Goal: Task Accomplishment & Management: Use online tool/utility

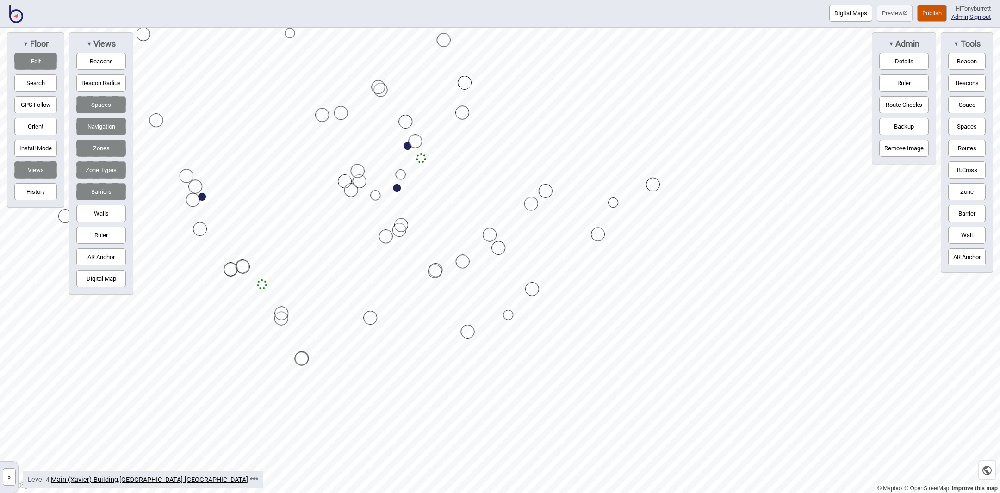
click at [464, 112] on div "Map marker" at bounding box center [462, 113] width 14 height 14
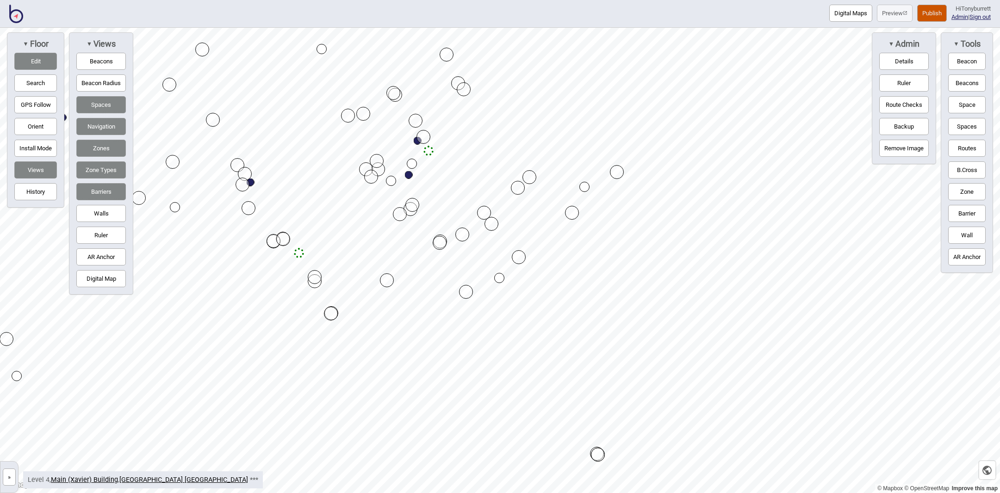
drag, startPoint x: 464, startPoint y: 112, endPoint x: 460, endPoint y: 82, distance: 30.8
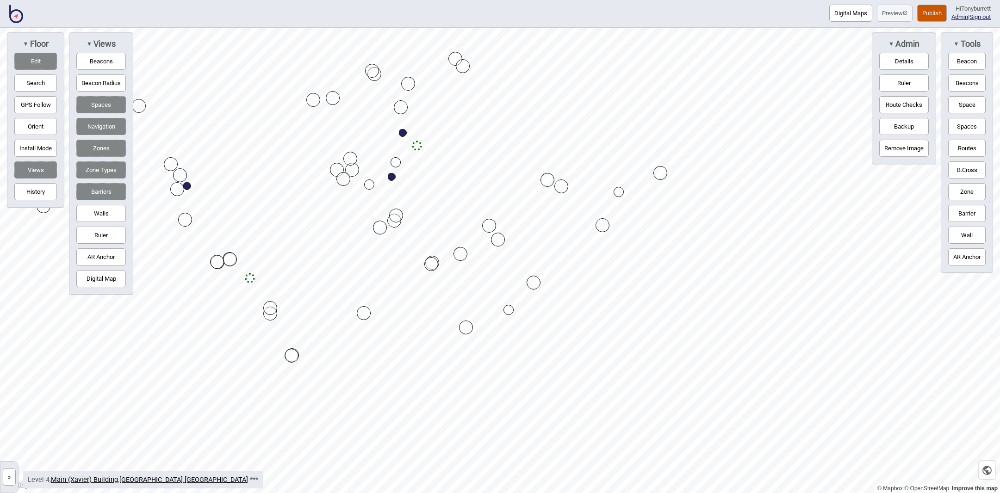
click at [38, 56] on button "Edit" at bounding box center [35, 61] width 43 height 17
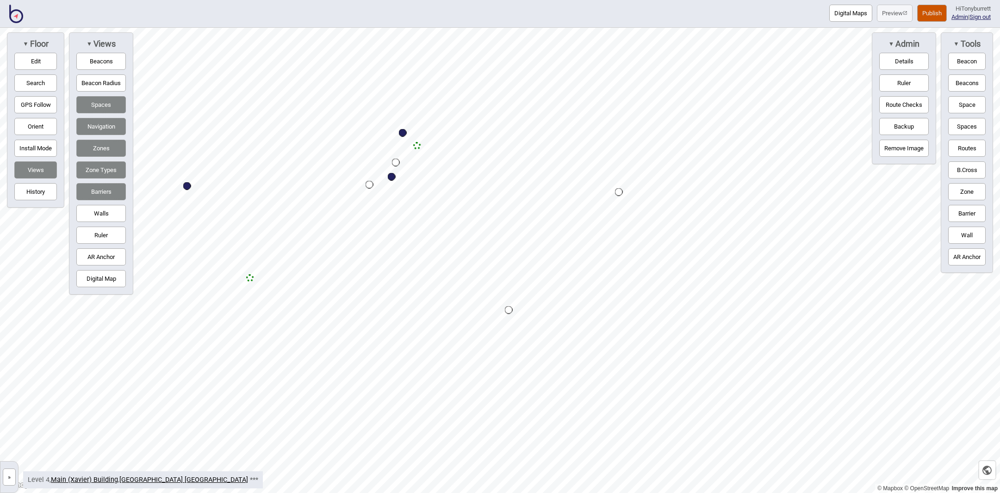
drag, startPoint x: 966, startPoint y: 195, endPoint x: 944, endPoint y: 192, distance: 22.0
click at [957, 194] on button "Zone" at bounding box center [966, 191] width 37 height 17
click at [398, 107] on div "Map marker" at bounding box center [401, 110] width 14 height 14
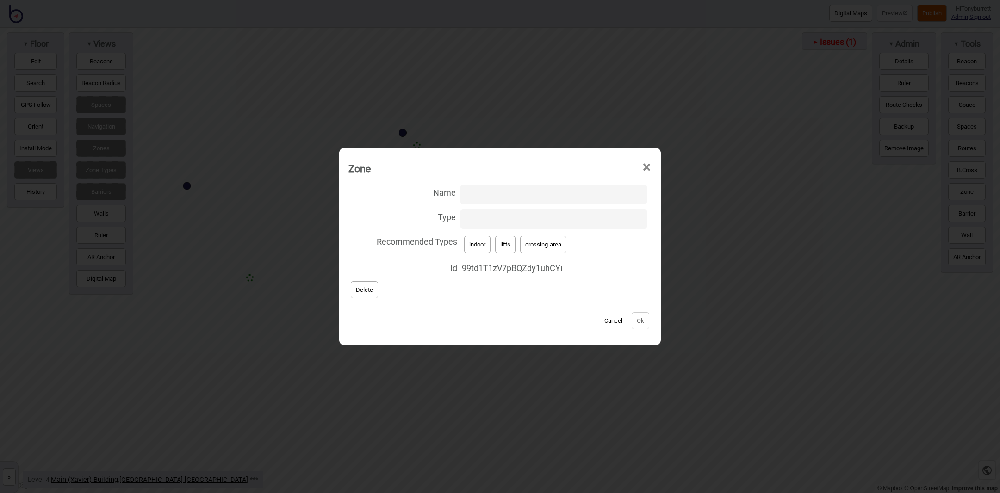
click at [486, 217] on input "Type" at bounding box center [553, 219] width 186 height 20
type input "lift-well"
click at [636, 321] on button "Ok" at bounding box center [641, 320] width 18 height 17
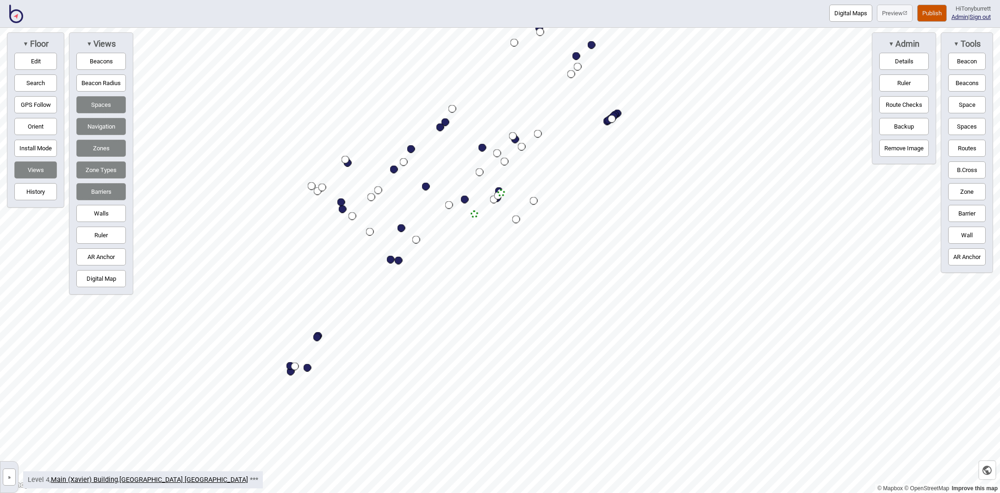
click at [17, 481] on link "»" at bounding box center [9, 477] width 18 height 10
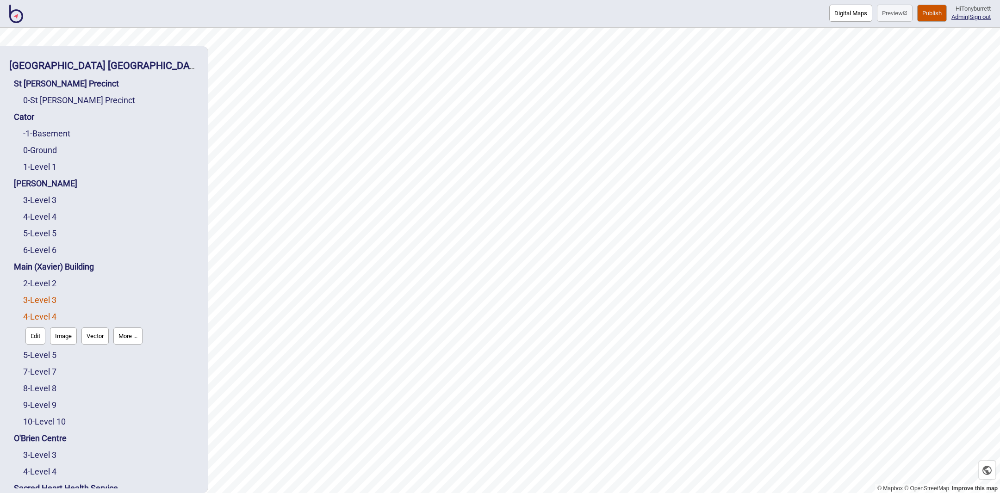
click at [39, 295] on link "3 - Level 3" at bounding box center [39, 300] width 33 height 10
click at [36, 311] on button "Edit" at bounding box center [35, 319] width 20 height 17
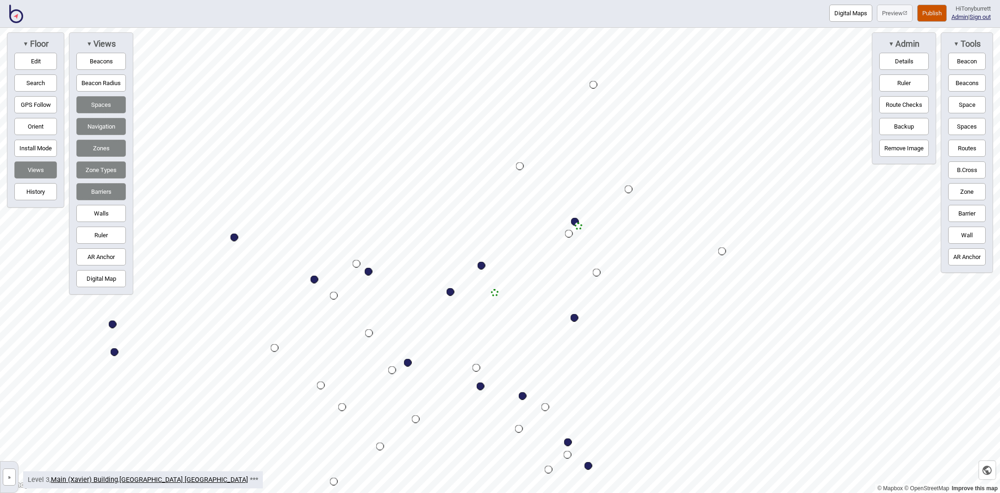
drag, startPoint x: 12, startPoint y: 472, endPoint x: 15, endPoint y: 466, distance: 6.6
click at [11, 472] on button "»" at bounding box center [9, 477] width 13 height 17
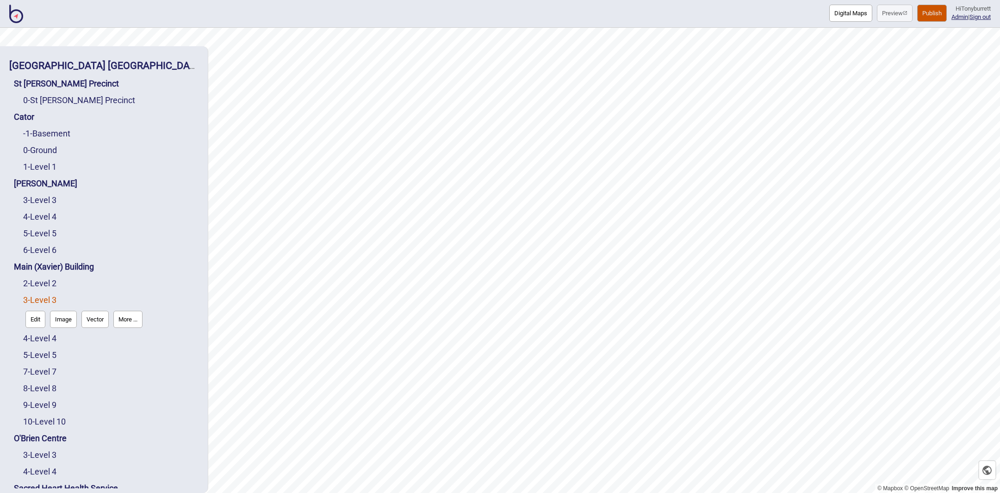
drag, startPoint x: 49, startPoint y: 212, endPoint x: 48, endPoint y: 220, distance: 7.4
click at [49, 279] on link "2 - Level 2" at bounding box center [39, 284] width 33 height 10
click at [38, 294] on button "Edit" at bounding box center [35, 302] width 20 height 17
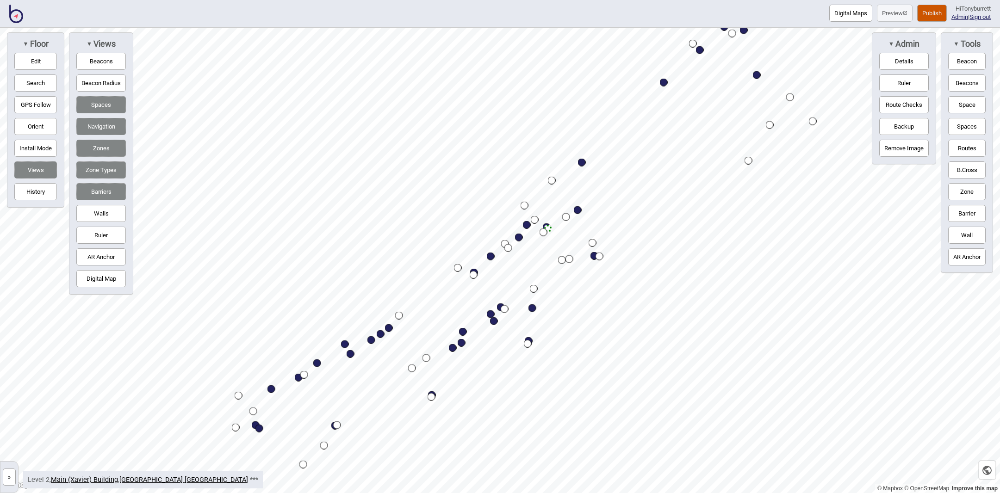
drag, startPoint x: 13, startPoint y: 473, endPoint x: 37, endPoint y: 461, distance: 26.9
click at [13, 473] on button "»" at bounding box center [9, 477] width 13 height 17
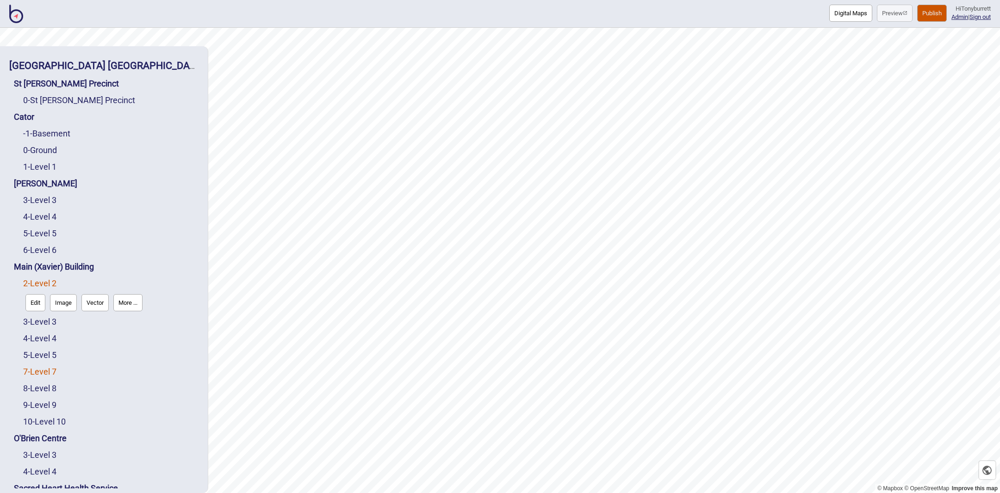
click at [49, 367] on link "7 - Level 7" at bounding box center [39, 372] width 33 height 10
click at [38, 361] on button "Edit" at bounding box center [35, 369] width 20 height 17
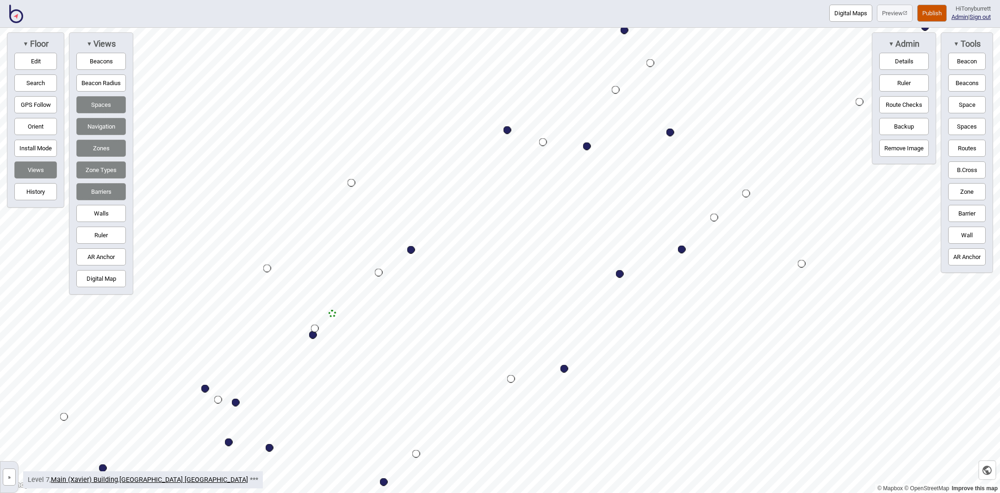
click at [10, 476] on button "»" at bounding box center [9, 477] width 13 height 17
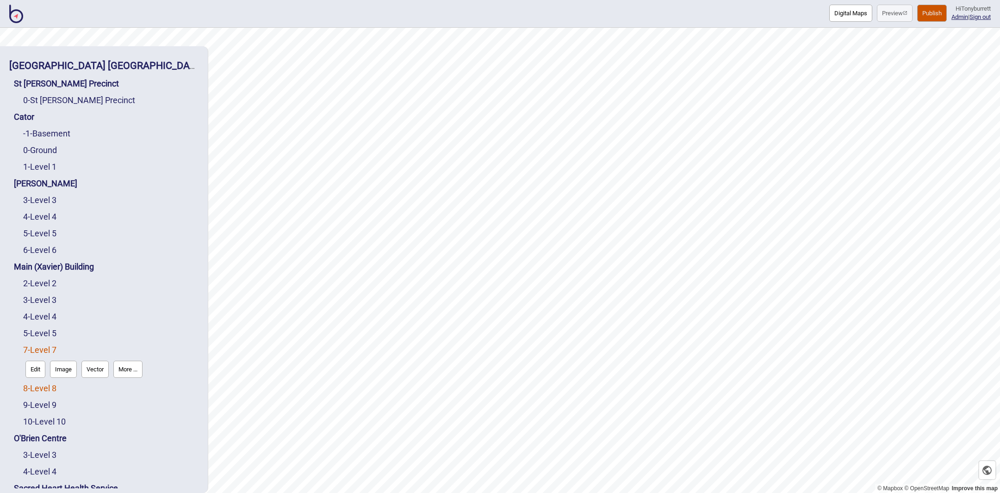
click at [37, 384] on link "8 - Level 8" at bounding box center [39, 389] width 33 height 10
click at [31, 378] on button "Edit" at bounding box center [35, 386] width 20 height 17
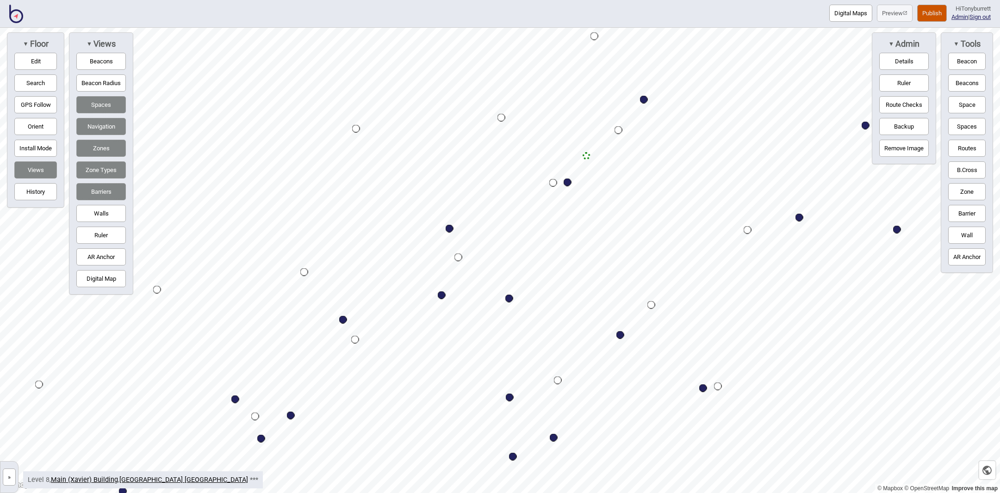
drag, startPoint x: 7, startPoint y: 483, endPoint x: 38, endPoint y: 306, distance: 179.0
click at [7, 482] on button "»" at bounding box center [9, 477] width 13 height 17
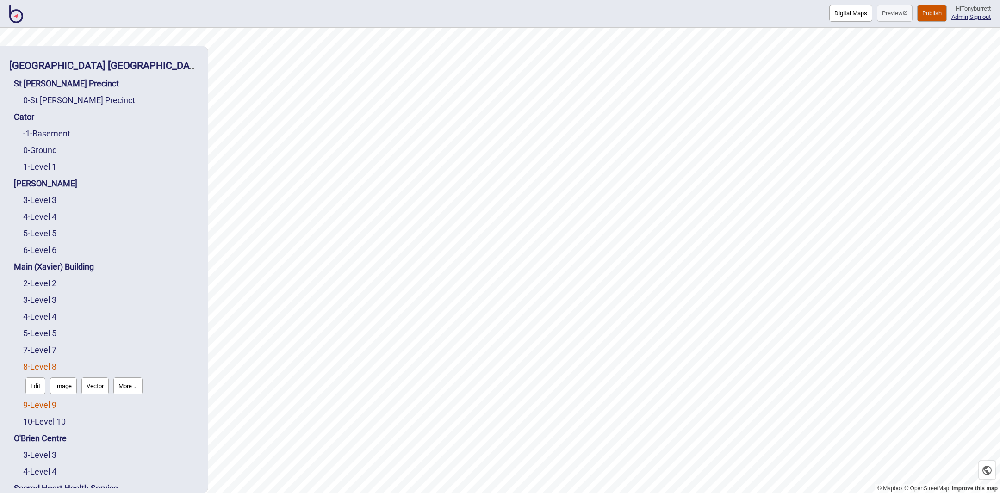
click at [41, 400] on link "9 - Level 9" at bounding box center [39, 405] width 33 height 10
click at [33, 394] on button "Edit" at bounding box center [35, 402] width 20 height 17
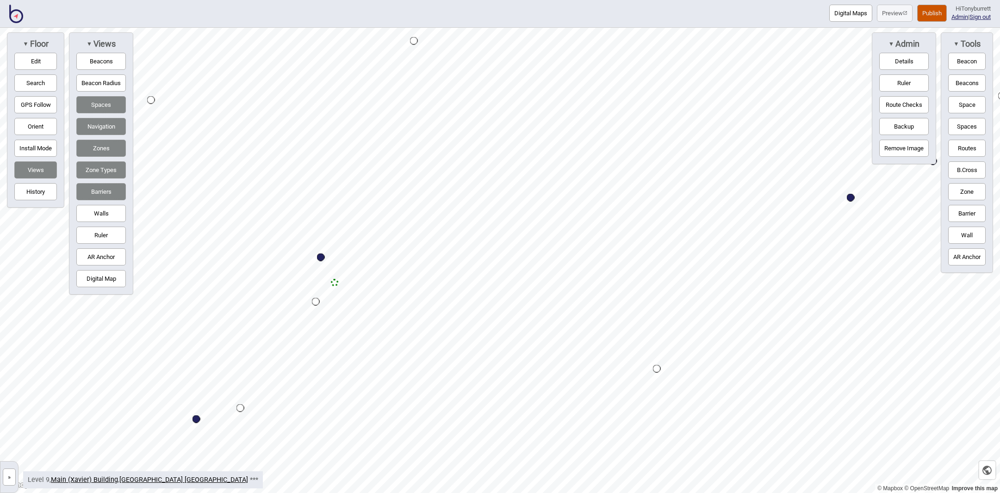
click at [95, 152] on button "Zones" at bounding box center [101, 148] width 50 height 17
drag, startPoint x: 962, startPoint y: 145, endPoint x: 901, endPoint y: 151, distance: 61.8
click at [958, 146] on button "Routes" at bounding box center [966, 148] width 37 height 17
click at [326, 284] on div "Map marker" at bounding box center [326, 284] width 8 height 8
drag, startPoint x: 953, startPoint y: 147, endPoint x: 872, endPoint y: 137, distance: 82.0
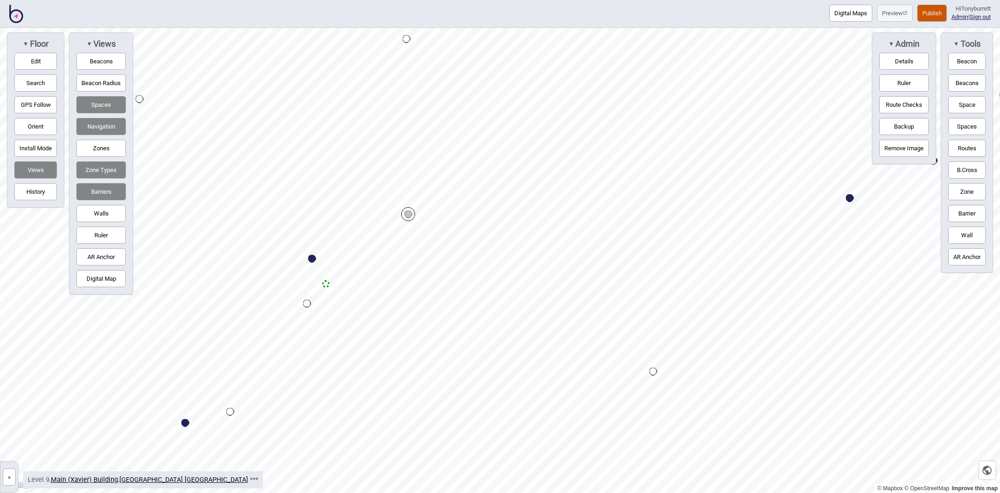
click at [953, 147] on button "Routes" at bounding box center [966, 148] width 37 height 17
click at [31, 61] on button "Edit" at bounding box center [35, 61] width 43 height 17
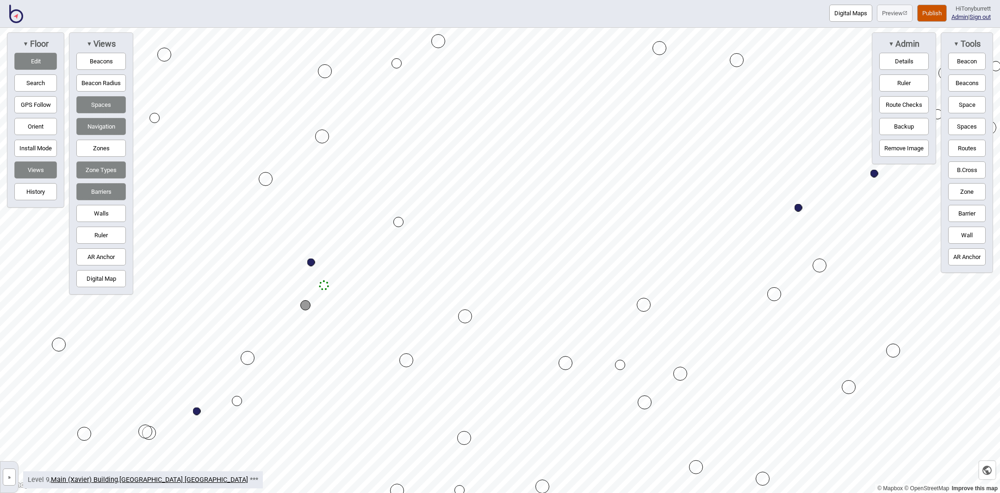
drag, startPoint x: 304, startPoint y: 300, endPoint x: 307, endPoint y: 305, distance: 5.2
drag, startPoint x: 305, startPoint y: 304, endPoint x: 300, endPoint y: 299, distance: 6.5
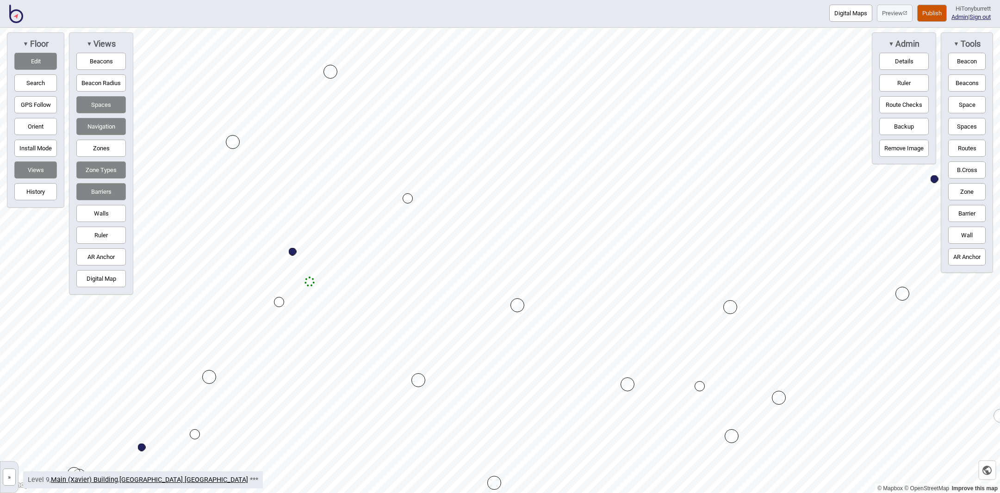
drag, startPoint x: 336, startPoint y: 67, endPoint x: 330, endPoint y: 70, distance: 6.6
drag, startPoint x: 330, startPoint y: 69, endPoint x: 324, endPoint y: 64, distance: 8.2
click at [110, 146] on button "Zones" at bounding box center [101, 148] width 50 height 17
click at [419, 371] on div "Map marker" at bounding box center [418, 373] width 14 height 14
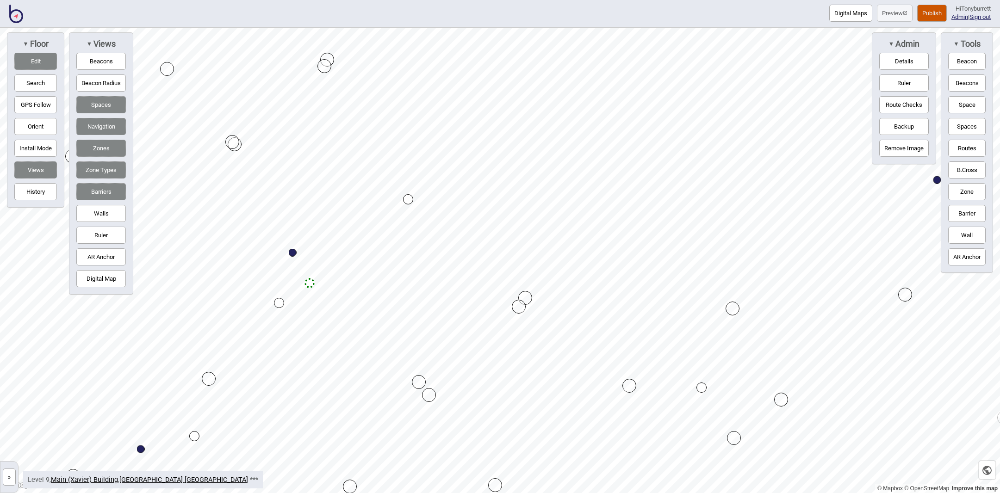
click at [427, 394] on div "Map marker" at bounding box center [429, 395] width 14 height 14
click at [430, 395] on div "Map marker" at bounding box center [431, 396] width 14 height 14
drag, startPoint x: 268, startPoint y: 224, endPoint x: 254, endPoint y: 197, distance: 29.8
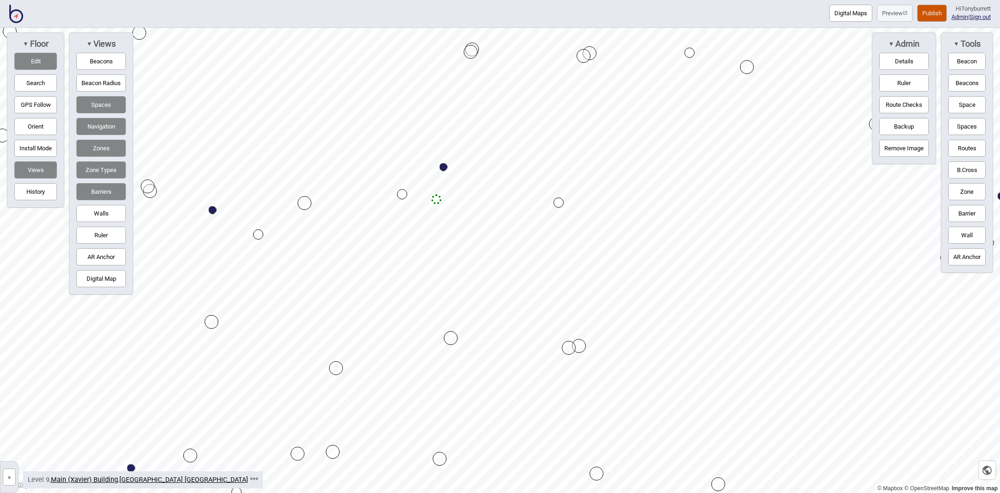
drag, startPoint x: 37, startPoint y: 59, endPoint x: 76, endPoint y: 65, distance: 39.3
click at [37, 59] on button "Edit" at bounding box center [35, 61] width 43 height 17
click at [965, 192] on button "Zone" at bounding box center [966, 191] width 37 height 17
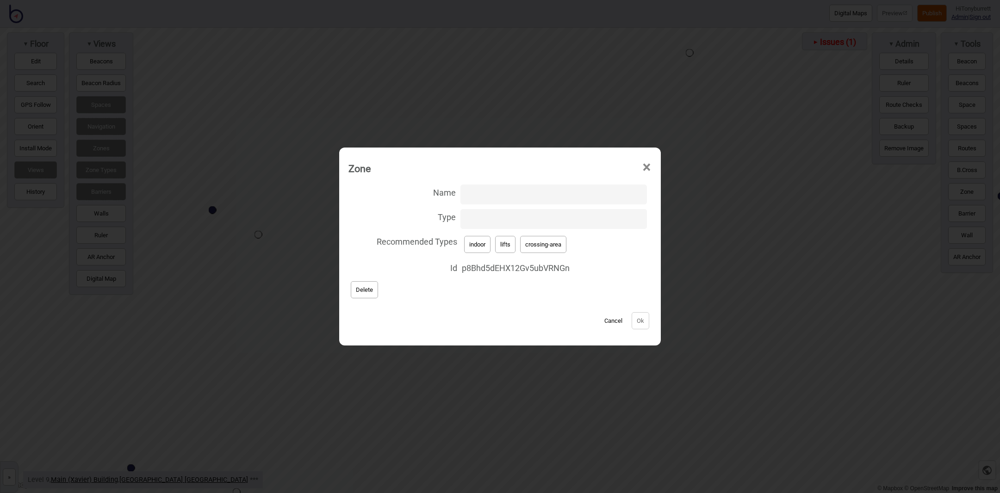
click at [485, 218] on input "Type" at bounding box center [553, 219] width 186 height 20
type input "lift-well"
click at [637, 321] on button "Ok" at bounding box center [641, 320] width 18 height 17
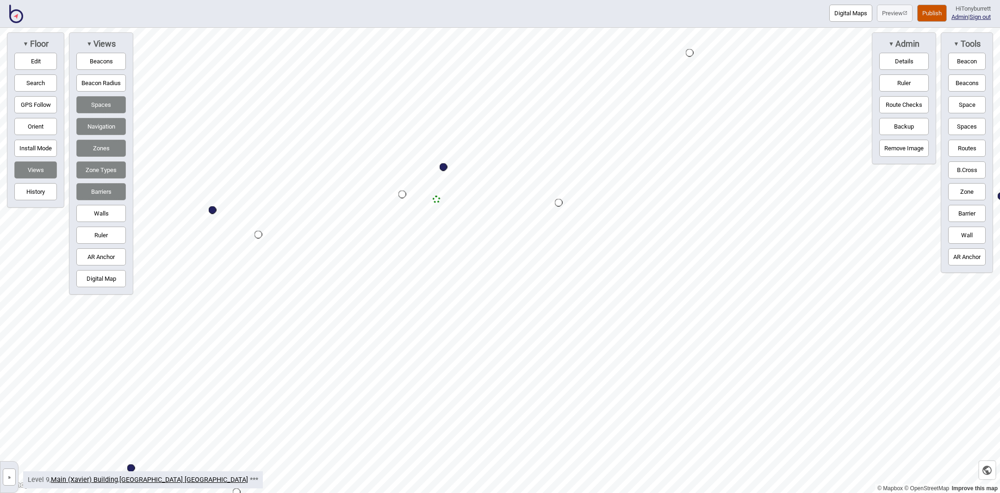
click at [13, 480] on button "»" at bounding box center [9, 477] width 13 height 17
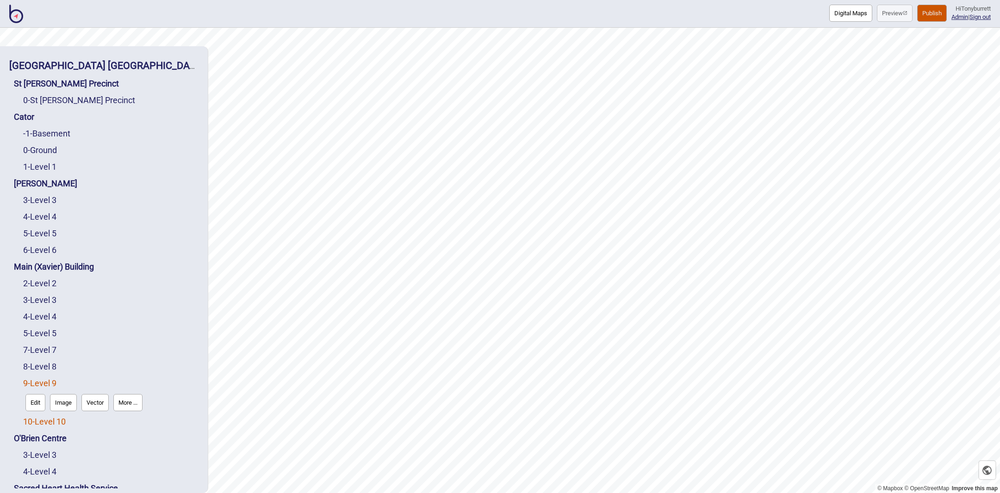
click at [61, 417] on link "10 - Level 10" at bounding box center [44, 422] width 43 height 10
click at [42, 411] on button "Edit" at bounding box center [35, 419] width 20 height 17
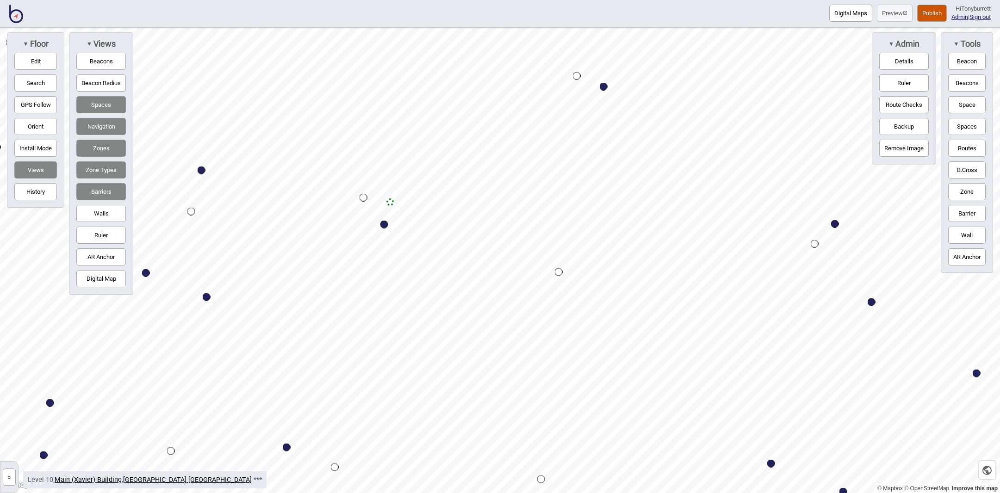
click at [43, 59] on button "Edit" at bounding box center [35, 61] width 43 height 17
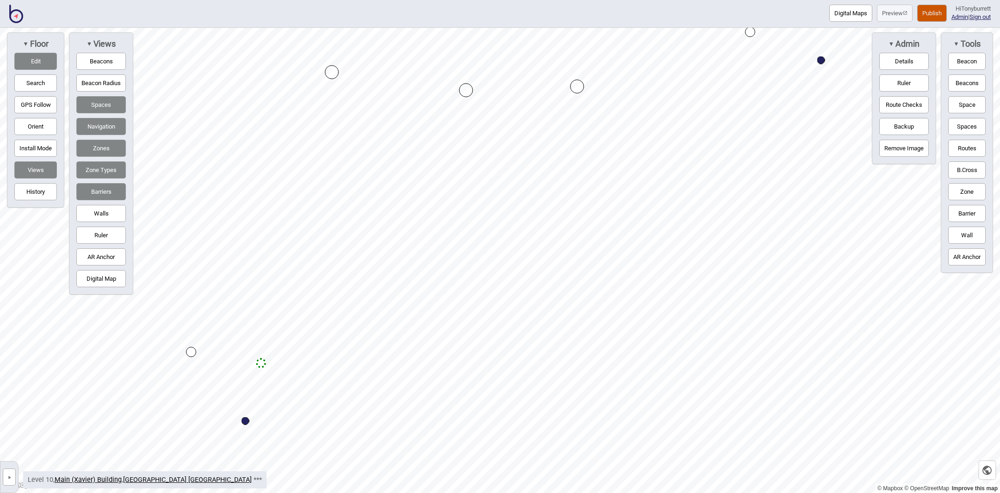
drag, startPoint x: 475, startPoint y: 76, endPoint x: 578, endPoint y: 83, distance: 103.9
click at [500, 0] on div "Digital Maps Preview Publish Hi Tonyburrett Admin | Sign out © Mapbox © OpenStr…" at bounding box center [500, 0] width 1000 height 0
drag, startPoint x: 389, startPoint y: 309, endPoint x: 424, endPoint y: 323, distance: 38.2
drag, startPoint x: 421, startPoint y: 322, endPoint x: 322, endPoint y: 325, distance: 99.1
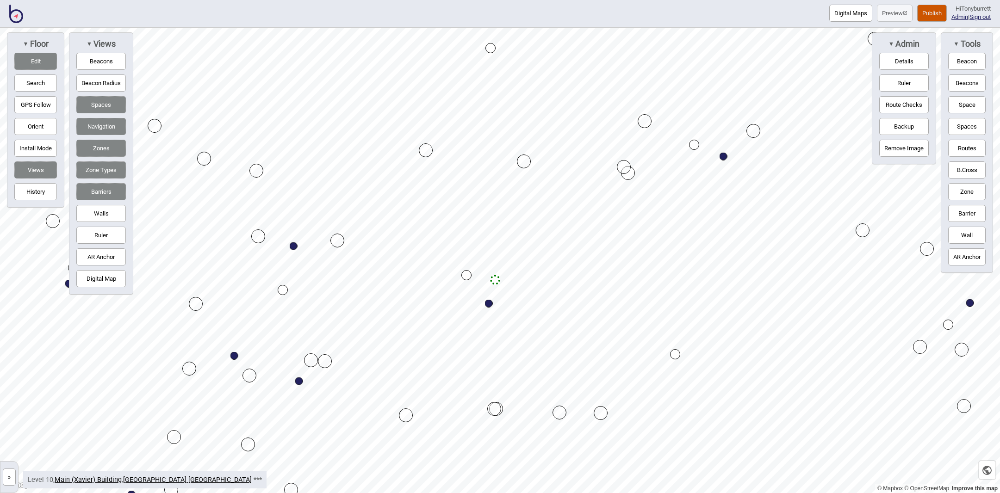
drag, startPoint x: 577, startPoint y: 168, endPoint x: 627, endPoint y: 172, distance: 49.7
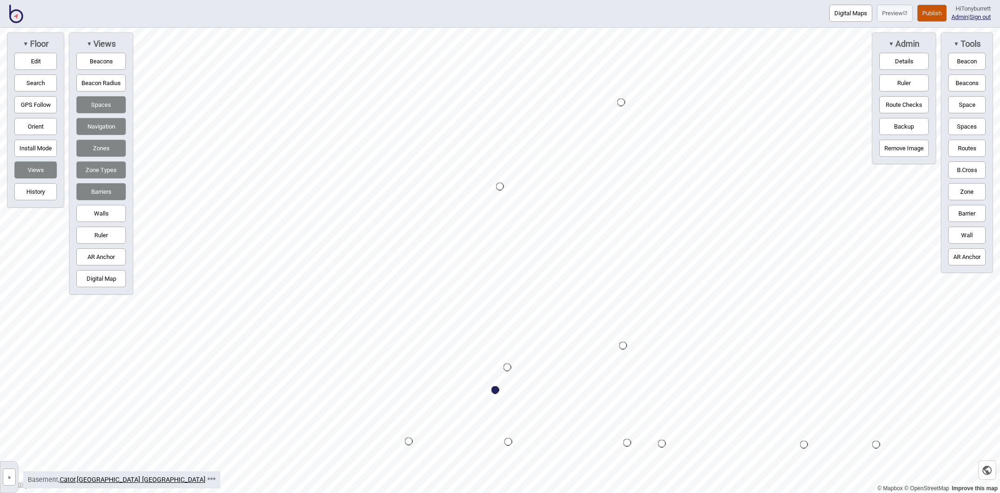
click at [967, 188] on button "Zone" at bounding box center [966, 191] width 37 height 17
click at [578, 106] on div "Map marker" at bounding box center [578, 106] width 14 height 14
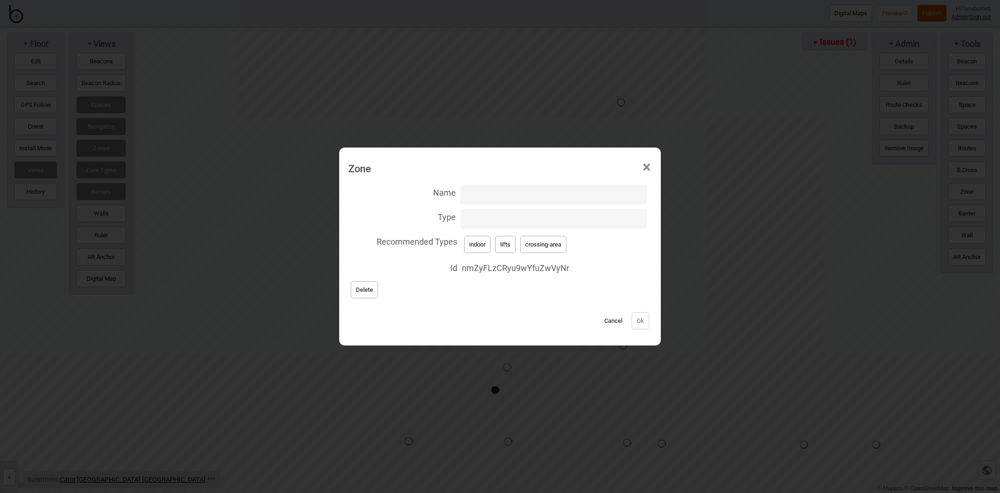
click at [480, 219] on input "Type" at bounding box center [553, 219] width 186 height 20
type input "stairs"
click at [636, 321] on button "Ok" at bounding box center [641, 320] width 18 height 17
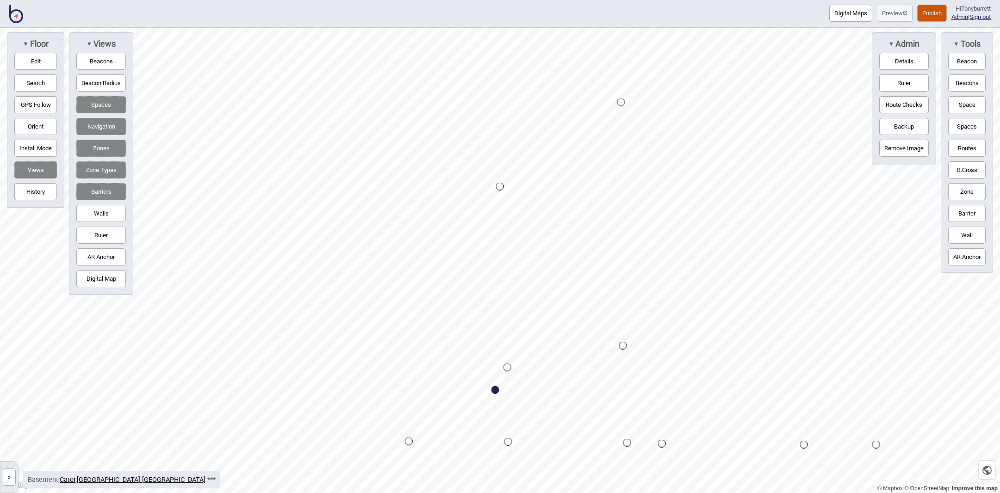
click at [967, 191] on button "Zone" at bounding box center [966, 191] width 37 height 17
click at [586, 111] on div "Map marker" at bounding box center [587, 111] width 14 height 14
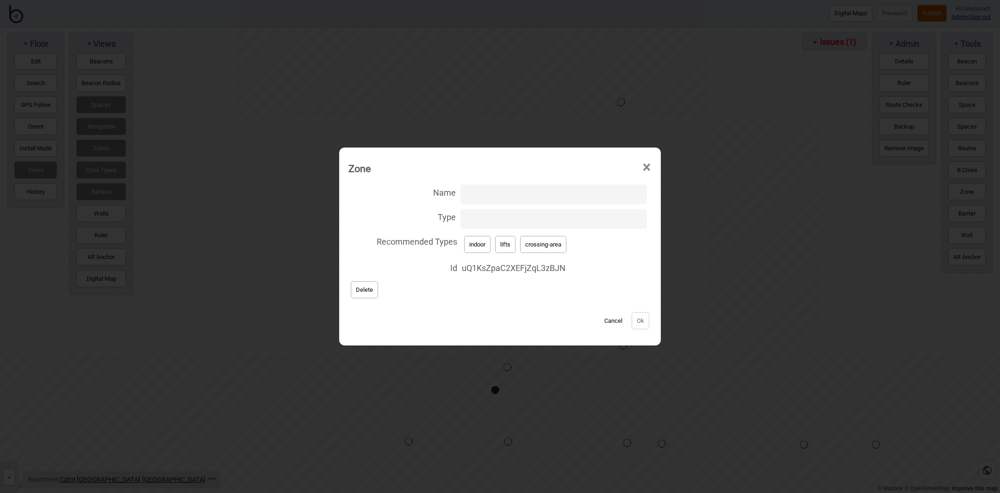
click at [556, 240] on button "crossing-area" at bounding box center [543, 244] width 46 height 17
type input "crossing-area"
click at [637, 321] on button "Ok" at bounding box center [641, 320] width 18 height 17
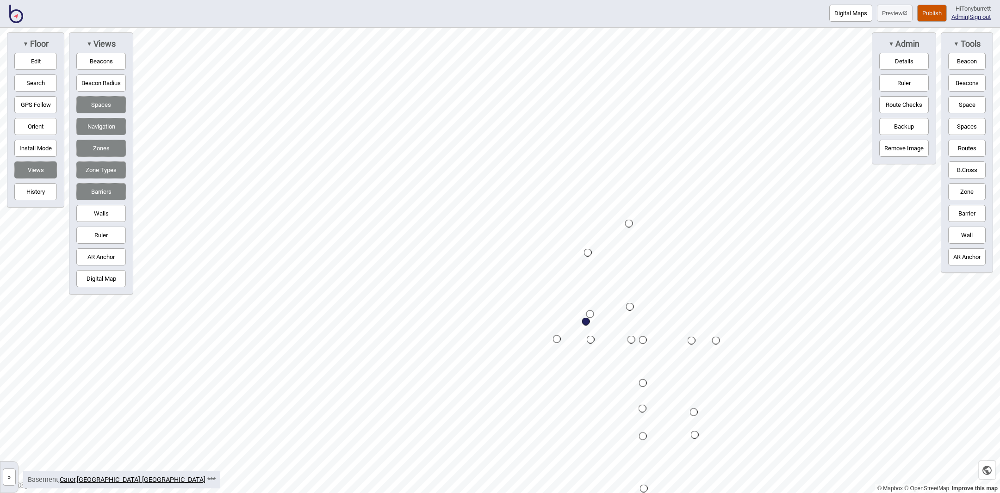
click at [15, 474] on button "»" at bounding box center [9, 477] width 13 height 17
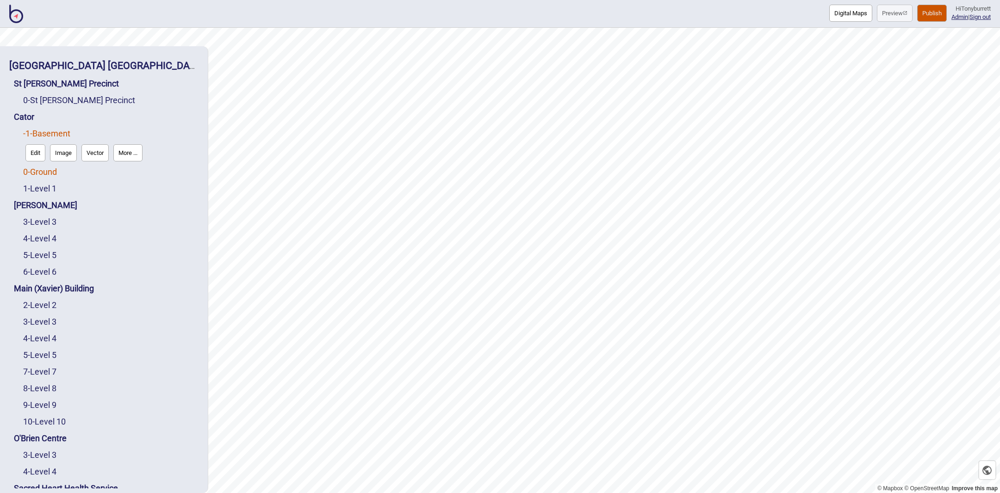
click at [43, 167] on link "0 - Ground" at bounding box center [40, 172] width 34 height 10
click at [40, 169] on button "Edit" at bounding box center [35, 169] width 20 height 17
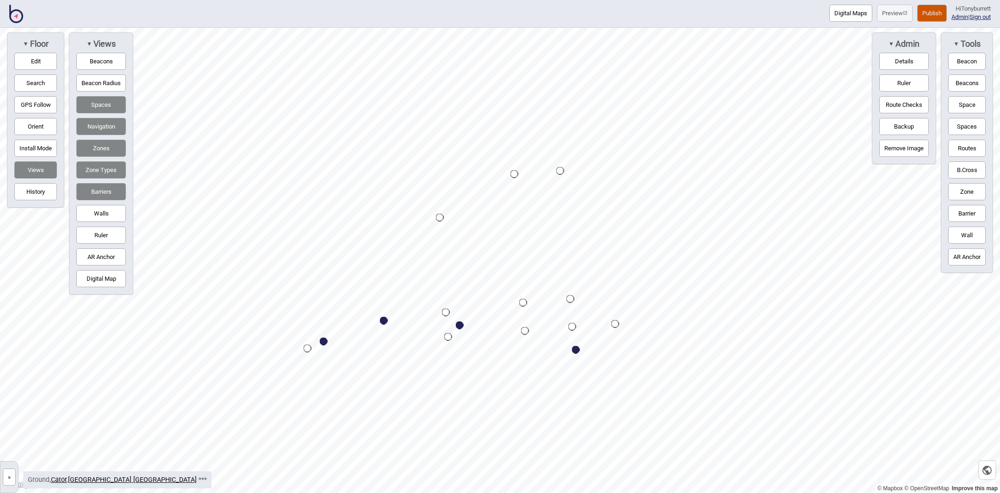
drag, startPoint x: 11, startPoint y: 481, endPoint x: 60, endPoint y: 380, distance: 112.6
click at [12, 481] on button "»" at bounding box center [9, 477] width 13 height 17
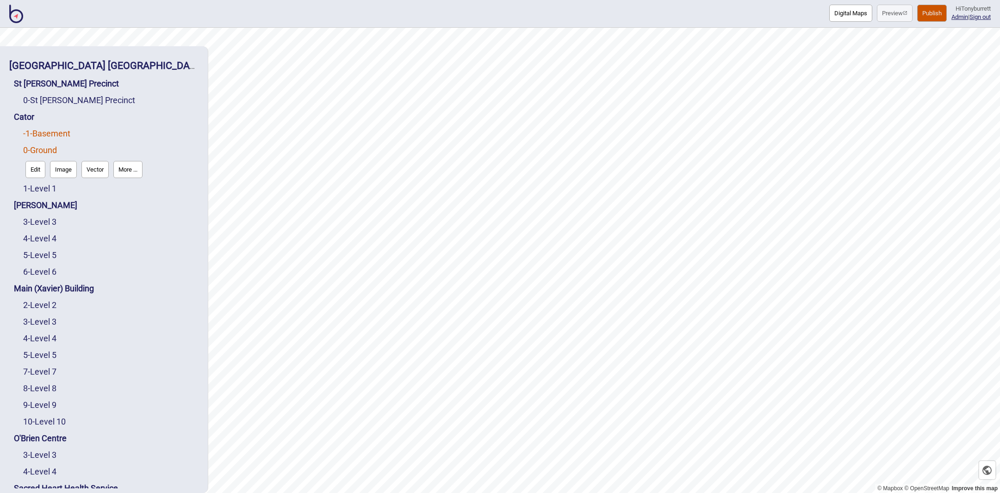
click at [45, 131] on link "-1 - Basement" at bounding box center [46, 134] width 47 height 10
click at [40, 149] on button "Edit" at bounding box center [35, 152] width 20 height 17
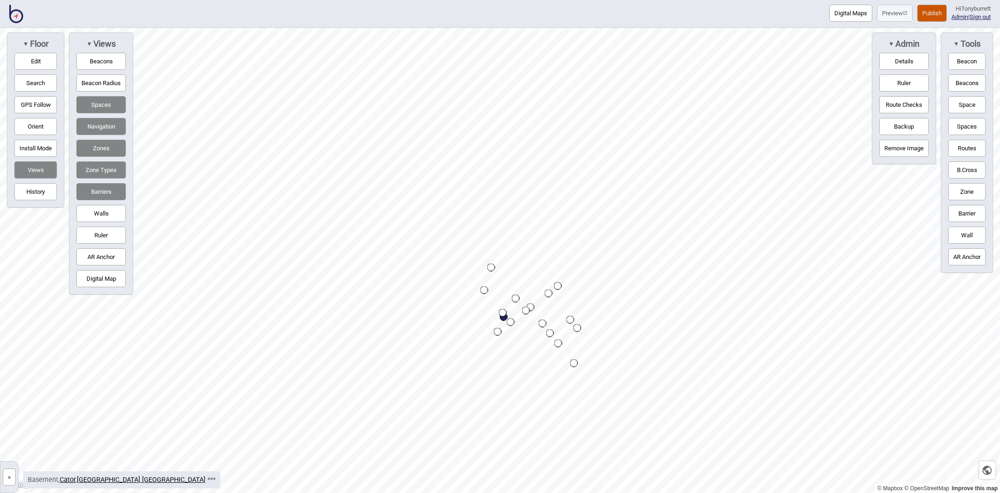
drag, startPoint x: 12, startPoint y: 475, endPoint x: 18, endPoint y: 461, distance: 15.3
click at [12, 473] on button "»" at bounding box center [9, 477] width 13 height 17
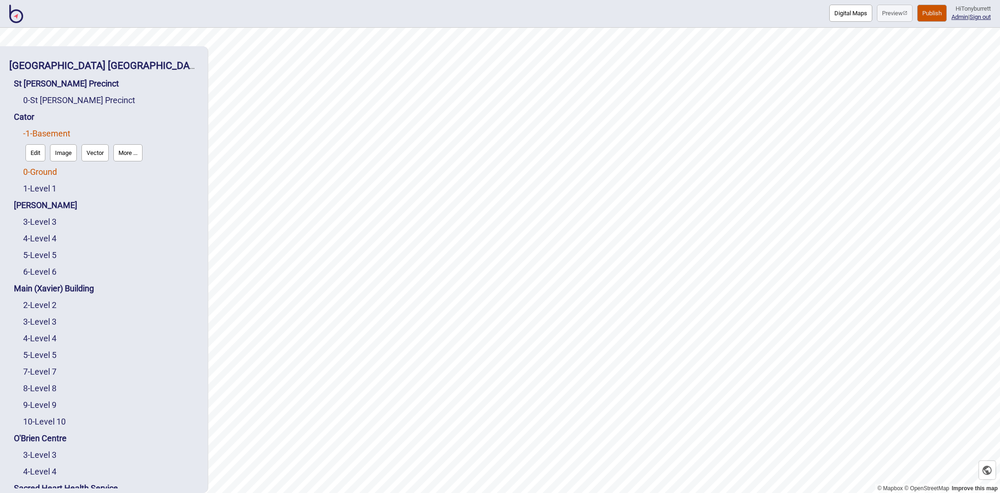
click at [51, 168] on link "0 - Ground" at bounding box center [40, 172] width 34 height 10
click at [37, 172] on button "Edit" at bounding box center [35, 169] width 20 height 17
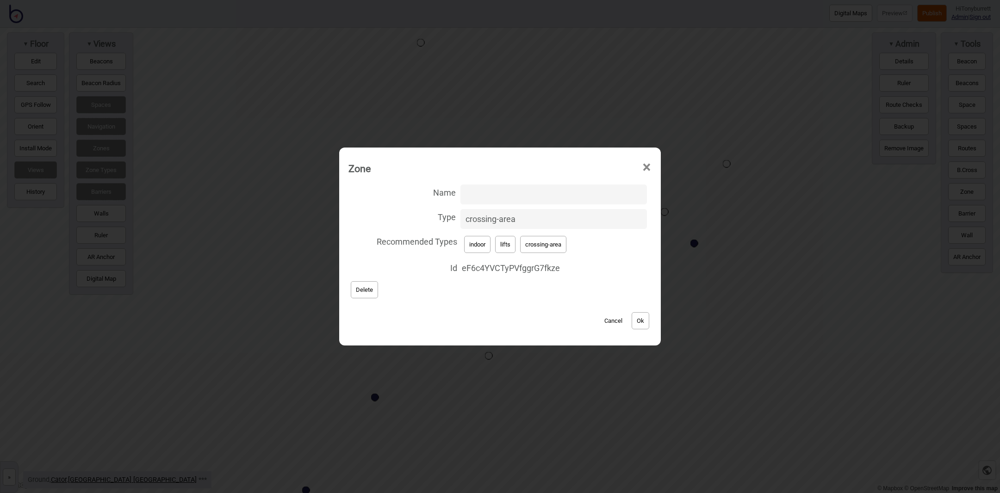
drag, startPoint x: 525, startPoint y: 218, endPoint x: 435, endPoint y: 218, distance: 89.8
click at [435, 218] on label "Type crossing-area" at bounding box center [499, 219] width 303 height 25
click at [460, 218] on input "crossing-area" at bounding box center [553, 219] width 186 height 20
type input "lift-well"
click at [636, 321] on button "Ok" at bounding box center [641, 320] width 18 height 17
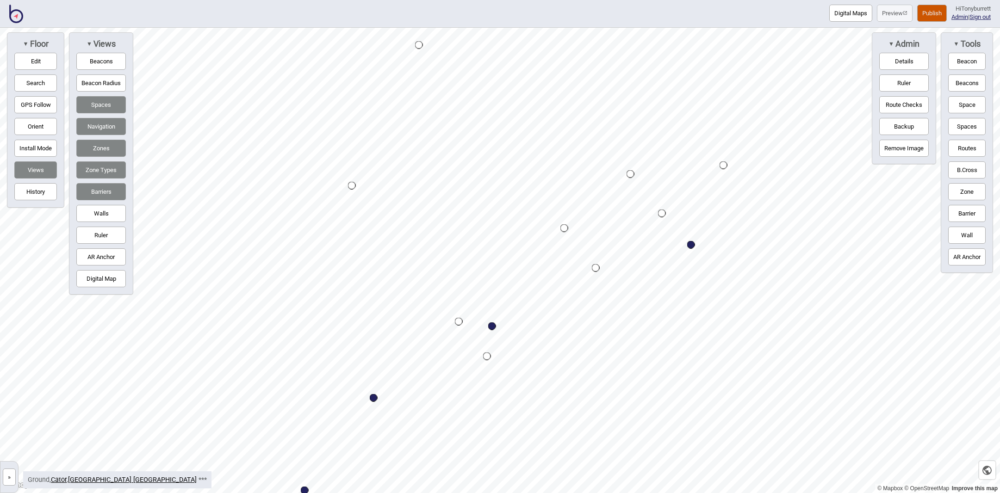
drag, startPoint x: 9, startPoint y: 478, endPoint x: 19, endPoint y: 466, distance: 15.5
click at [9, 478] on button "»" at bounding box center [9, 477] width 13 height 17
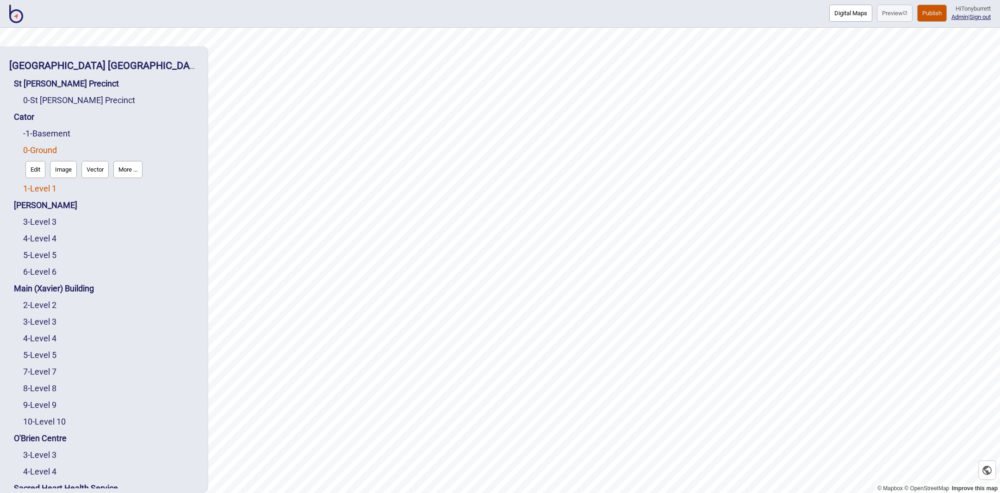
click at [38, 185] on link "1 - Level 1" at bounding box center [39, 189] width 33 height 10
click at [33, 187] on button "Edit" at bounding box center [35, 186] width 20 height 17
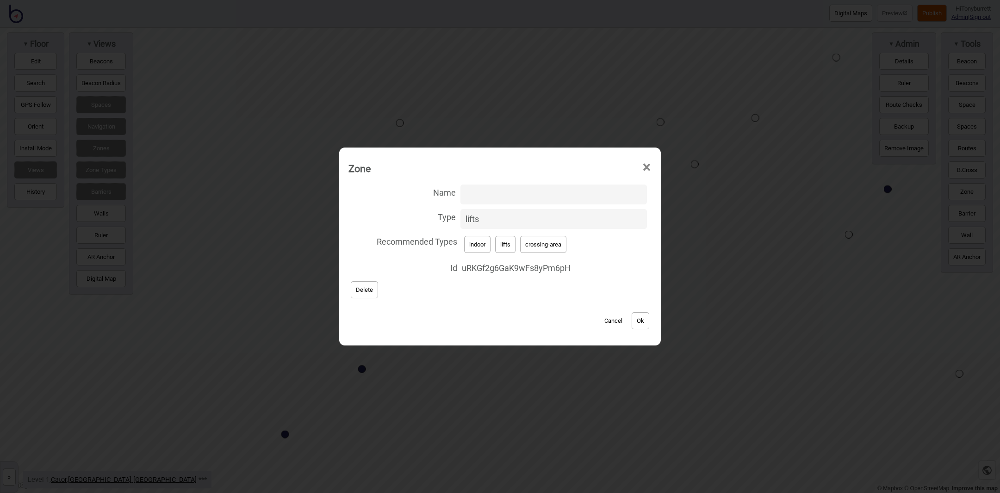
drag, startPoint x: 506, startPoint y: 217, endPoint x: 386, endPoint y: 217, distance: 119.9
click at [386, 217] on label "Type lifts" at bounding box center [499, 219] width 303 height 25
click at [460, 217] on input "lifts" at bounding box center [553, 219] width 186 height 20
type input "lift-well"
click at [637, 321] on button "Ok" at bounding box center [641, 320] width 18 height 17
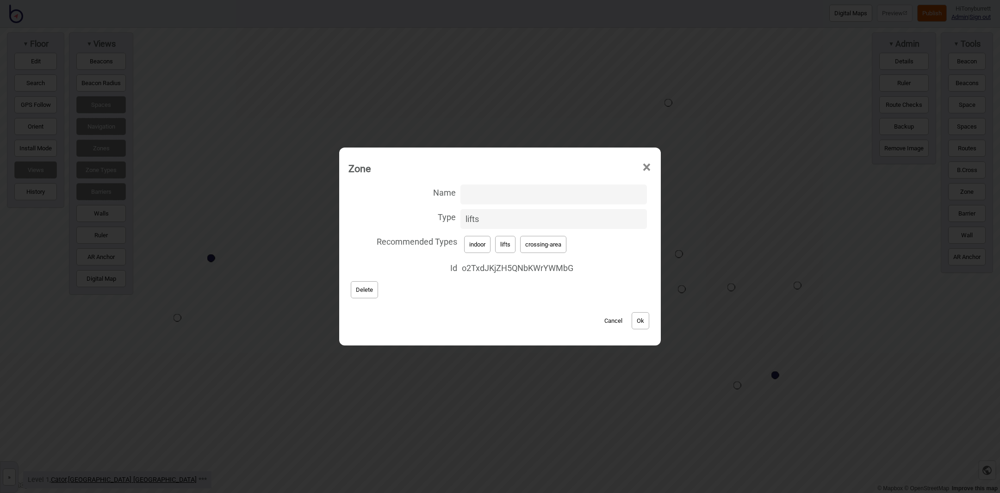
click at [606, 317] on button "Cancel" at bounding box center [613, 320] width 27 height 17
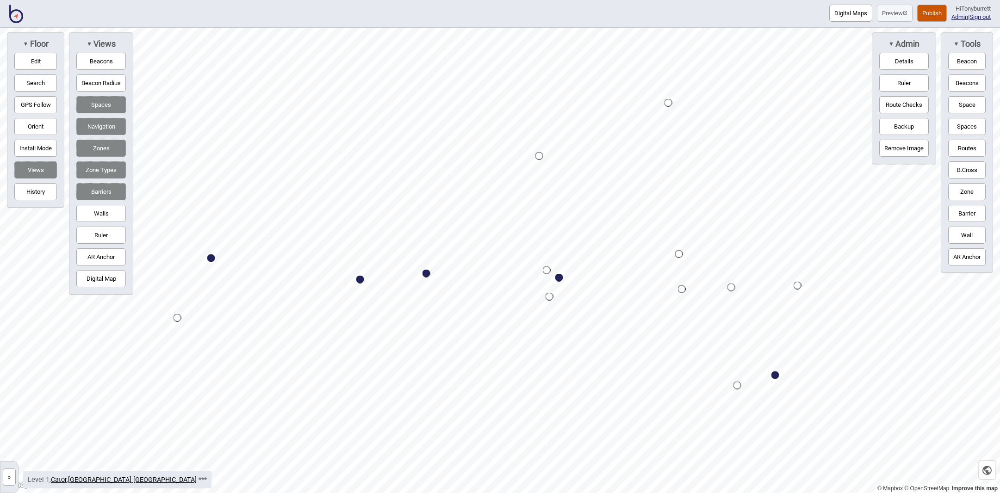
click at [9, 475] on button "»" at bounding box center [9, 477] width 13 height 17
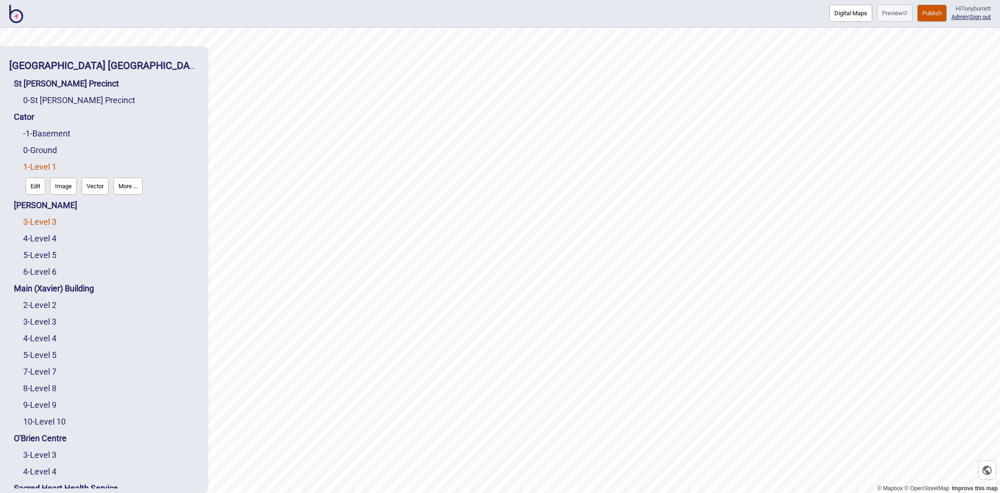
click at [46, 222] on link "3 - Level 3" at bounding box center [39, 222] width 33 height 10
click at [38, 221] on button "Edit" at bounding box center [35, 219] width 20 height 17
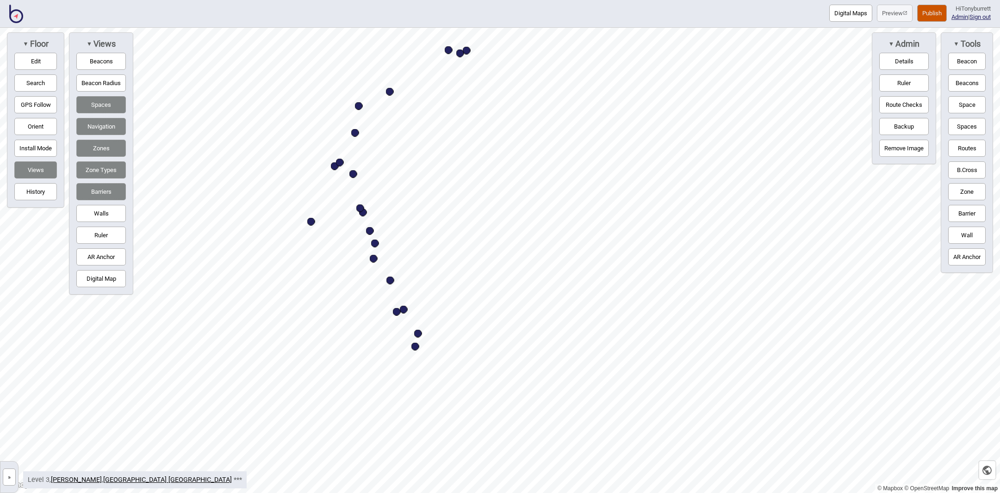
click at [102, 111] on button "Spaces" at bounding box center [101, 104] width 50 height 17
click at [87, 99] on button "Spaces" at bounding box center [101, 104] width 50 height 17
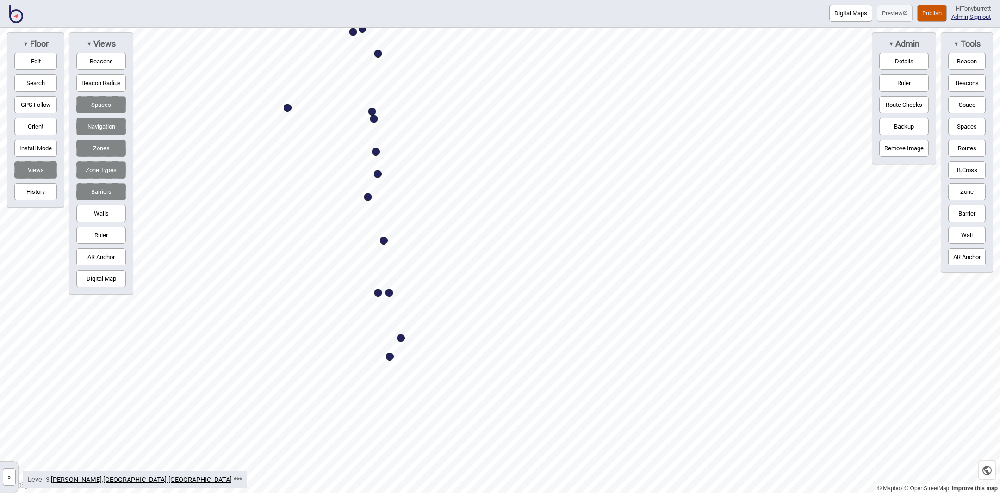
click at [87, 99] on button "Spaces" at bounding box center [101, 104] width 50 height 17
click at [956, 213] on button "Barrier" at bounding box center [966, 213] width 37 height 17
click at [369, 314] on div "Map marker" at bounding box center [370, 315] width 14 height 14
drag, startPoint x: 33, startPoint y: 57, endPoint x: 111, endPoint y: 89, distance: 84.5
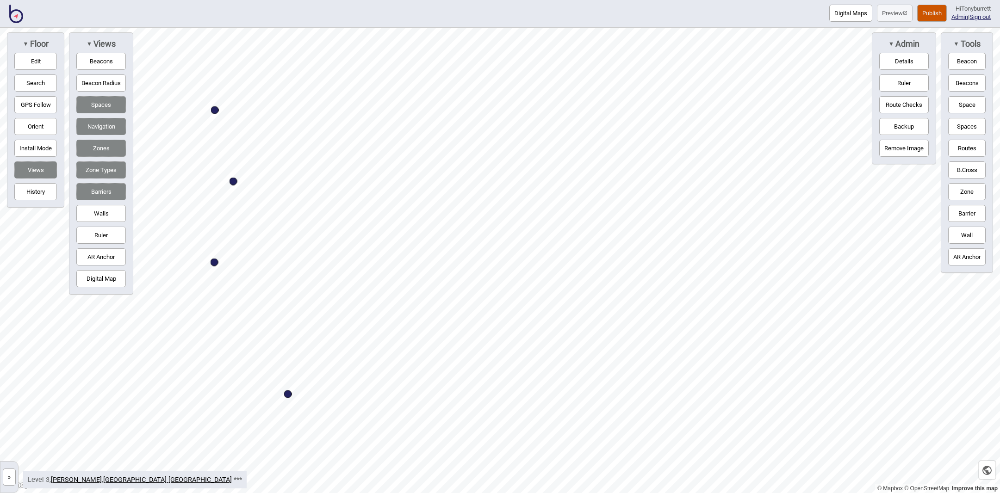
click at [38, 59] on button "Edit" at bounding box center [35, 61] width 43 height 17
drag, startPoint x: 466, startPoint y: 392, endPoint x: 316, endPoint y: 449, distance: 160.8
drag, startPoint x: 453, startPoint y: 401, endPoint x: 455, endPoint y: 408, distance: 7.3
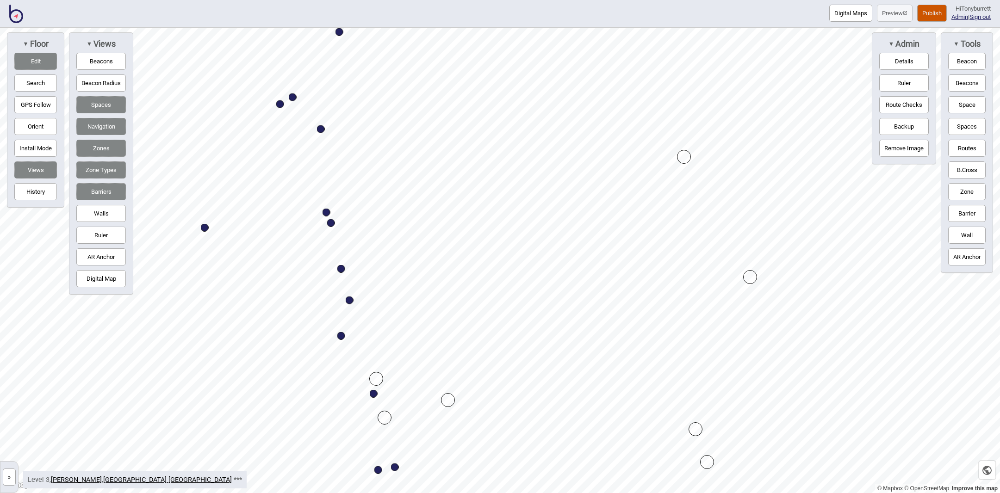
drag, startPoint x: 406, startPoint y: 242, endPoint x: 378, endPoint y: 379, distance: 140.8
drag, startPoint x: 412, startPoint y: 391, endPoint x: 437, endPoint y: 369, distance: 33.1
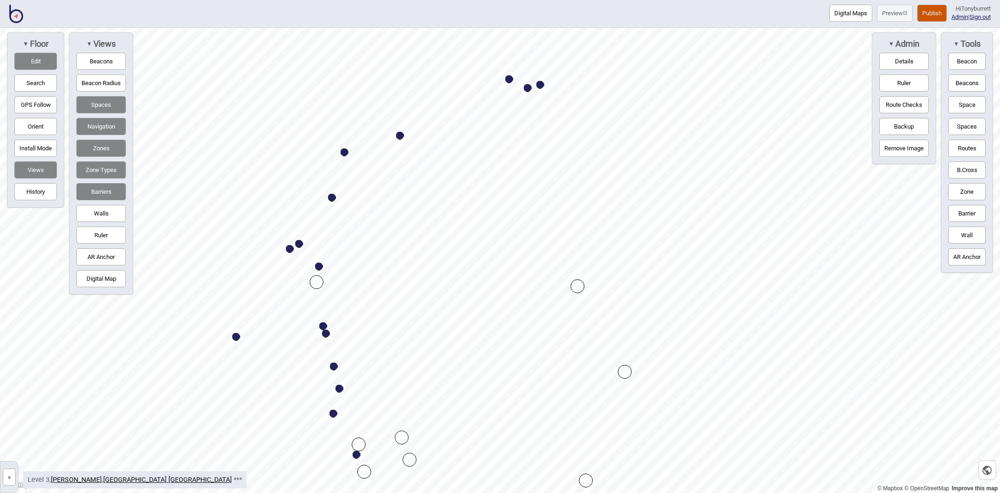
drag, startPoint x: 329, startPoint y: 295, endPoint x: 316, endPoint y: 280, distance: 19.7
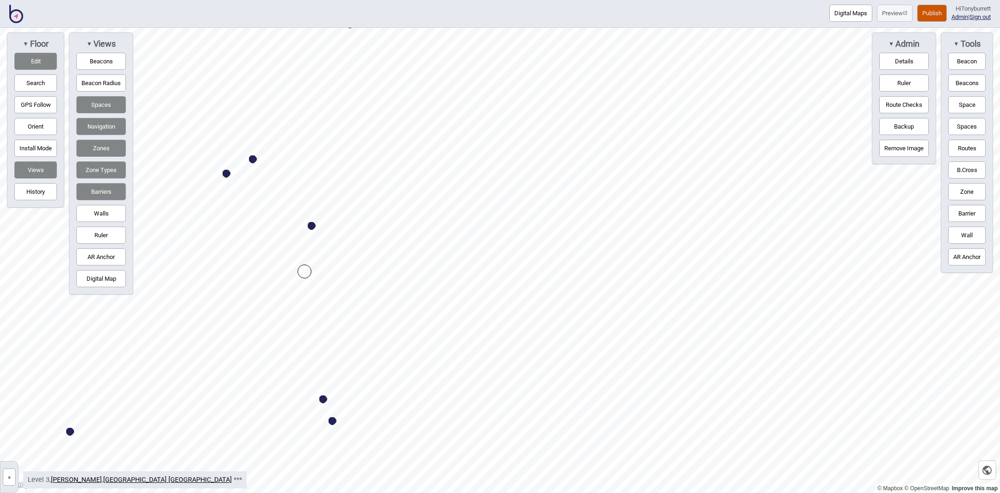
click at [111, 280] on button "Digital Map" at bounding box center [101, 278] width 50 height 17
drag, startPoint x: 306, startPoint y: 270, endPoint x: 295, endPoint y: 274, distance: 11.7
drag, startPoint x: 411, startPoint y: 339, endPoint x: 410, endPoint y: 350, distance: 11.3
drag, startPoint x: 536, startPoint y: 317, endPoint x: 536, endPoint y: 310, distance: 6.5
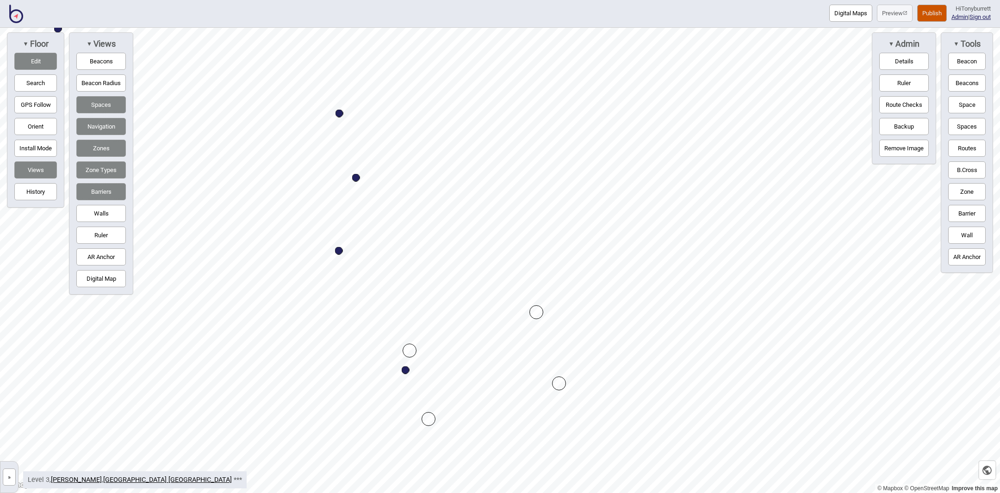
drag, startPoint x: 93, startPoint y: 278, endPoint x: 99, endPoint y: 279, distance: 5.4
click at [94, 278] on button "Digital Map" at bounding box center [101, 278] width 50 height 17
drag, startPoint x: 410, startPoint y: 350, endPoint x: 405, endPoint y: 354, distance: 5.6
drag, startPoint x: 414, startPoint y: 246, endPoint x: 419, endPoint y: 245, distance: 5.2
click at [961, 239] on button "Wall" at bounding box center [966, 235] width 37 height 17
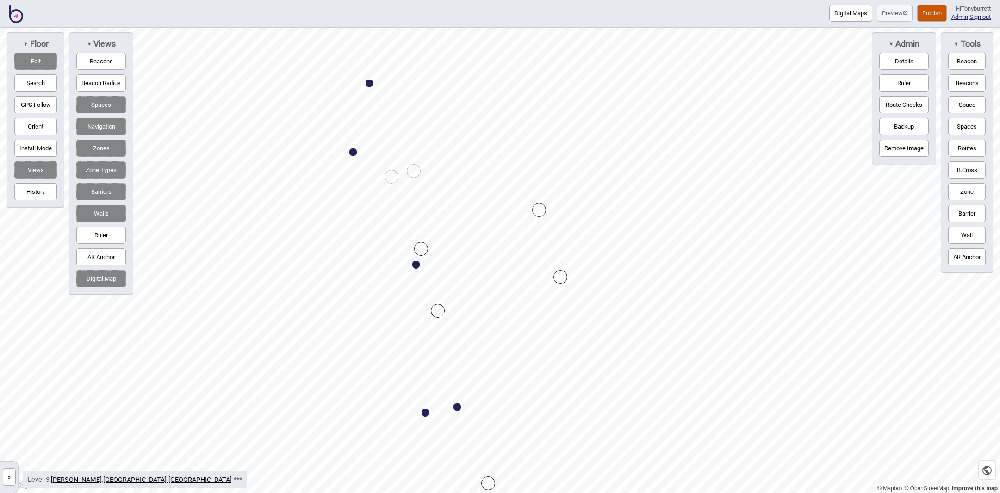
click at [414, 171] on div "Map marker" at bounding box center [414, 171] width 14 height 14
drag, startPoint x: 956, startPoint y: 231, endPoint x: 950, endPoint y: 228, distance: 6.8
click at [955, 230] on button "Wall" at bounding box center [966, 235] width 37 height 17
click at [975, 230] on button "Wall" at bounding box center [966, 235] width 37 height 17
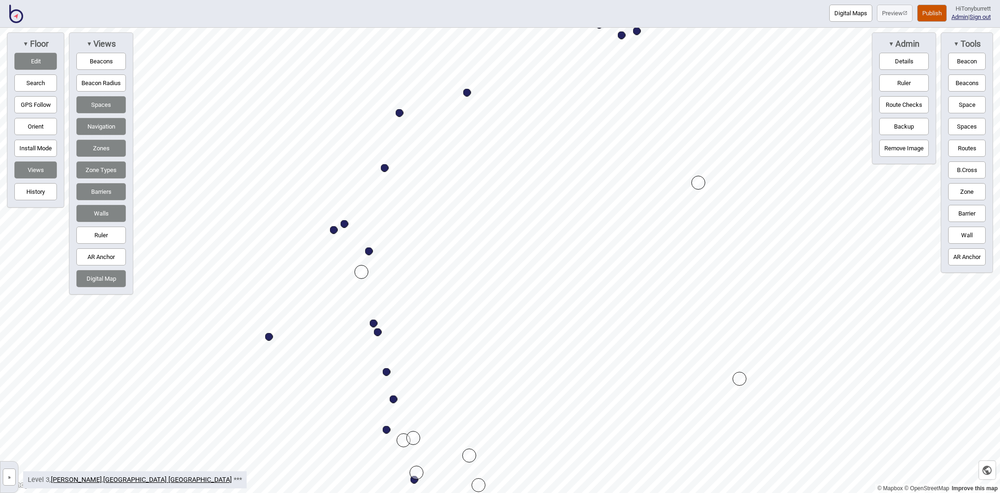
click at [34, 61] on button "Edit" at bounding box center [35, 61] width 43 height 17
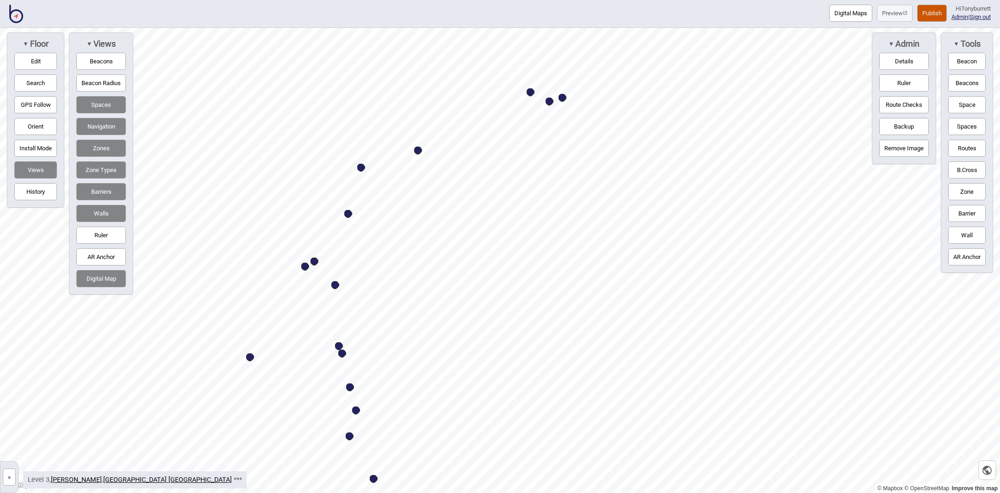
click at [98, 278] on button "Digital Map" at bounding box center [101, 278] width 50 height 17
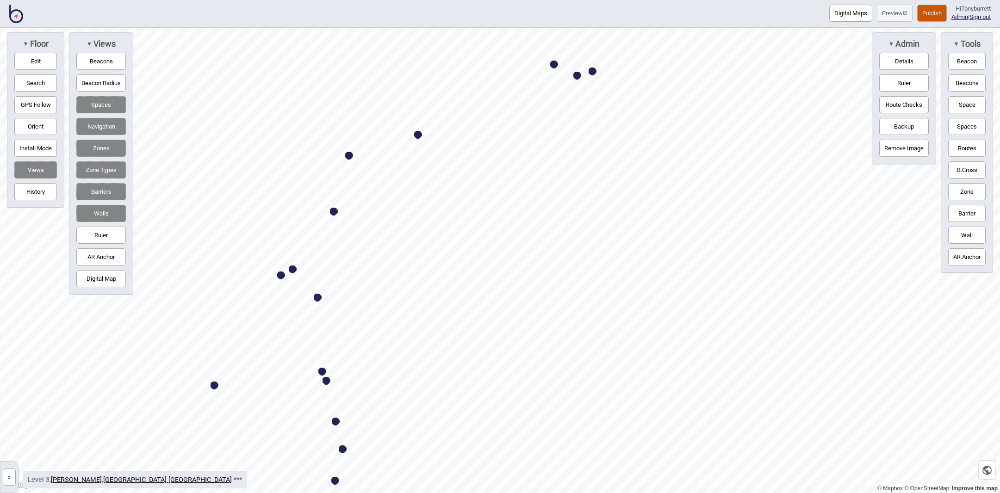
click at [962, 209] on button "Barrier" at bounding box center [966, 213] width 37 height 17
click at [476, 0] on html "Digital Maps Preview Publish Hi Tonyburrett Admin | Sign out © Mapbox © OpenStr…" at bounding box center [500, 0] width 1000 height 0
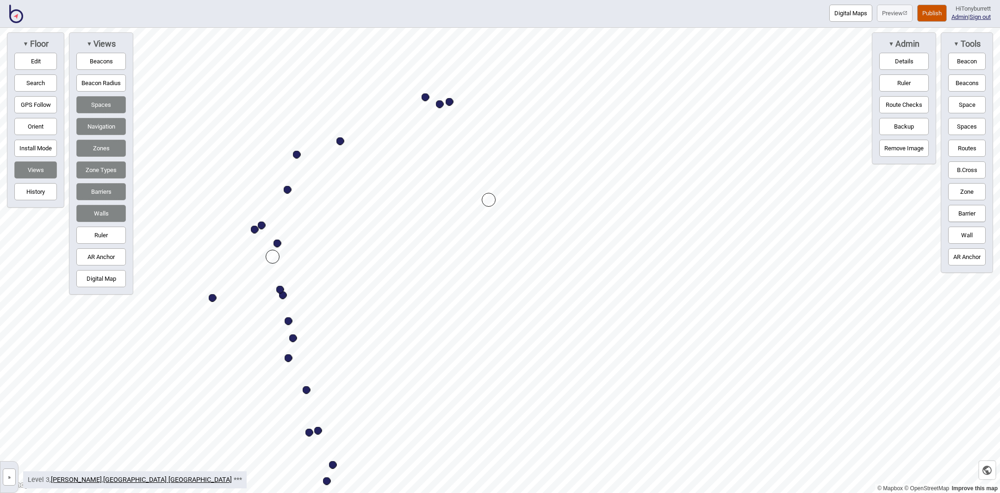
click at [272, 258] on div "Map marker" at bounding box center [273, 257] width 14 height 14
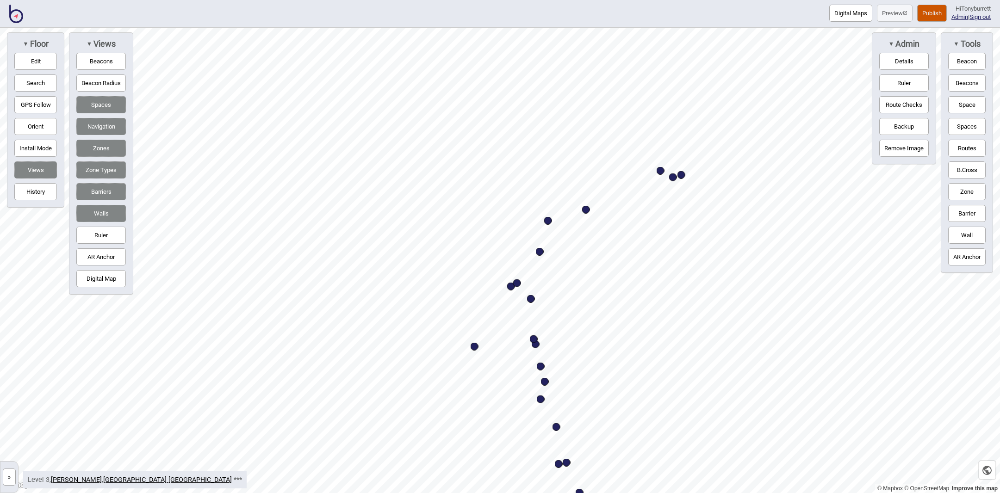
drag, startPoint x: 966, startPoint y: 210, endPoint x: 948, endPoint y: 201, distance: 19.5
click at [966, 210] on button "Barrier" at bounding box center [966, 213] width 37 height 17
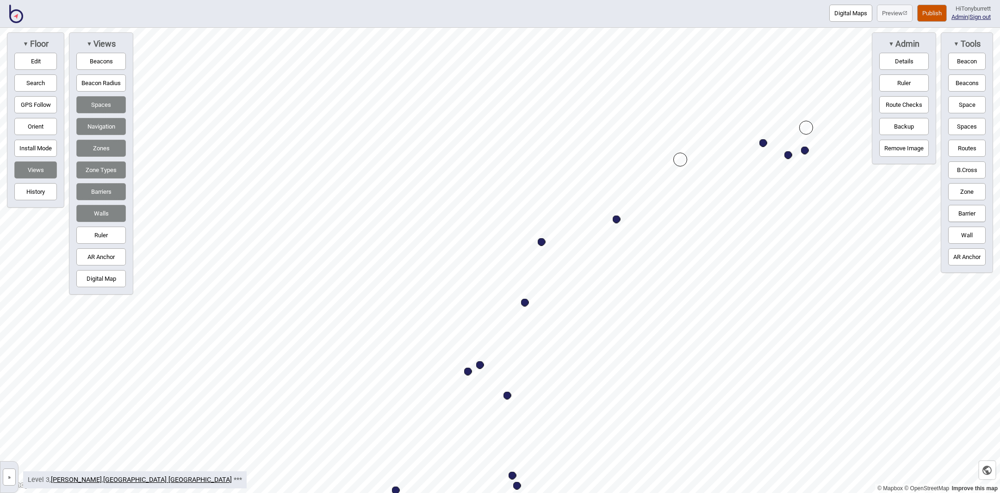
click at [681, 165] on div "Map marker" at bounding box center [680, 160] width 14 height 14
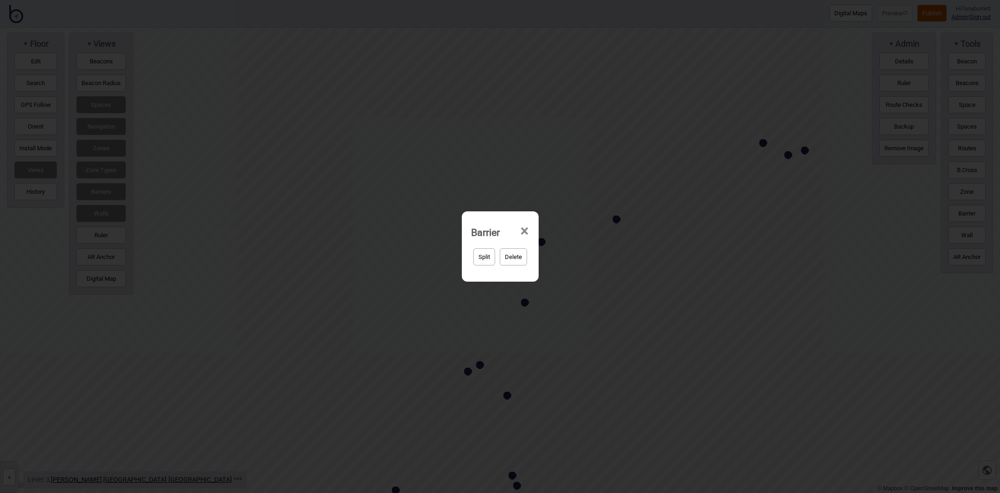
click at [516, 253] on button "Delete" at bounding box center [513, 256] width 27 height 17
click at [530, 256] on button "Yep, delete it!" at bounding box center [524, 256] width 45 height 17
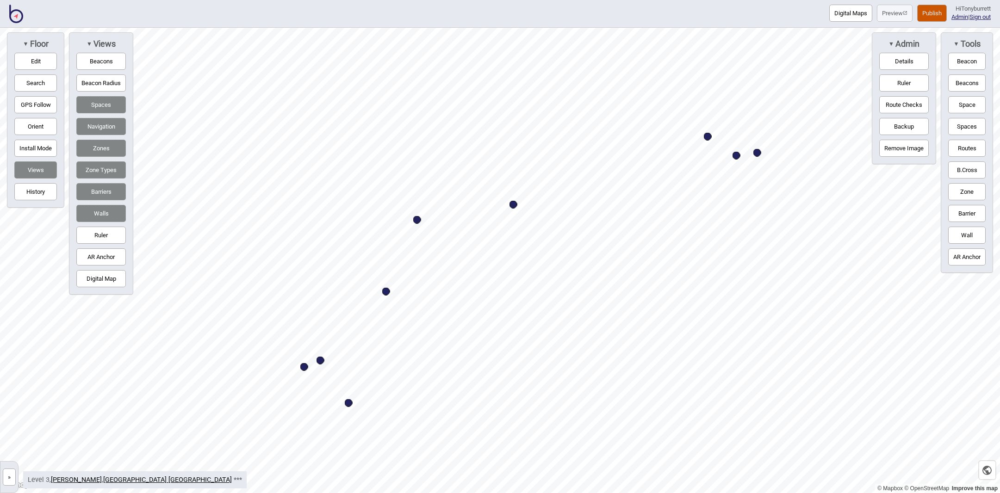
click at [116, 273] on button "Digital Map" at bounding box center [101, 278] width 50 height 17
click at [98, 271] on button "Digital Map" at bounding box center [101, 278] width 50 height 17
click at [974, 211] on button "Barrier" at bounding box center [966, 213] width 37 height 17
click at [422, 0] on html "Digital Maps Preview Publish Hi Tonyburrett Admin | Sign out © Mapbox © OpenStr…" at bounding box center [500, 0] width 1000 height 0
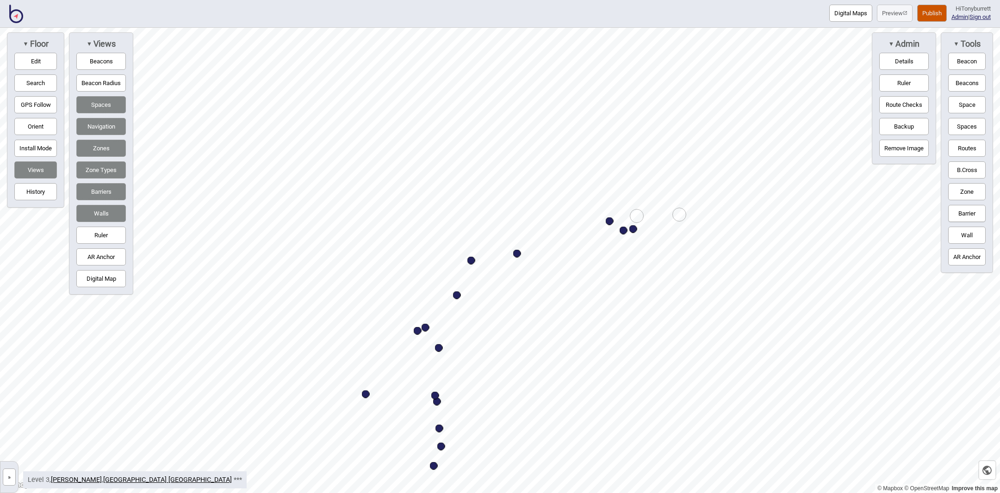
click at [638, 217] on div "Map marker" at bounding box center [637, 216] width 14 height 14
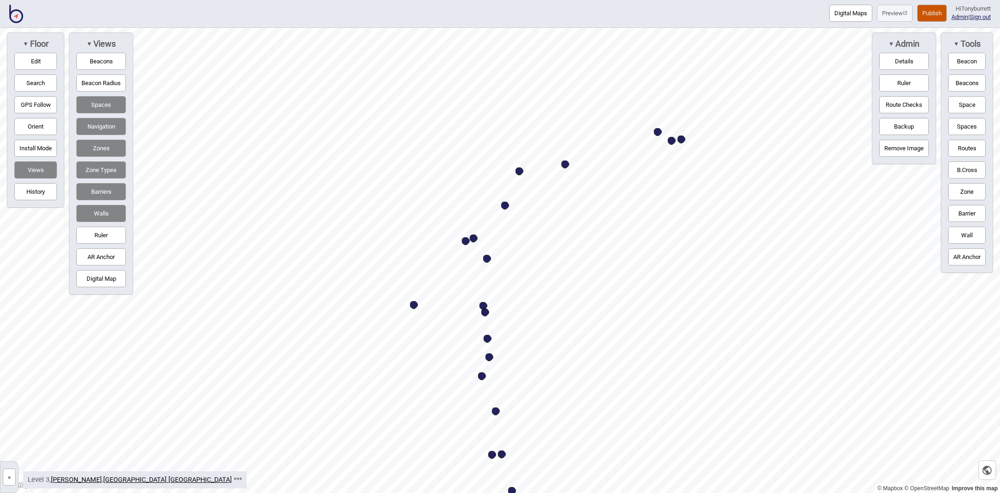
drag, startPoint x: 26, startPoint y: 62, endPoint x: 126, endPoint y: 75, distance: 100.9
click at [26, 62] on button "Edit" at bounding box center [35, 61] width 43 height 17
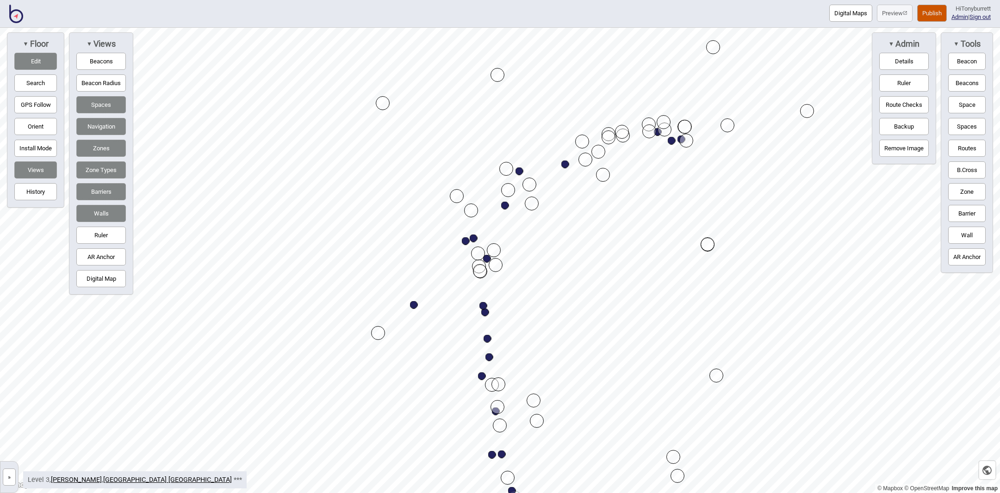
drag, startPoint x: 353, startPoint y: 98, endPoint x: 382, endPoint y: 105, distance: 30.0
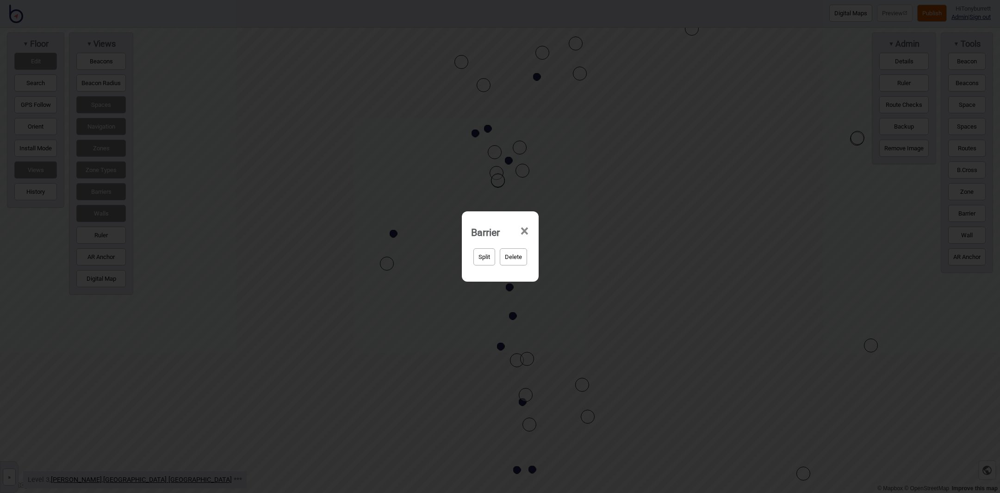
click at [490, 257] on button "Split" at bounding box center [484, 256] width 22 height 17
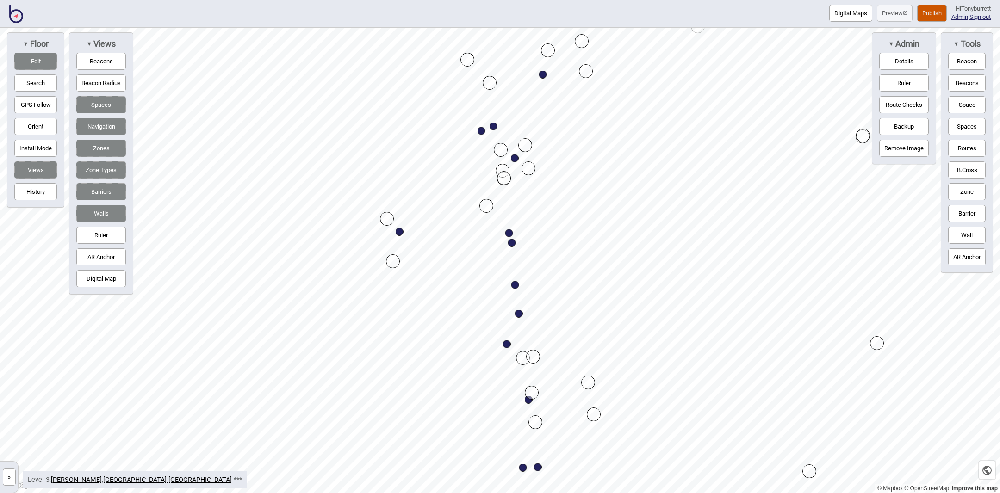
click at [488, 205] on div "Map marker" at bounding box center [486, 206] width 14 height 14
click at [387, 224] on div "Map marker" at bounding box center [387, 219] width 14 height 14
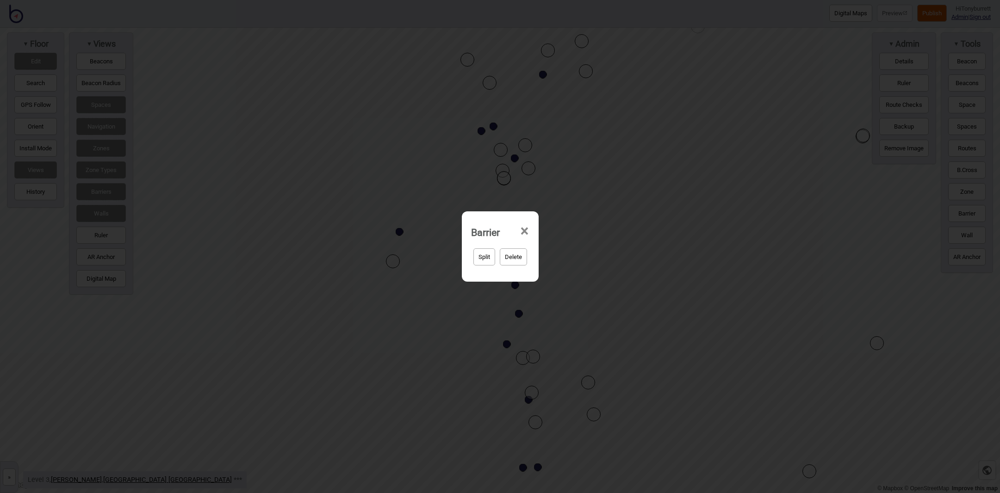
click at [479, 258] on button "Split" at bounding box center [484, 256] width 22 height 17
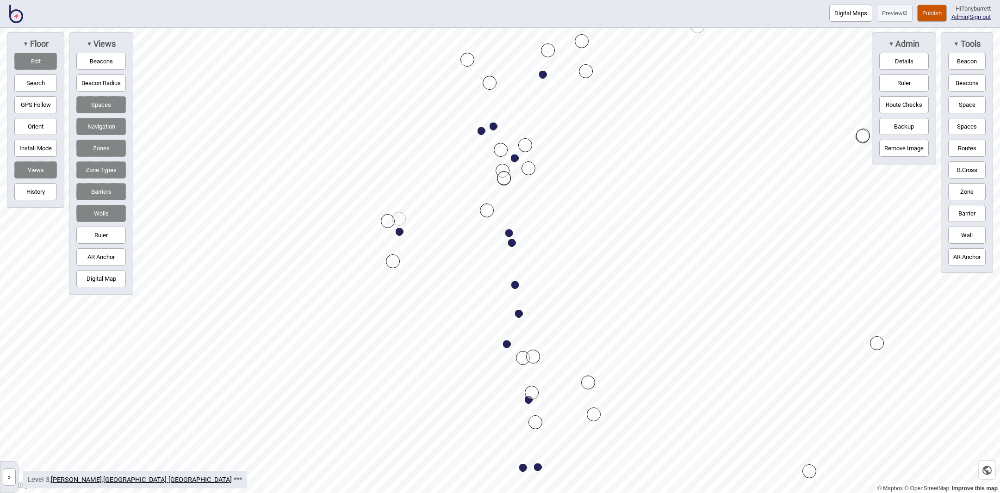
click at [491, 210] on div "Map marker" at bounding box center [487, 211] width 14 height 14
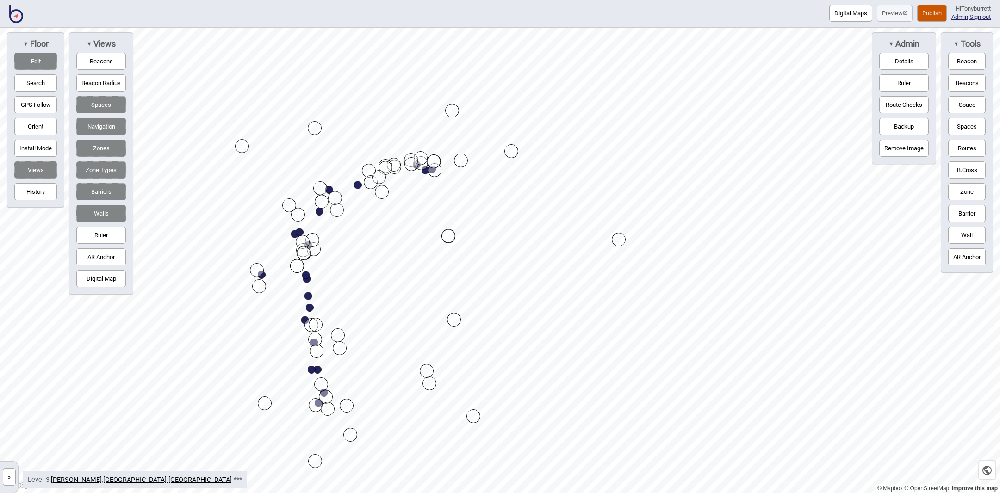
drag, startPoint x: 37, startPoint y: 193, endPoint x: 132, endPoint y: 118, distance: 121.8
click at [37, 193] on button "History" at bounding box center [35, 191] width 43 height 17
click at [157, 52] on button "Undo" at bounding box center [162, 52] width 24 height 17
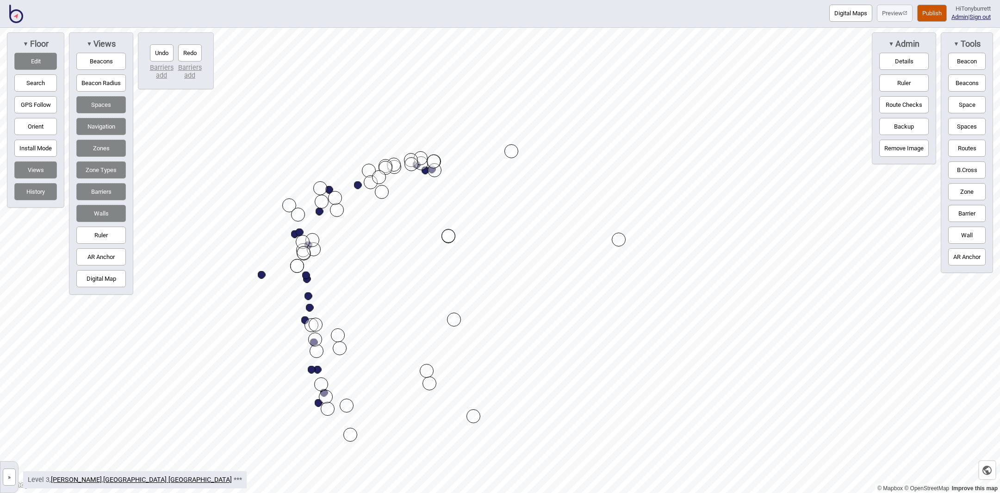
click at [157, 52] on button "Undo" at bounding box center [162, 52] width 24 height 17
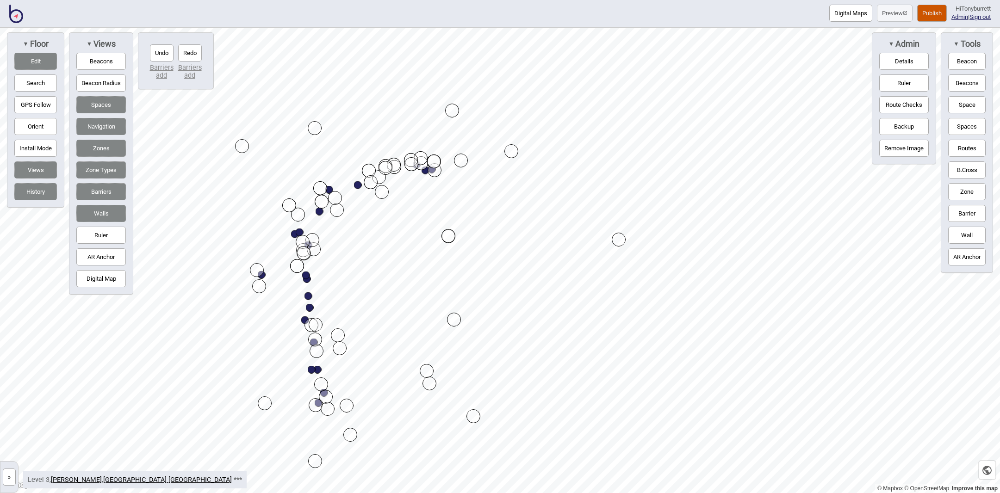
click at [157, 52] on button "Undo" at bounding box center [162, 52] width 24 height 17
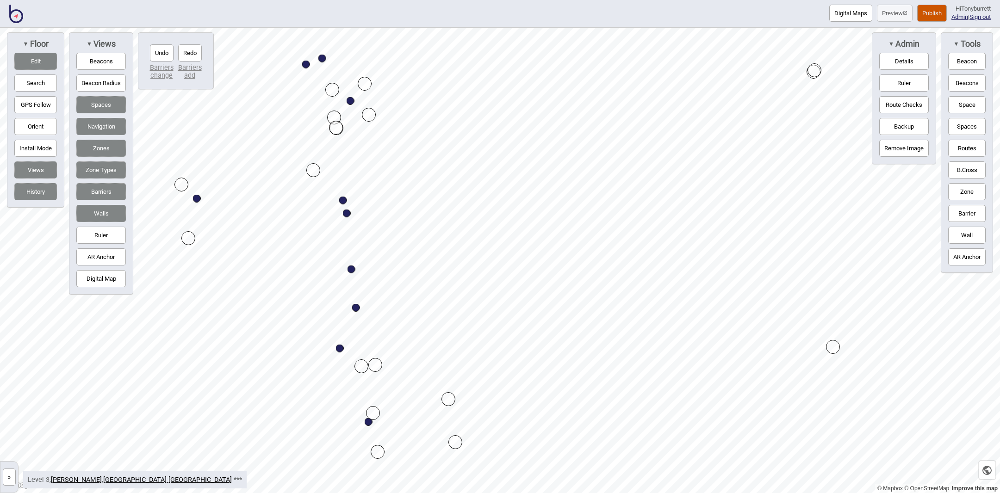
click at [33, 61] on button "Edit" at bounding box center [35, 61] width 43 height 17
click at [32, 67] on button "Edit" at bounding box center [35, 61] width 43 height 17
click at [180, 186] on div "Map marker" at bounding box center [181, 185] width 14 height 14
click at [317, 170] on div "Map marker" at bounding box center [313, 170] width 14 height 14
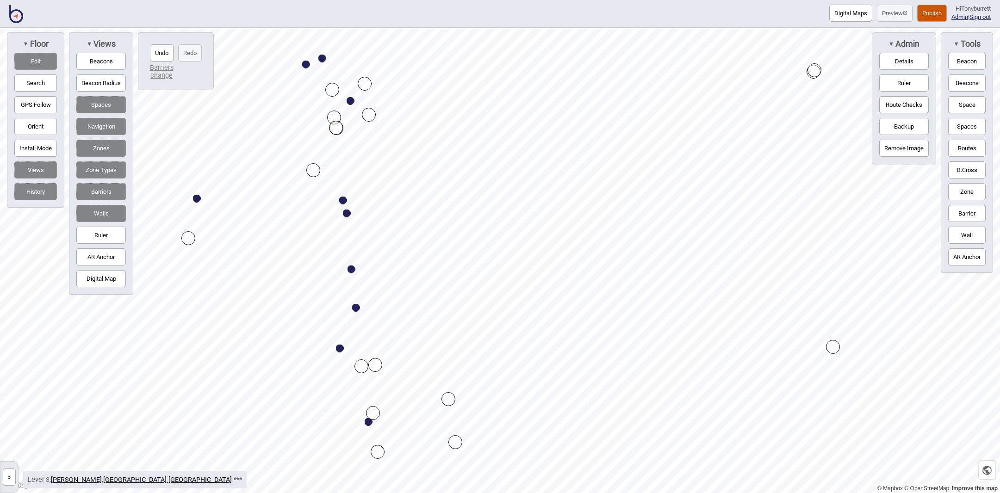
click at [317, 170] on div "Map marker" at bounding box center [313, 170] width 14 height 14
click at [37, 61] on button "Edit" at bounding box center [35, 61] width 43 height 17
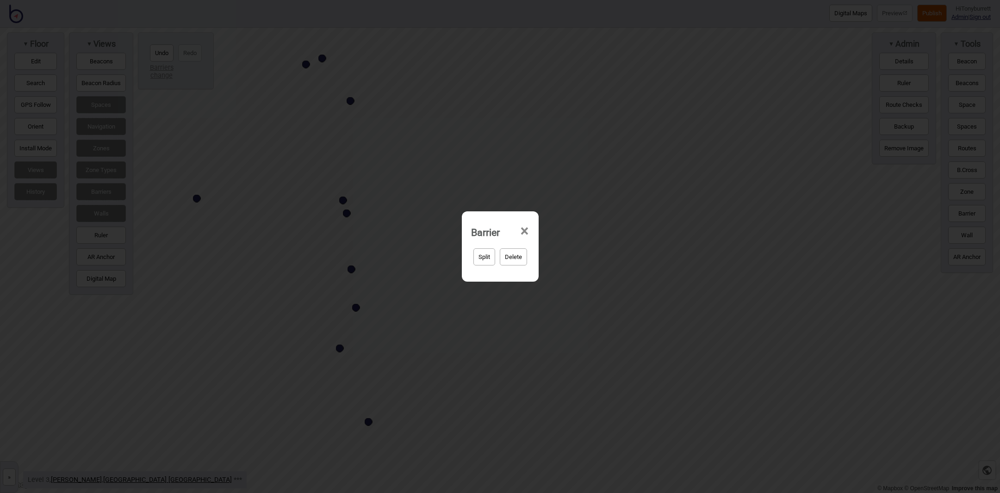
click at [475, 256] on button "Split" at bounding box center [484, 256] width 22 height 17
click at [527, 230] on span "×" at bounding box center [525, 231] width 10 height 31
click at [488, 255] on button "Split" at bounding box center [484, 256] width 22 height 17
click at [477, 252] on button "Split" at bounding box center [484, 256] width 22 height 17
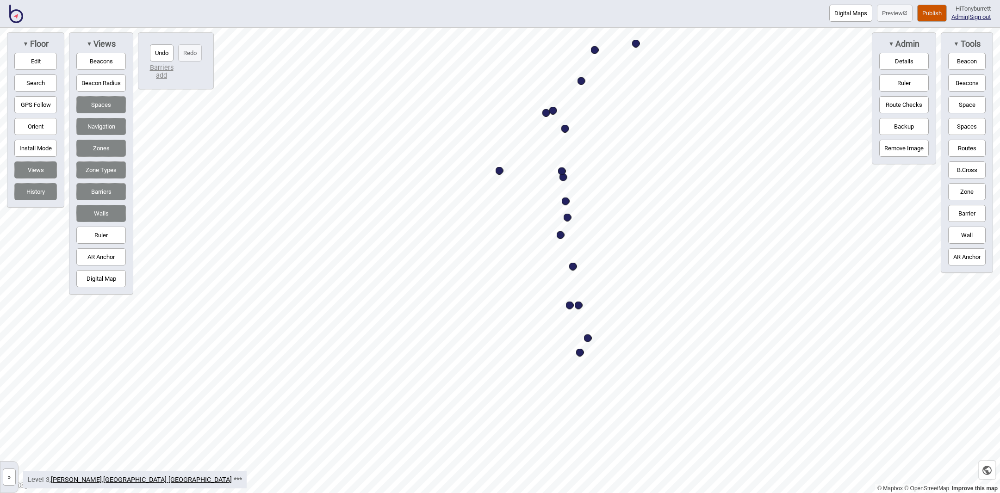
click at [163, 52] on button "Undo" at bounding box center [162, 52] width 24 height 17
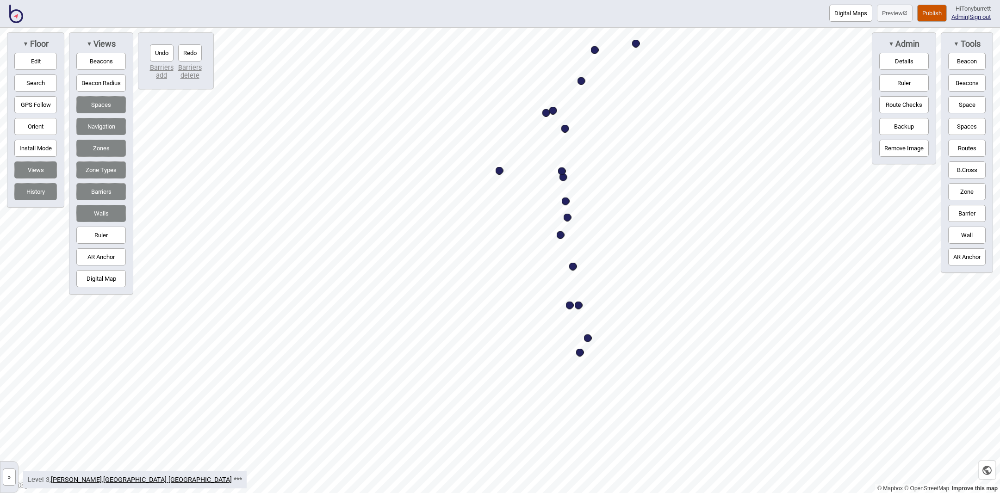
click at [163, 52] on button "Undo" at bounding box center [162, 52] width 24 height 17
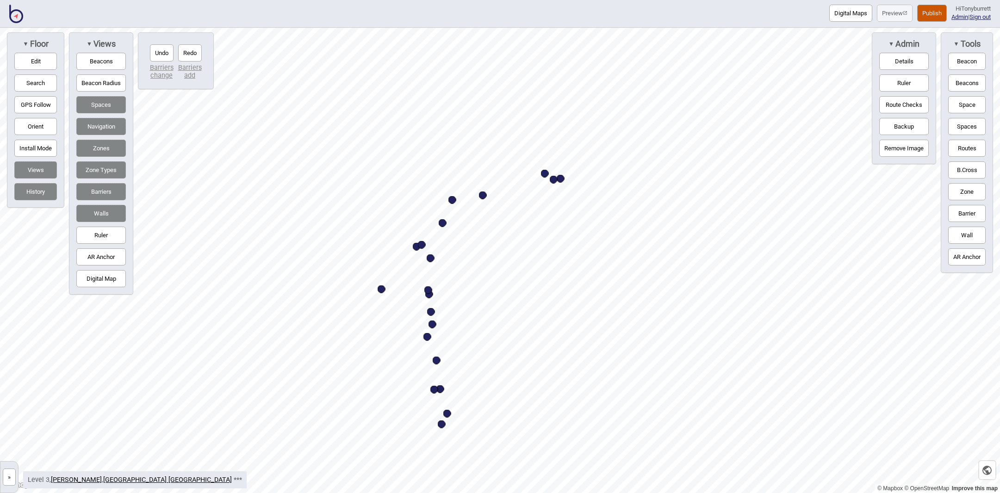
click at [33, 61] on button "Edit" at bounding box center [35, 61] width 43 height 17
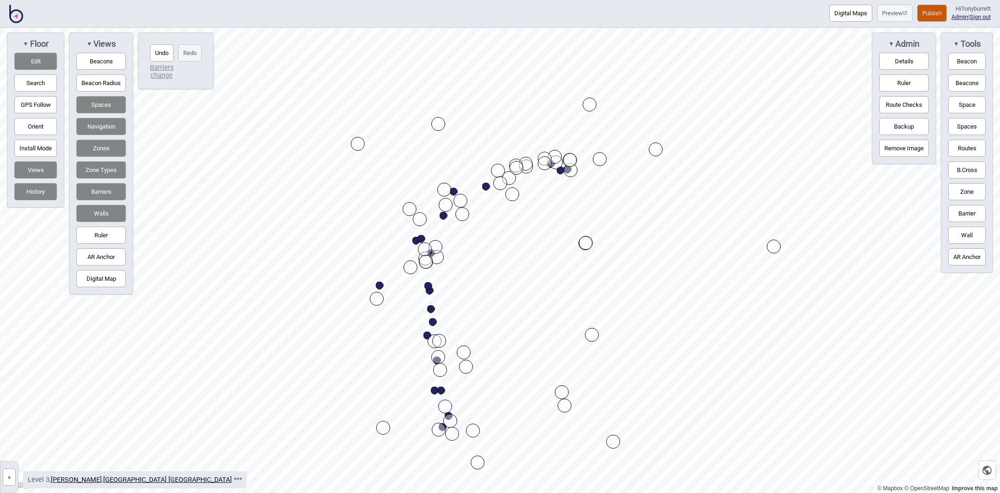
click at [383, 428] on div "Map marker" at bounding box center [383, 428] width 14 height 14
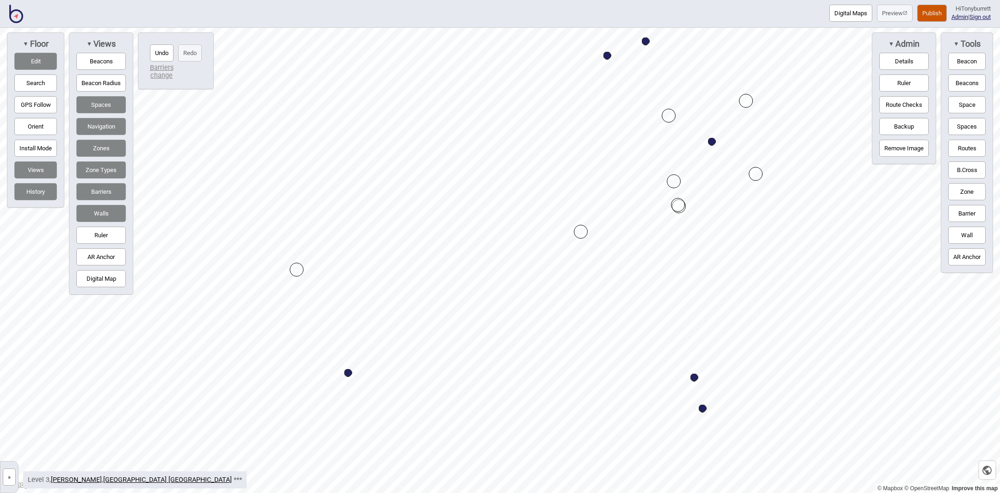
drag, startPoint x: 568, startPoint y: 242, endPoint x: 580, endPoint y: 229, distance: 18.0
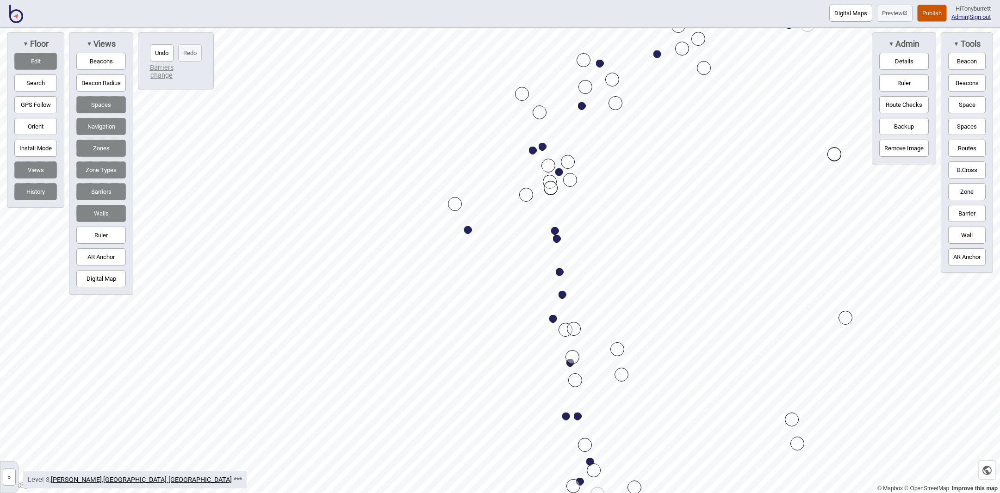
click at [572, 485] on div "Map marker" at bounding box center [573, 486] width 14 height 14
drag, startPoint x: 524, startPoint y: 192, endPoint x: 533, endPoint y: 192, distance: 8.8
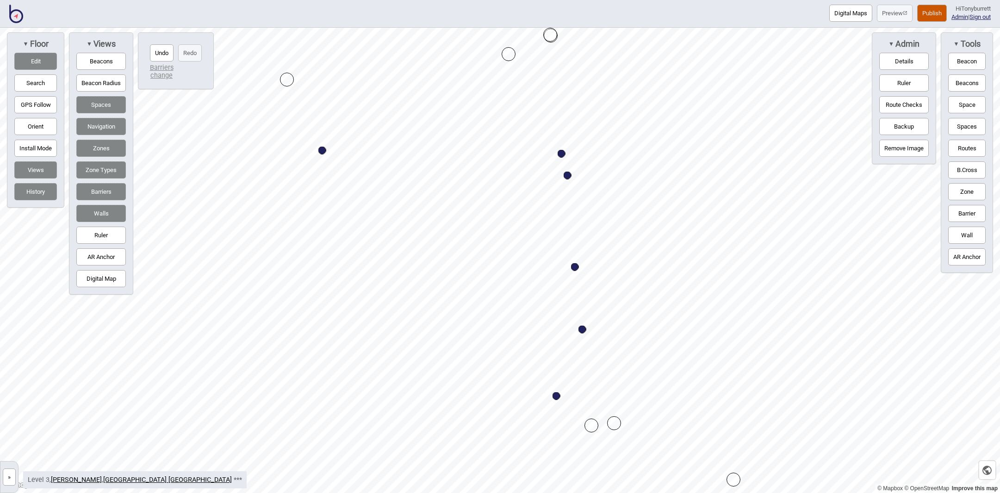
click at [93, 279] on button "Digital Map" at bounding box center [101, 278] width 50 height 17
click at [963, 213] on button "Barrier" at bounding box center [966, 213] width 37 height 17
click at [38, 57] on button "Edit" at bounding box center [35, 61] width 43 height 17
click at [973, 213] on button "Barrier" at bounding box center [966, 213] width 37 height 17
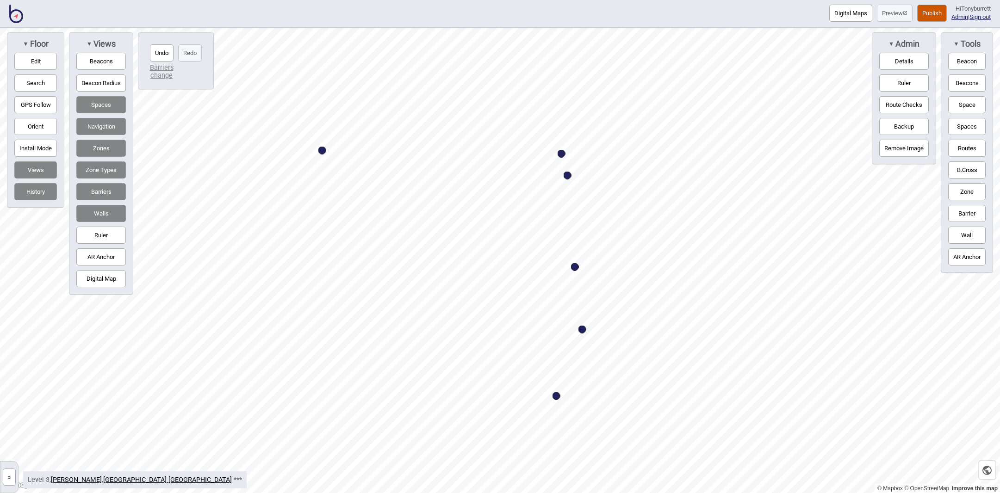
drag, startPoint x: 42, startPoint y: 59, endPoint x: 129, endPoint y: 66, distance: 87.2
click at [42, 60] on button "Edit" at bounding box center [35, 61] width 43 height 17
drag, startPoint x: 508, startPoint y: 60, endPoint x: 519, endPoint y: 134, distance: 75.3
drag, startPoint x: 487, startPoint y: 128, endPoint x: 500, endPoint y: 142, distance: 19.0
drag, startPoint x: 463, startPoint y: 104, endPoint x: 456, endPoint y: 114, distance: 12.2
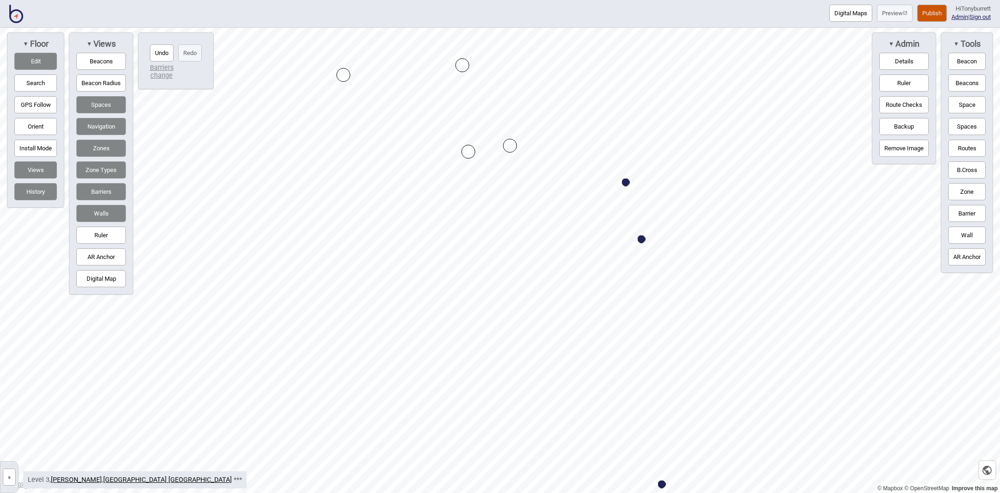
drag, startPoint x: 520, startPoint y: 135, endPoint x: 509, endPoint y: 145, distance: 14.7
click at [971, 213] on button "Barrier" at bounding box center [966, 213] width 37 height 17
drag, startPoint x: 26, startPoint y: 60, endPoint x: 92, endPoint y: 80, distance: 68.2
click at [26, 62] on button "Edit" at bounding box center [35, 61] width 43 height 17
drag, startPoint x: 461, startPoint y: 107, endPoint x: 452, endPoint y: 106, distance: 8.8
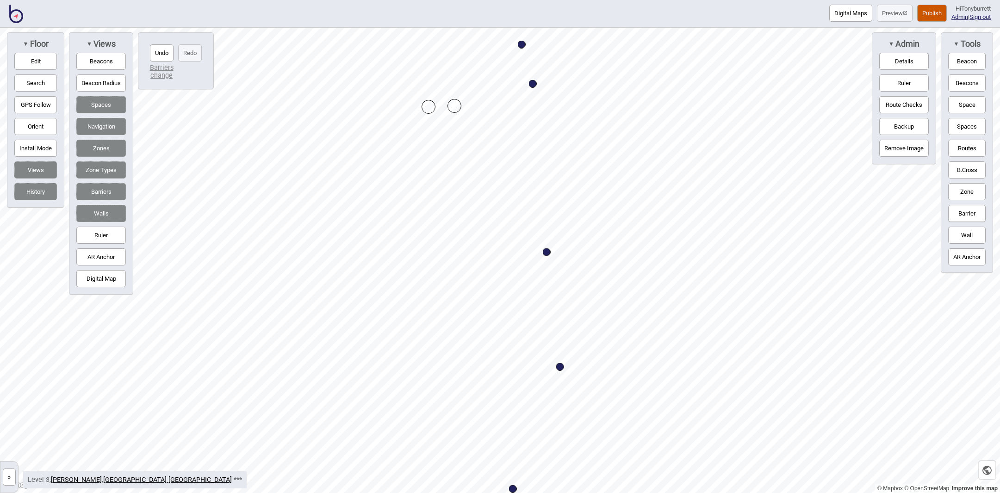
click at [452, 106] on div "Map marker" at bounding box center [454, 106] width 14 height 14
drag, startPoint x: 26, startPoint y: 61, endPoint x: 117, endPoint y: 90, distance: 95.3
click at [27, 61] on button "Edit" at bounding box center [35, 61] width 43 height 17
drag, startPoint x: 257, startPoint y: 201, endPoint x: 246, endPoint y: 196, distance: 12.0
drag, startPoint x: 510, startPoint y: 215, endPoint x: 509, endPoint y: 210, distance: 5.3
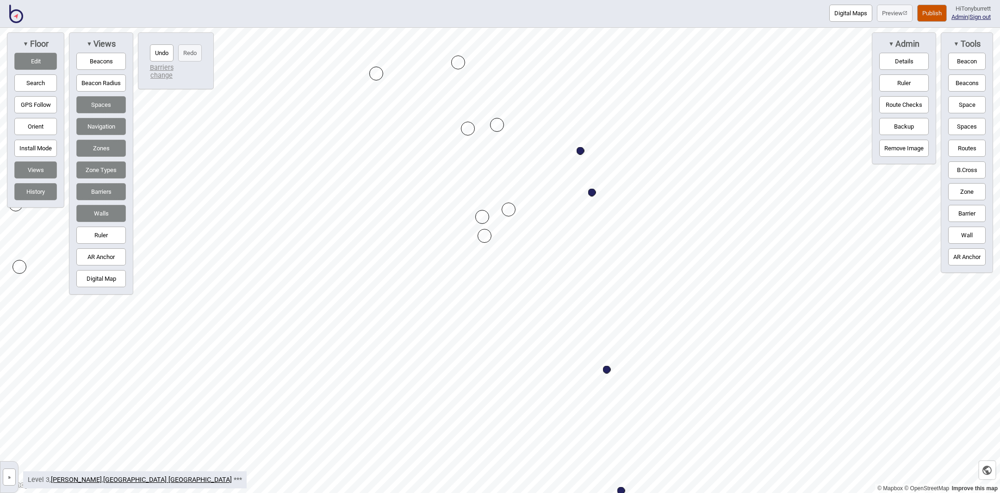
drag, startPoint x: 510, startPoint y: 212, endPoint x: 509, endPoint y: 206, distance: 5.7
drag, startPoint x: 509, startPoint y: 206, endPoint x: 509, endPoint y: 212, distance: 5.6
click at [509, 209] on div "Map marker" at bounding box center [509, 215] width 14 height 14
drag, startPoint x: 36, startPoint y: 60, endPoint x: 96, endPoint y: 87, distance: 65.6
click at [36, 60] on button "Edit" at bounding box center [35, 61] width 43 height 17
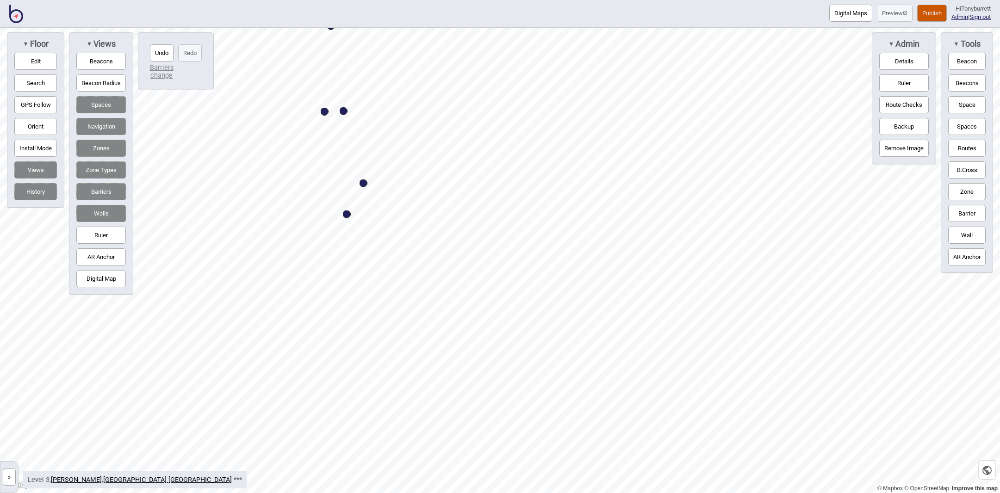
click at [27, 61] on button "Edit" at bounding box center [35, 61] width 43 height 17
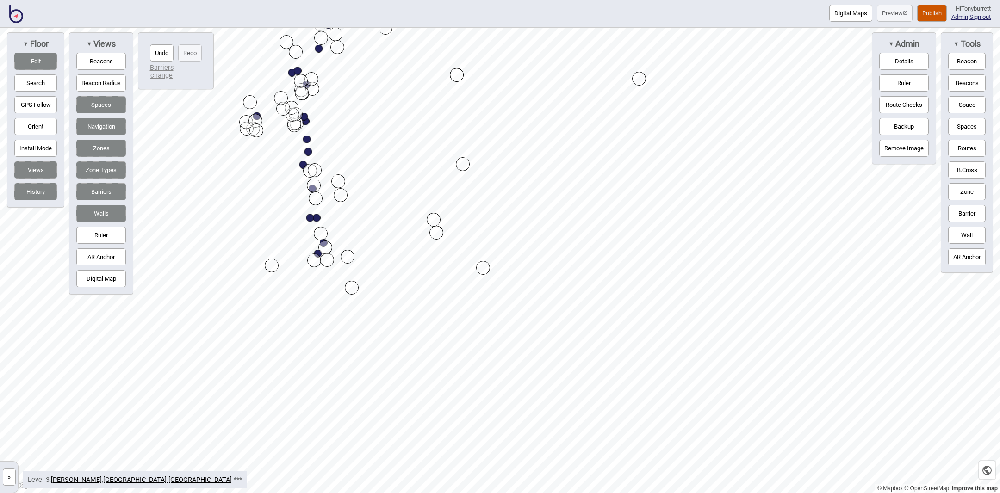
click at [38, 56] on button "Edit" at bounding box center [35, 61] width 43 height 17
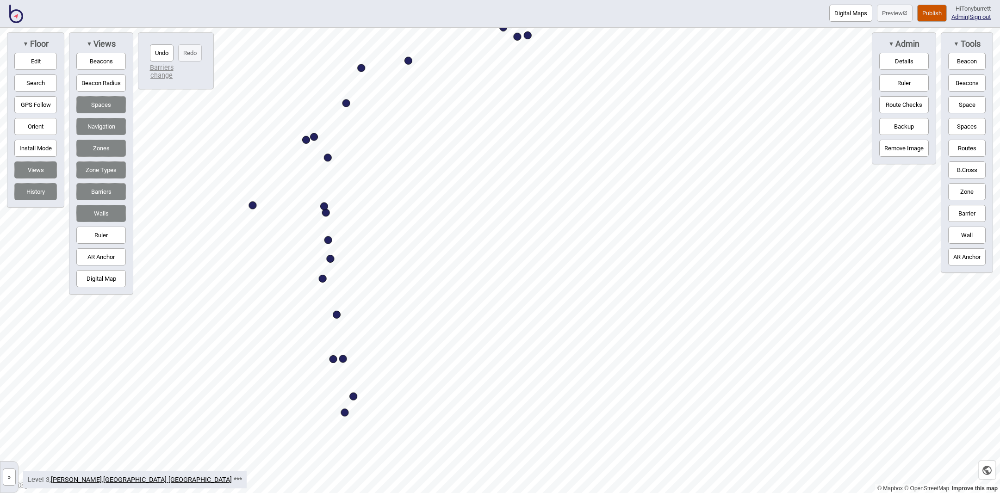
drag, startPoint x: 340, startPoint y: 352, endPoint x: 354, endPoint y: 396, distance: 46.2
click at [354, 396] on div "Map marker" at bounding box center [353, 397] width 8 height 8
click at [973, 147] on button "Routes" at bounding box center [966, 148] width 37 height 17
click at [975, 146] on button "Routes" at bounding box center [966, 148] width 37 height 17
click at [969, 147] on button "Routes" at bounding box center [966, 148] width 37 height 17
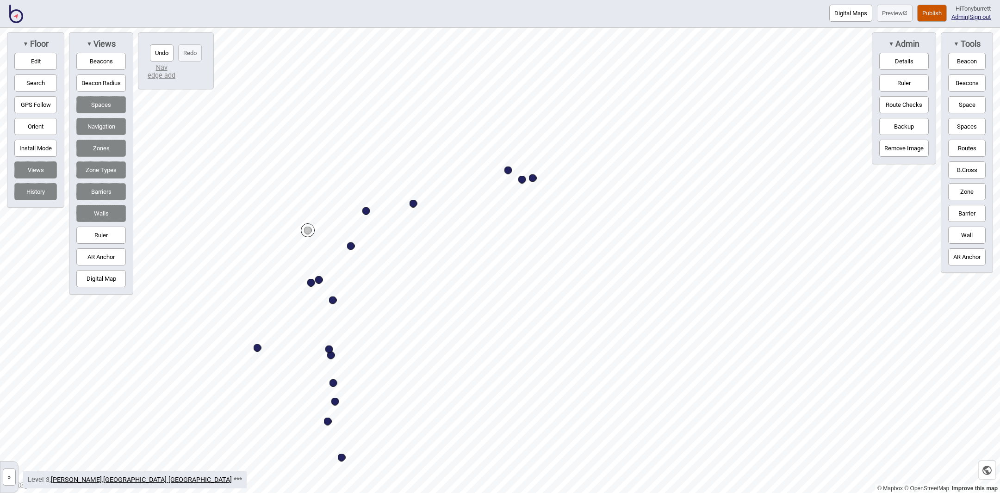
click at [968, 152] on button "Routes" at bounding box center [966, 148] width 37 height 17
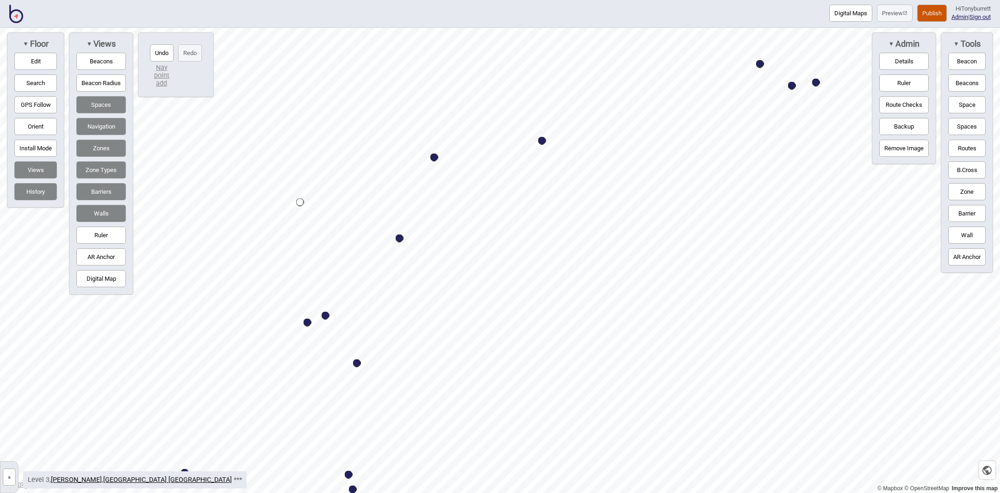
drag, startPoint x: 968, startPoint y: 149, endPoint x: 960, endPoint y: 149, distance: 7.9
click at [960, 149] on button "Routes" at bounding box center [966, 148] width 37 height 17
click at [967, 149] on button "Routes" at bounding box center [966, 148] width 37 height 17
drag, startPoint x: 967, startPoint y: 149, endPoint x: 911, endPoint y: 154, distance: 56.2
click at [967, 149] on button "Routes" at bounding box center [966, 148] width 37 height 17
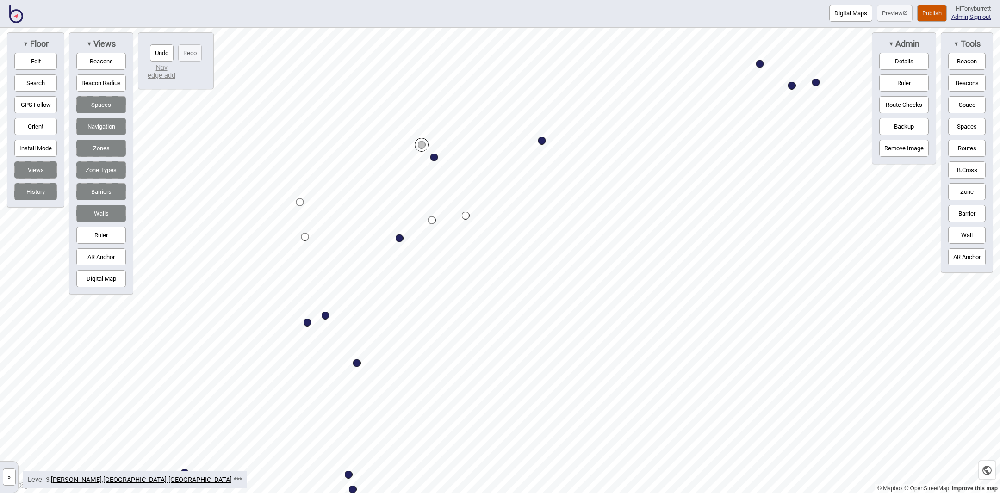
click at [961, 150] on button "Routes" at bounding box center [966, 148] width 37 height 17
click at [965, 147] on button "Routes" at bounding box center [966, 148] width 37 height 17
click at [953, 145] on button "Routes" at bounding box center [966, 148] width 37 height 17
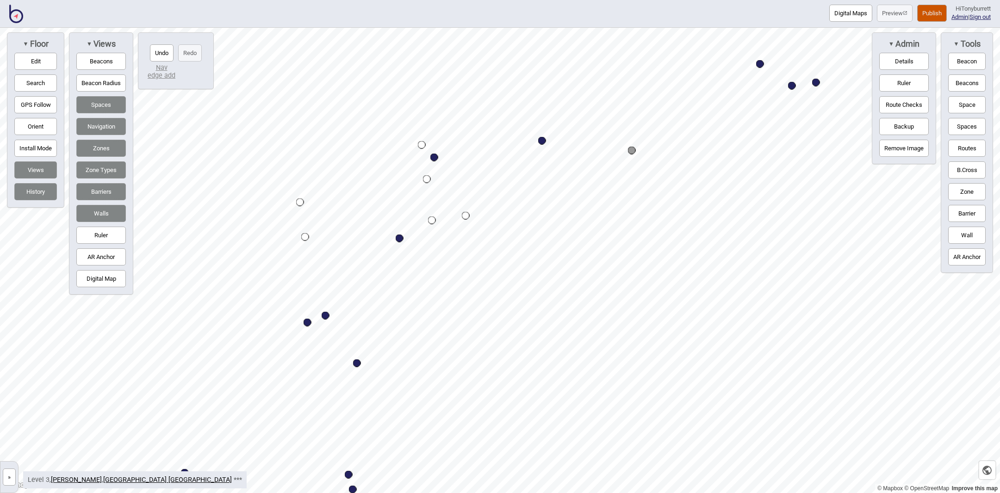
click at [962, 145] on button "Routes" at bounding box center [966, 148] width 37 height 17
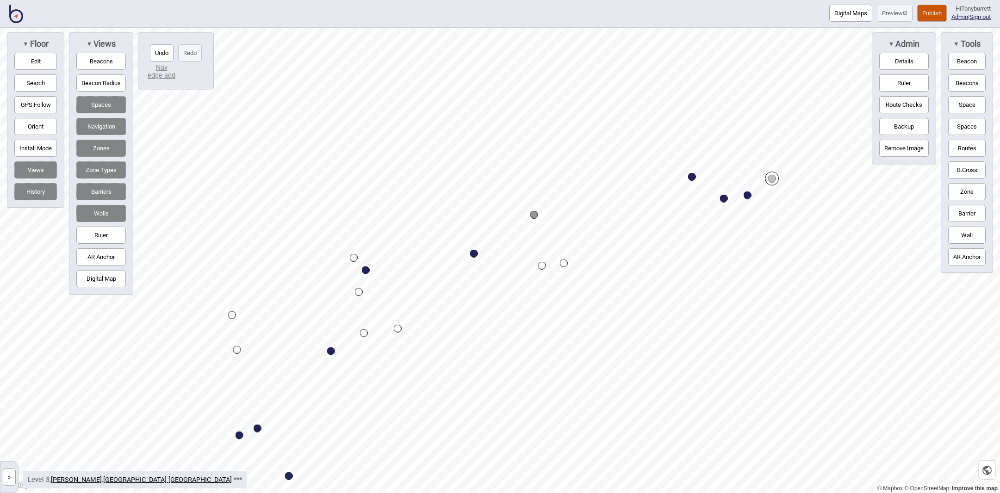
click at [958, 150] on button "Routes" at bounding box center [966, 148] width 37 height 17
click at [964, 144] on button "Routes" at bounding box center [966, 148] width 37 height 17
click at [534, 214] on div "Map marker" at bounding box center [534, 215] width 8 height 8
click at [969, 149] on button "Routes" at bounding box center [966, 148] width 37 height 17
click at [969, 211] on button "Barrier" at bounding box center [966, 213] width 37 height 17
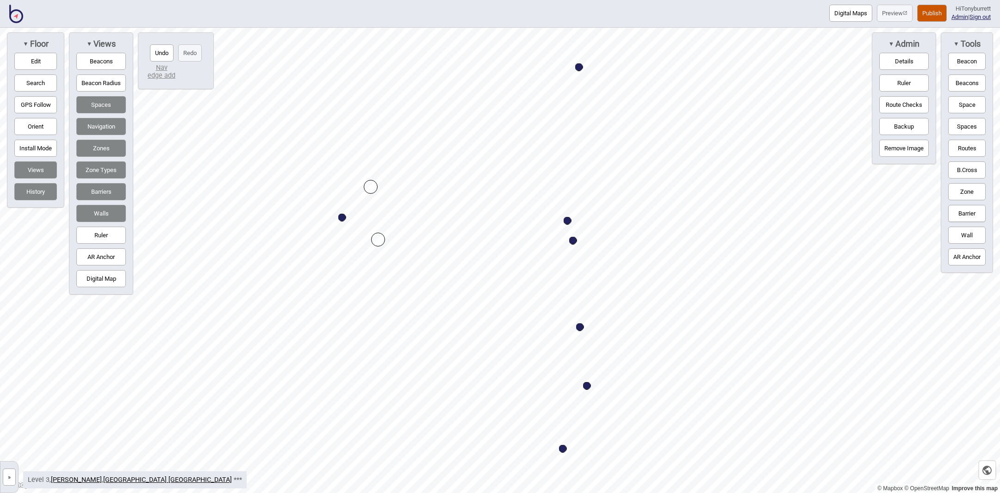
click at [377, 238] on div "Map marker" at bounding box center [378, 240] width 14 height 14
click at [962, 150] on button "Routes" at bounding box center [966, 148] width 37 height 17
click at [962, 146] on button "Routes" at bounding box center [966, 148] width 37 height 17
drag, startPoint x: 962, startPoint y: 146, endPoint x: 882, endPoint y: 154, distance: 80.4
click at [962, 146] on button "Routes" at bounding box center [966, 148] width 37 height 17
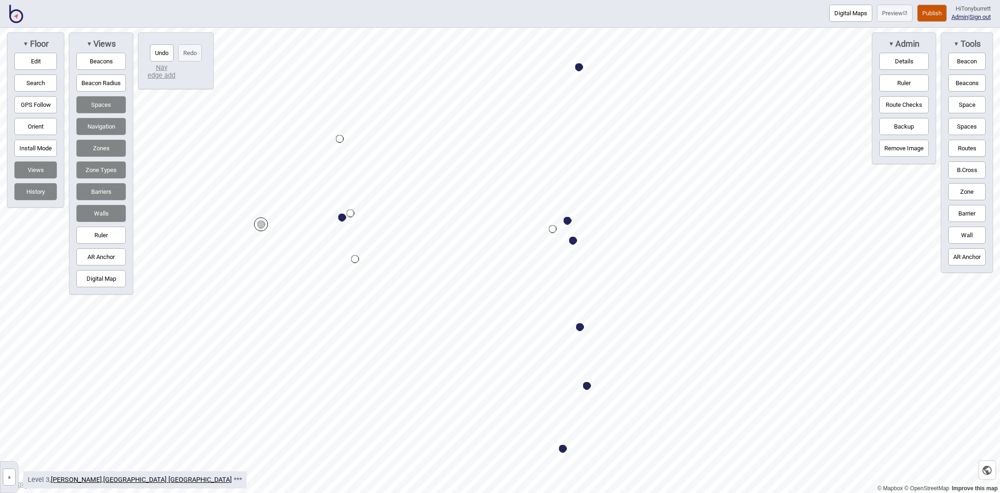
click at [963, 150] on button "Routes" at bounding box center [966, 148] width 37 height 17
click at [262, 224] on div "Map marker" at bounding box center [261, 225] width 8 height 8
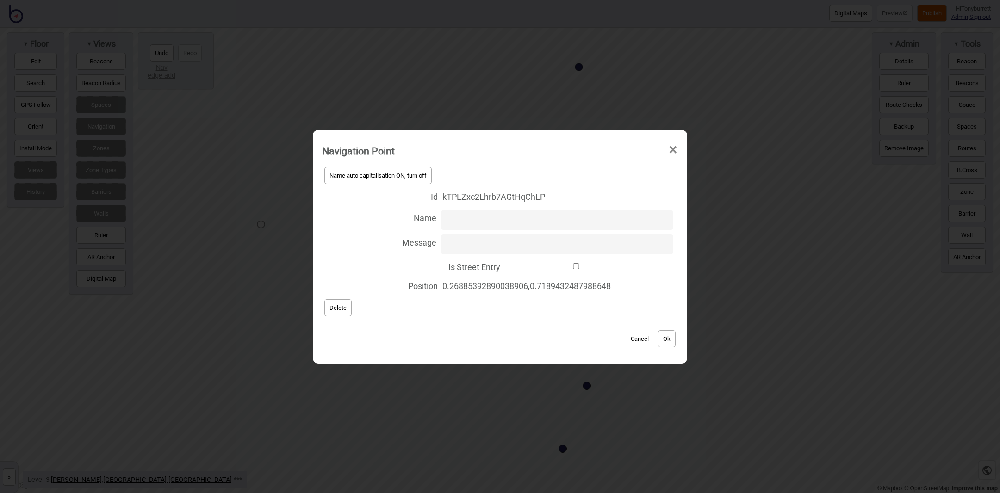
click at [506, 265] on input "Is Street Entry" at bounding box center [576, 266] width 143 height 6
checkbox input "true"
click at [671, 339] on button "Ok" at bounding box center [667, 338] width 18 height 17
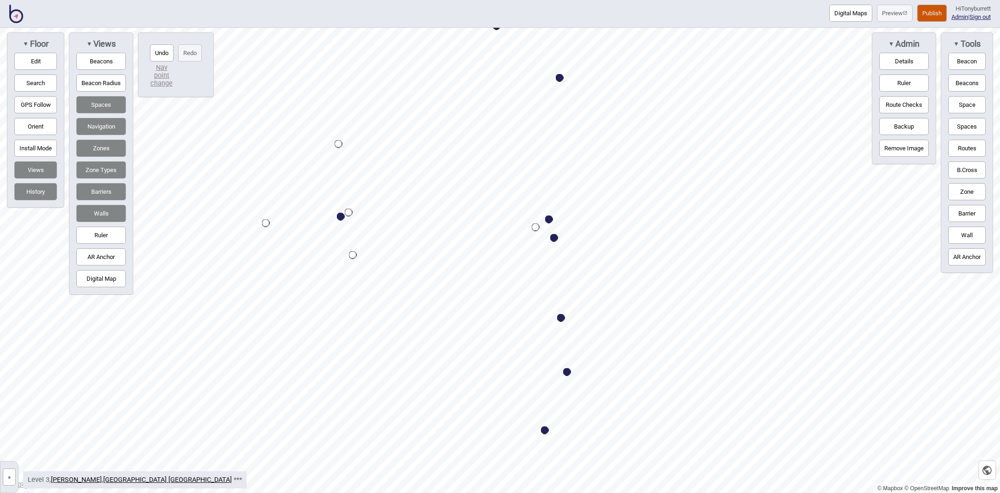
drag, startPoint x: 44, startPoint y: 60, endPoint x: 202, endPoint y: 93, distance: 161.3
click at [45, 61] on button "Edit" at bounding box center [35, 61] width 43 height 17
drag, startPoint x: 308, startPoint y: 155, endPoint x: 282, endPoint y: 168, distance: 29.2
drag, startPoint x: 281, startPoint y: 147, endPoint x: 311, endPoint y: 145, distance: 29.7
click at [317, 161] on div "Map marker" at bounding box center [317, 163] width 14 height 14
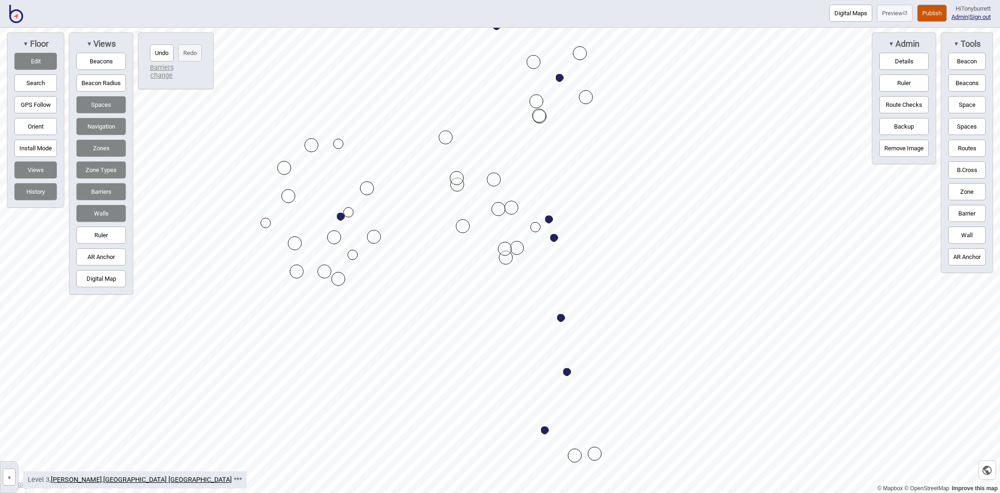
drag, startPoint x: 313, startPoint y: 169, endPoint x: 286, endPoint y: 199, distance: 40.4
drag, startPoint x: 323, startPoint y: 184, endPoint x: 325, endPoint y: 192, distance: 9.2
drag, startPoint x: 337, startPoint y: 180, endPoint x: 326, endPoint y: 156, distance: 25.9
drag, startPoint x: 968, startPoint y: 148, endPoint x: 894, endPoint y: 152, distance: 73.7
click at [968, 148] on button "Routes" at bounding box center [966, 148] width 37 height 17
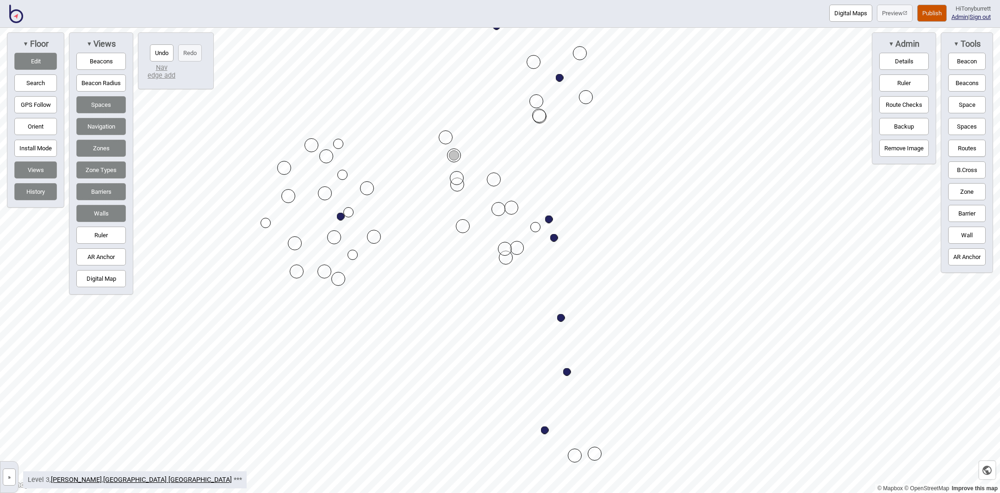
drag, startPoint x: 971, startPoint y: 143, endPoint x: 880, endPoint y: 156, distance: 92.1
click at [970, 143] on button "Routes" at bounding box center [966, 148] width 37 height 17
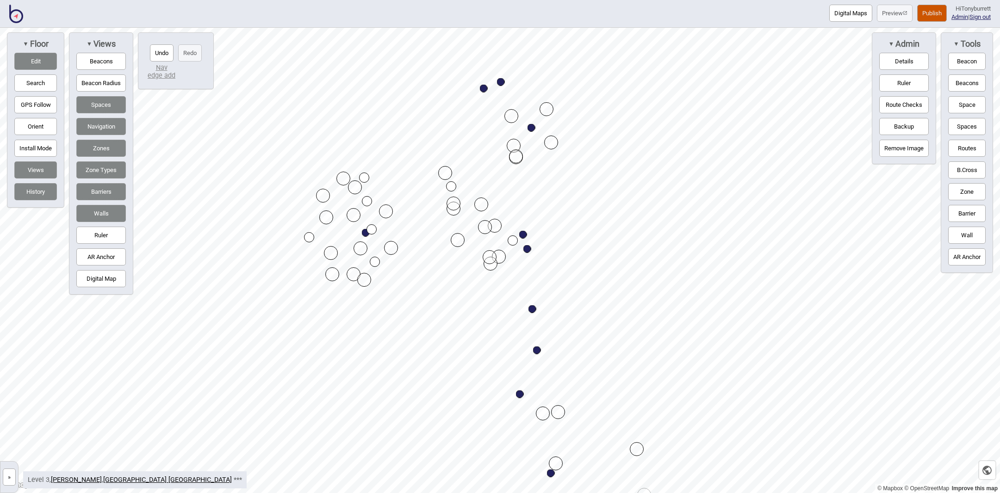
click at [40, 62] on button "Edit" at bounding box center [35, 61] width 43 height 17
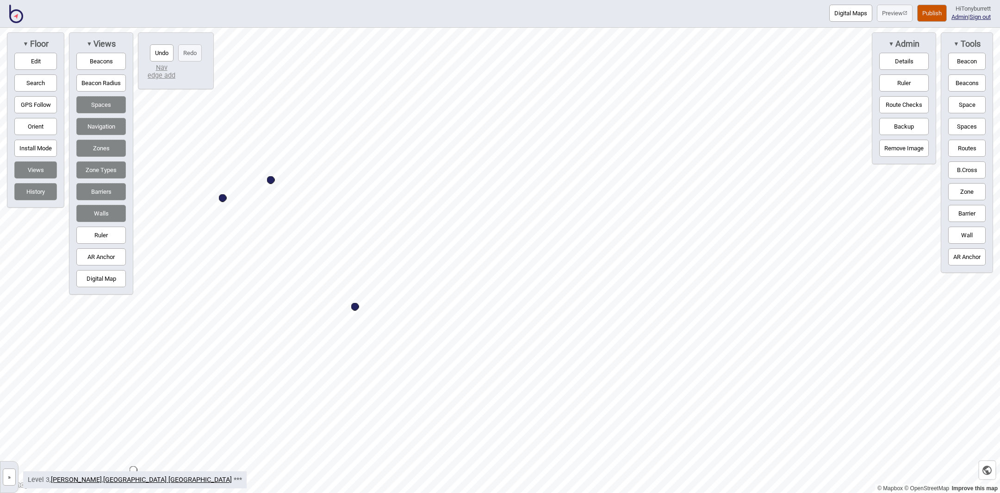
click at [43, 56] on button "Edit" at bounding box center [35, 61] width 43 height 17
drag, startPoint x: 975, startPoint y: 144, endPoint x: 946, endPoint y: 158, distance: 32.5
click at [975, 144] on button "Routes" at bounding box center [966, 148] width 37 height 17
click at [963, 149] on button "Routes" at bounding box center [966, 148] width 37 height 17
click at [400, 299] on div "Map marker" at bounding box center [401, 300] width 10 height 10
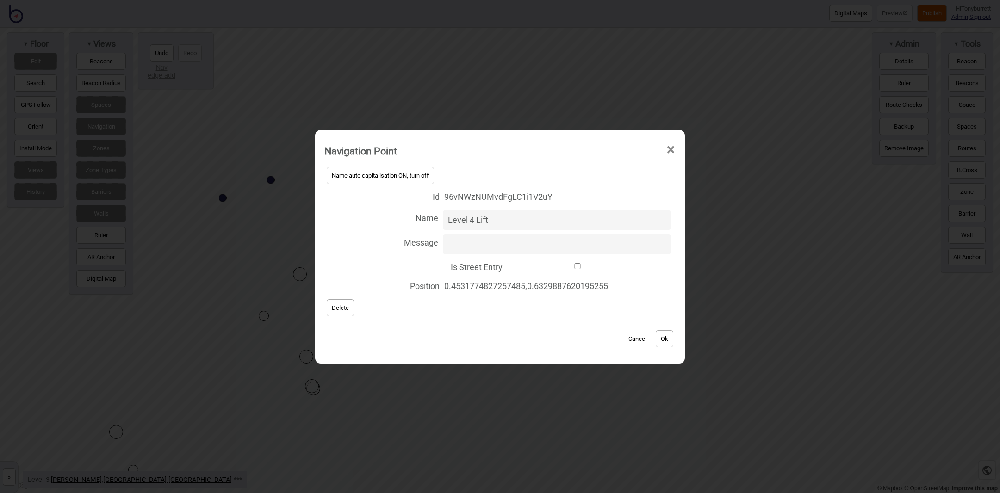
type input "Level 4 Lift"
drag, startPoint x: 444, startPoint y: 333, endPoint x: 487, endPoint y: 286, distance: 64.2
click at [446, 332] on div "Cancel Ok" at bounding box center [499, 334] width 351 height 31
click at [676, 338] on div "Cancel Ok" at bounding box center [499, 334] width 351 height 31
click at [664, 336] on button "Ok" at bounding box center [665, 338] width 18 height 17
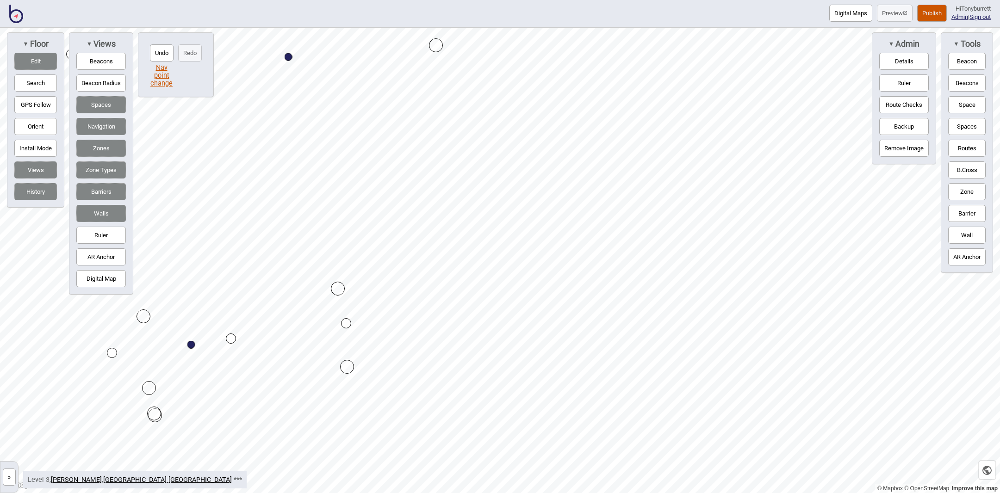
drag, startPoint x: 38, startPoint y: 57, endPoint x: 160, endPoint y: 72, distance: 122.5
click at [40, 58] on button "Edit" at bounding box center [35, 61] width 43 height 17
click at [966, 190] on button "Zone" at bounding box center [966, 191] width 37 height 17
click at [975, 186] on button "Zone" at bounding box center [966, 191] width 37 height 17
click at [388, 261] on div "Map marker" at bounding box center [387, 262] width 14 height 14
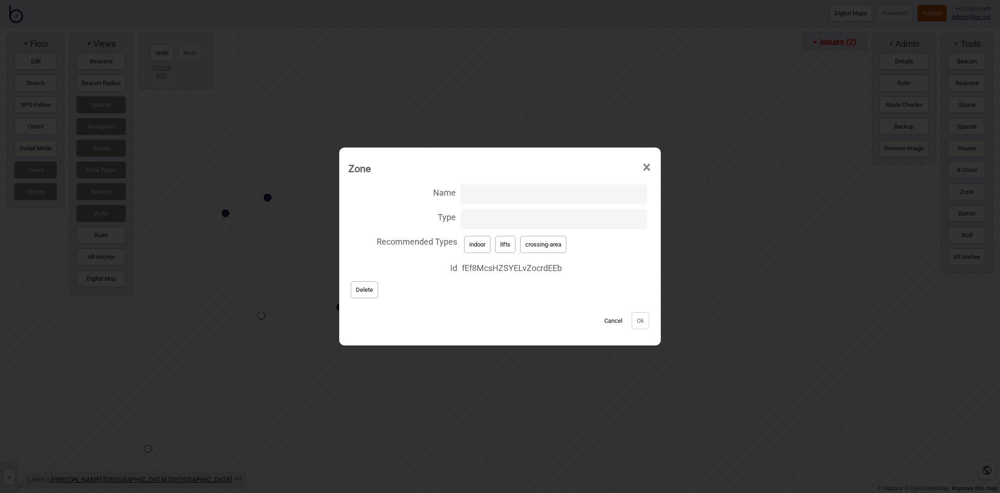
click at [486, 218] on input "Type" at bounding box center [553, 219] width 186 height 20
type input "lift-well"
click at [636, 321] on button "Ok" at bounding box center [641, 320] width 18 height 17
click at [514, 239] on button "lifts" at bounding box center [505, 244] width 20 height 17
type input "lifts"
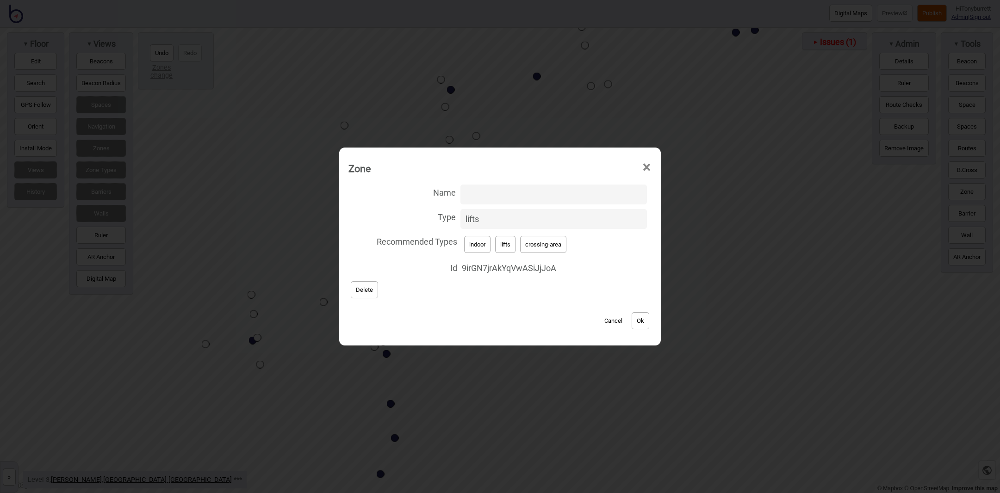
click at [637, 323] on button "Ok" at bounding box center [641, 320] width 18 height 17
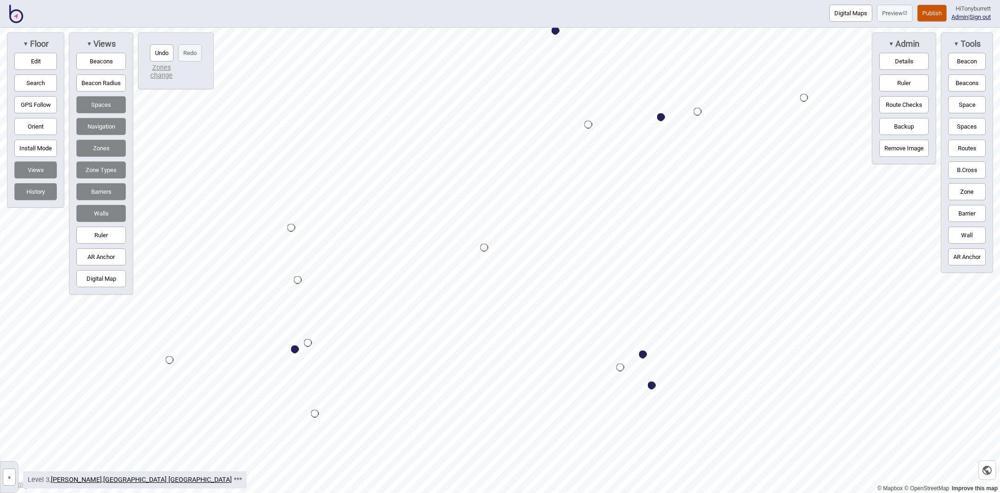
click at [297, 280] on div "Map marker" at bounding box center [298, 280] width 8 height 8
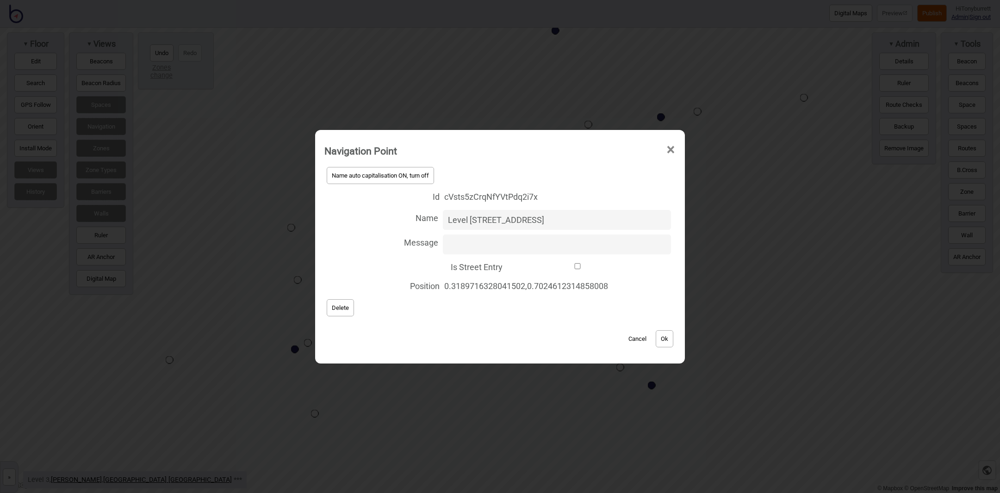
type input "Level [STREET_ADDRESS]"
click at [429, 322] on div "Cancel Ok" at bounding box center [499, 334] width 351 height 31
click at [669, 339] on button "Ok" at bounding box center [665, 338] width 18 height 17
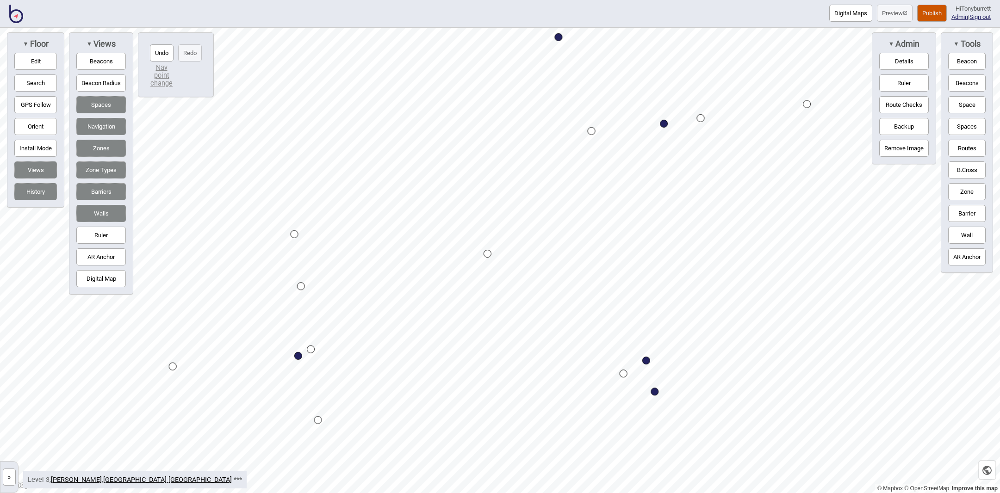
drag, startPoint x: 483, startPoint y: 248, endPoint x: 486, endPoint y: 254, distance: 7.2
click at [486, 254] on div "Map marker" at bounding box center [488, 254] width 8 height 8
click at [31, 67] on button "Edit" at bounding box center [35, 61] width 43 height 17
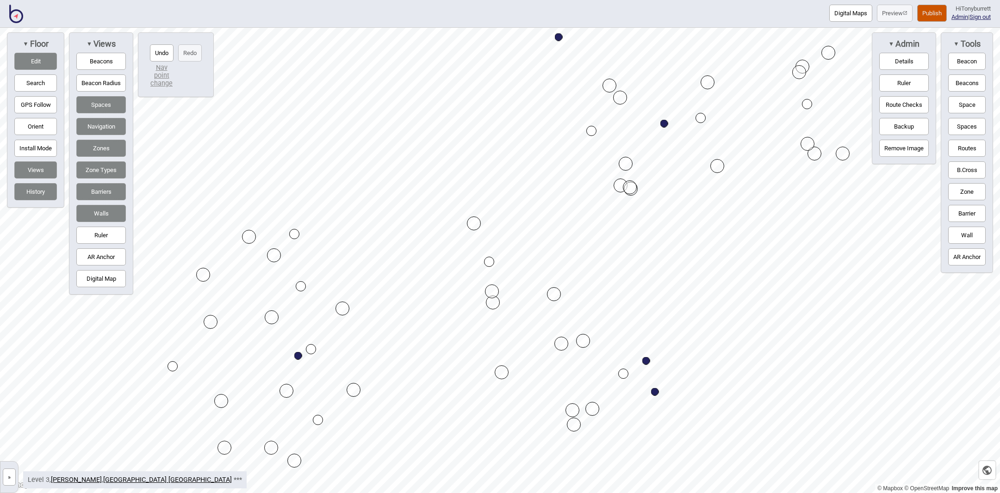
drag, startPoint x: 487, startPoint y: 255, endPoint x: 489, endPoint y: 263, distance: 8.1
drag, startPoint x: 42, startPoint y: 59, endPoint x: 124, endPoint y: 87, distance: 86.3
click at [43, 59] on button "Edit" at bounding box center [35, 61] width 43 height 17
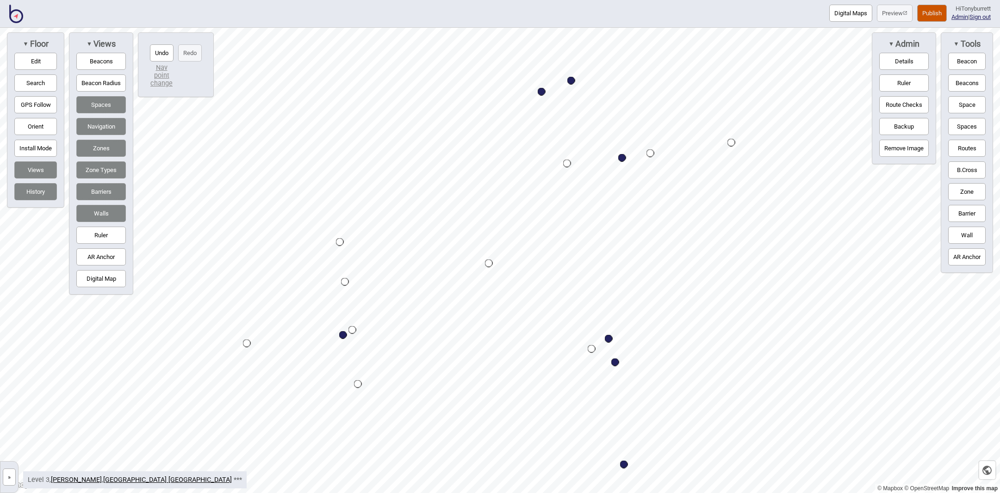
click at [346, 283] on div "Map marker" at bounding box center [345, 282] width 8 height 8
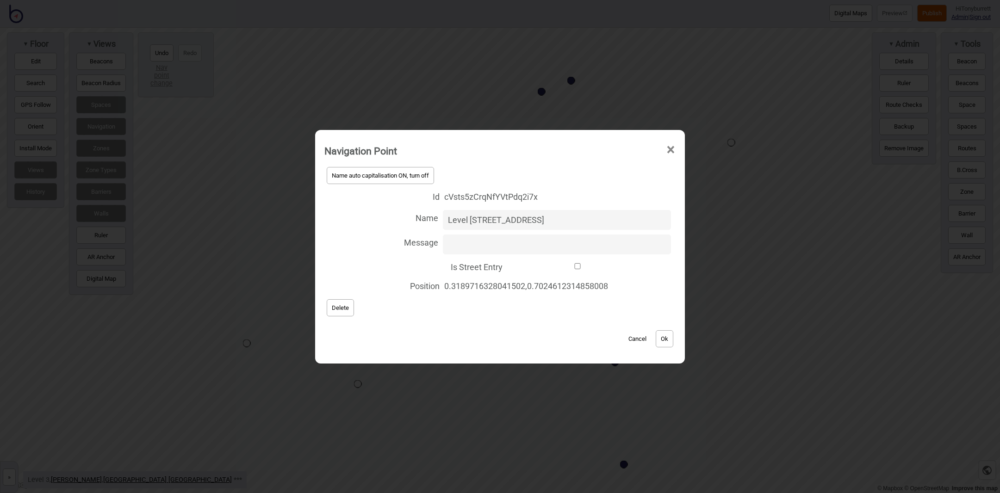
drag, startPoint x: 448, startPoint y: 217, endPoint x: 400, endPoint y: 217, distance: 48.1
click at [400, 217] on label "Name Level [STREET_ADDRESS]" at bounding box center [499, 220] width 351 height 25
click at [443, 217] on input "Level [STREET_ADDRESS]" at bounding box center [557, 220] width 228 height 20
click at [661, 340] on button "Ok" at bounding box center [665, 338] width 18 height 17
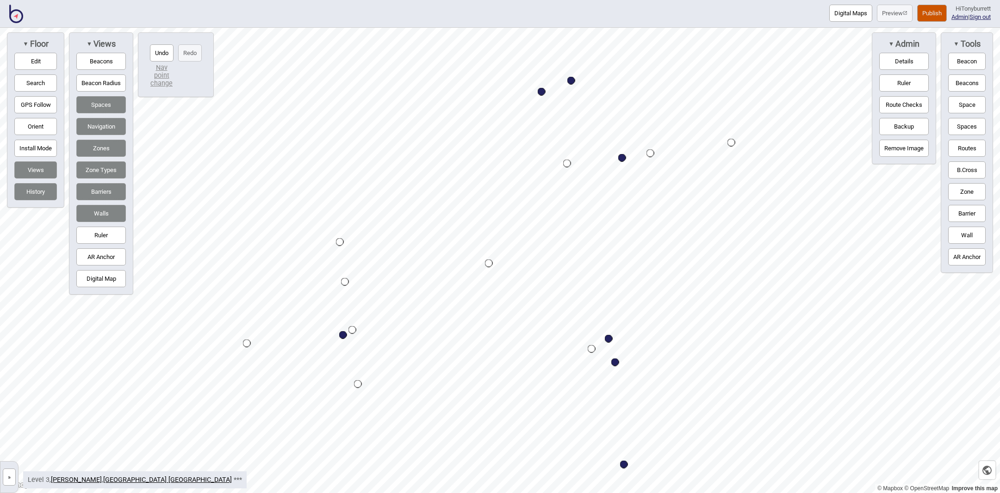
click at [967, 150] on button "Routes" at bounding box center [966, 148] width 37 height 17
drag, startPoint x: 978, startPoint y: 144, endPoint x: 944, endPoint y: 154, distance: 35.5
click at [977, 145] on button "Routes" at bounding box center [966, 148] width 37 height 17
click at [422, 271] on div "Map marker" at bounding box center [422, 273] width 8 height 8
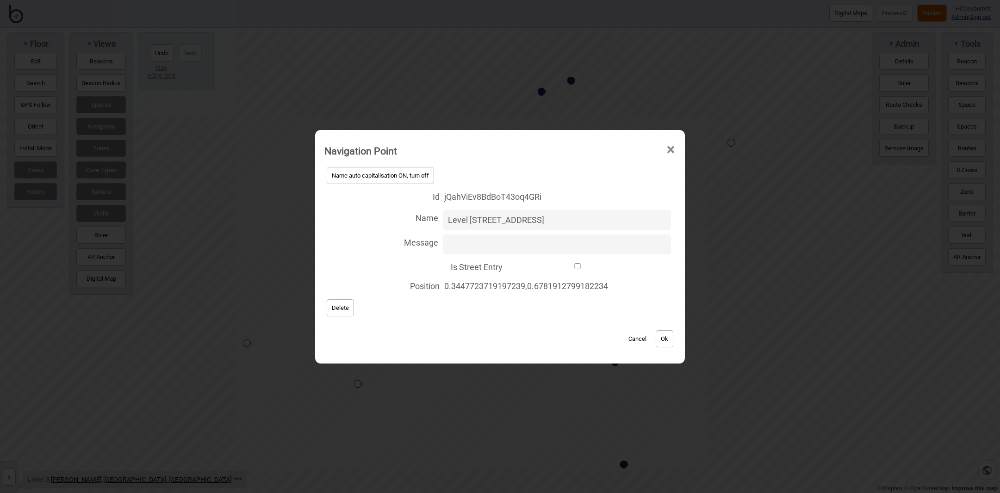
type input "Level [STREET_ADDRESS]"
drag, startPoint x: 562, startPoint y: 326, endPoint x: 589, endPoint y: 327, distance: 26.9
click at [563, 325] on div "Cancel Ok" at bounding box center [499, 334] width 351 height 31
click at [665, 339] on button "Ok" at bounding box center [665, 338] width 18 height 17
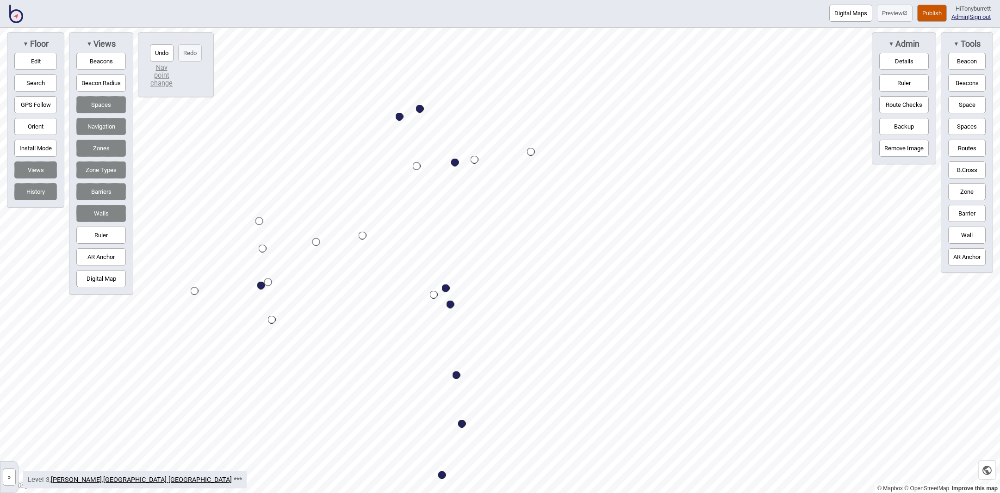
click at [965, 195] on button "Zone" at bounding box center [966, 191] width 37 height 17
click at [268, 223] on div "Map marker" at bounding box center [268, 225] width 14 height 14
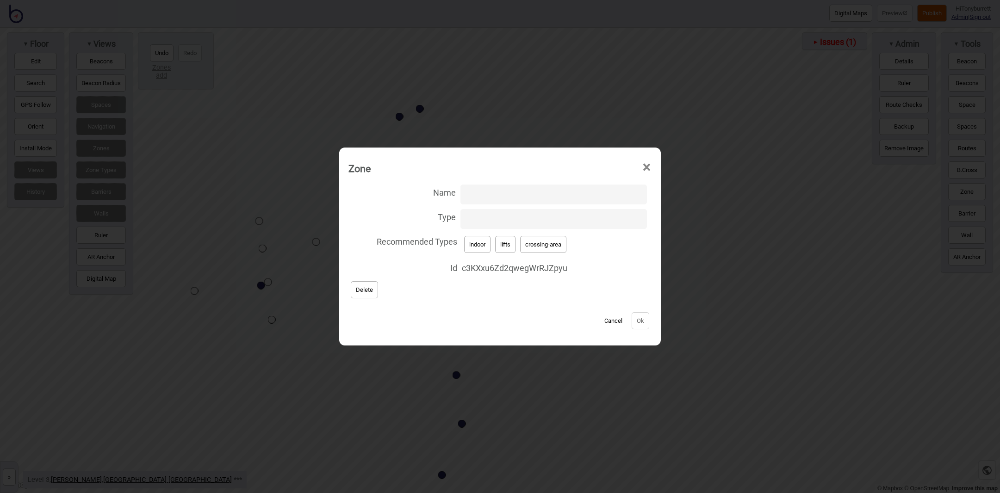
click at [484, 222] on input "Type" at bounding box center [553, 219] width 186 height 20
type input "stairs"
click at [636, 321] on button "Ok" at bounding box center [641, 320] width 18 height 17
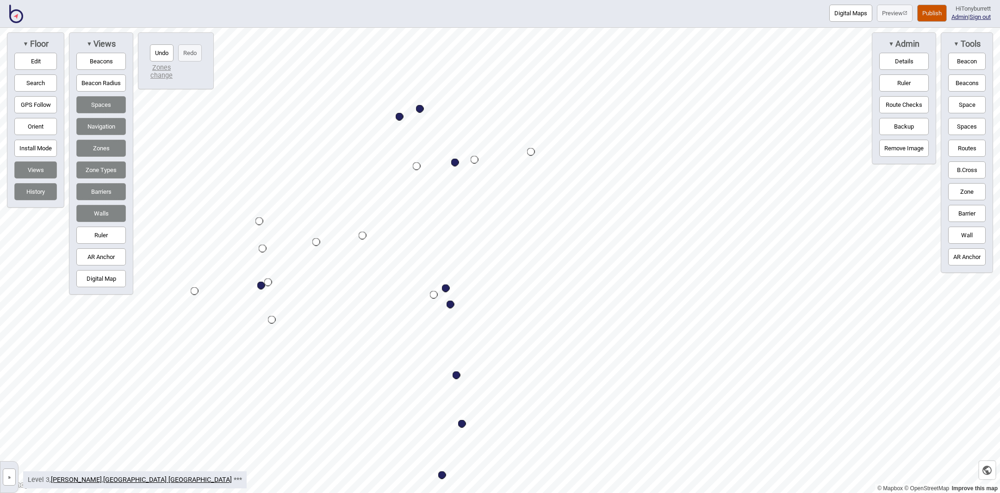
drag, startPoint x: 979, startPoint y: 190, endPoint x: 956, endPoint y: 192, distance: 23.3
click at [978, 190] on button "Zone" at bounding box center [966, 191] width 37 height 17
click at [40, 62] on button "Edit" at bounding box center [35, 61] width 43 height 17
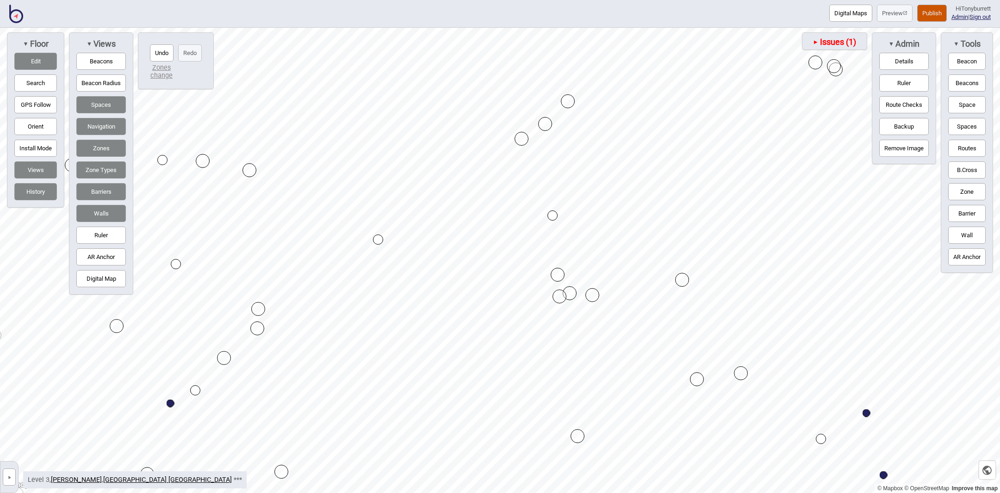
drag, startPoint x: 42, startPoint y: 62, endPoint x: 75, endPoint y: 76, distance: 36.9
click at [42, 62] on button "Edit" at bounding box center [35, 61] width 43 height 17
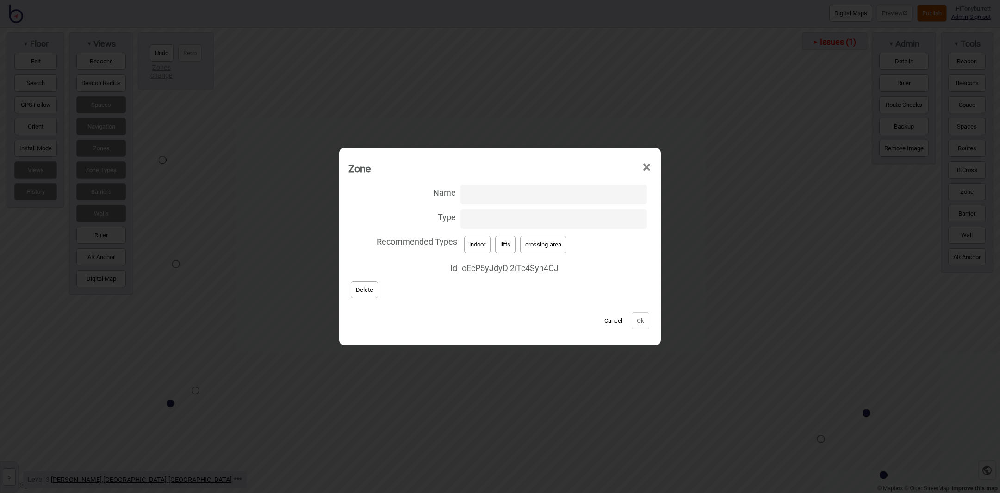
click at [491, 222] on input "Type" at bounding box center [553, 219] width 186 height 20
click at [534, 245] on button "crossing-area" at bounding box center [543, 244] width 46 height 17
type input "crossing-area"
click at [632, 323] on button "Ok" at bounding box center [641, 320] width 18 height 17
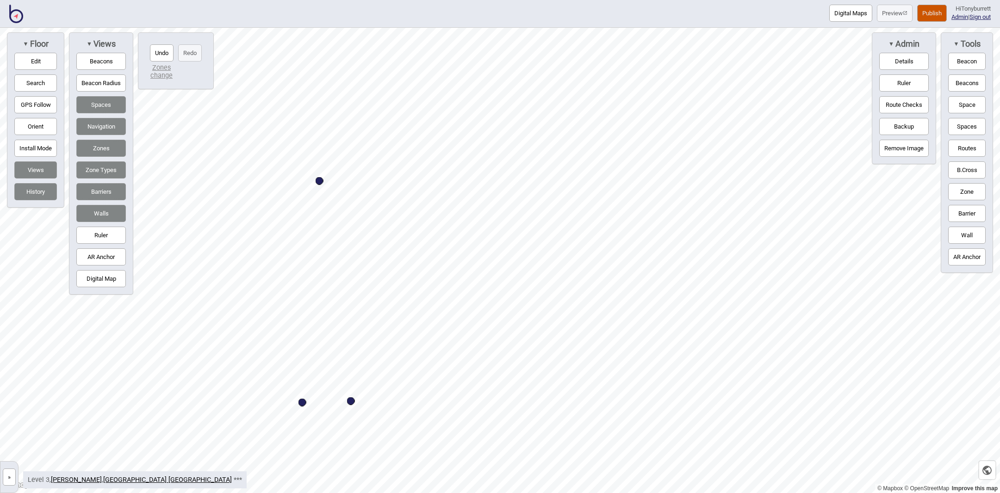
click at [28, 62] on button "Edit" at bounding box center [35, 61] width 43 height 17
drag, startPoint x: 529, startPoint y: 230, endPoint x: 517, endPoint y: 181, distance: 50.1
drag, startPoint x: 518, startPoint y: 178, endPoint x: 524, endPoint y: 177, distance: 6.2
drag, startPoint x: 524, startPoint y: 177, endPoint x: 529, endPoint y: 224, distance: 47.9
drag, startPoint x: 484, startPoint y: 217, endPoint x: 458, endPoint y: 235, distance: 31.6
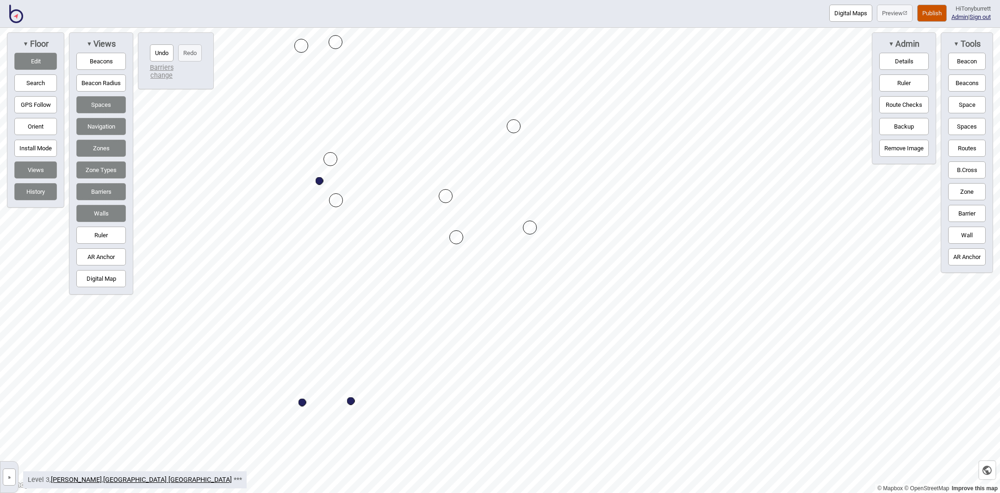
drag, startPoint x: 392, startPoint y: 217, endPoint x: 441, endPoint y: 193, distance: 54.2
drag, startPoint x: 443, startPoint y: 185, endPoint x: 448, endPoint y: 186, distance: 4.7
drag, startPoint x: 479, startPoint y: 203, endPoint x: 436, endPoint y: 199, distance: 43.2
drag, startPoint x: 456, startPoint y: 237, endPoint x: 448, endPoint y: 236, distance: 7.9
drag, startPoint x: 448, startPoint y: 236, endPoint x: 441, endPoint y: 236, distance: 6.9
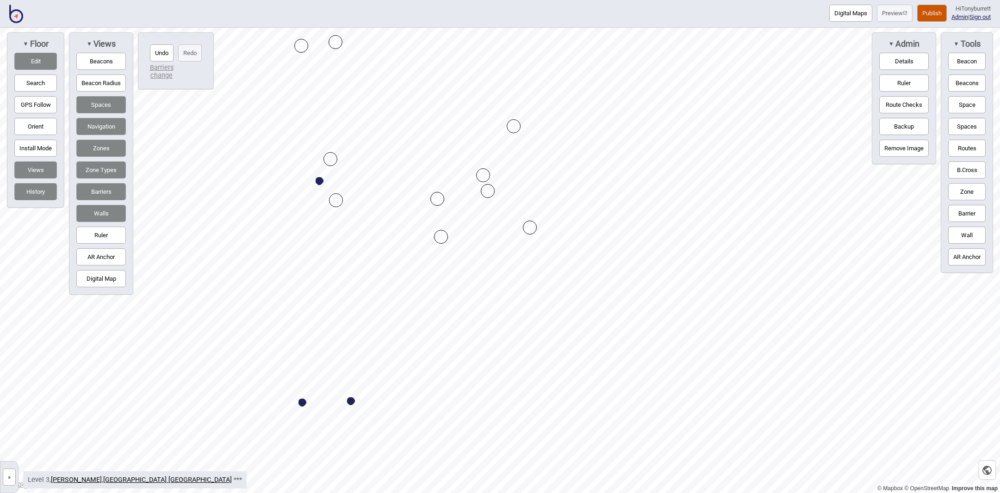
click at [962, 148] on button "Routes" at bounding box center [966, 148] width 37 height 17
click at [964, 143] on button "Routes" at bounding box center [966, 148] width 37 height 17
click at [446, 162] on div "Map marker" at bounding box center [446, 163] width 10 height 10
click at [446, 164] on div "Map marker" at bounding box center [446, 163] width 10 height 10
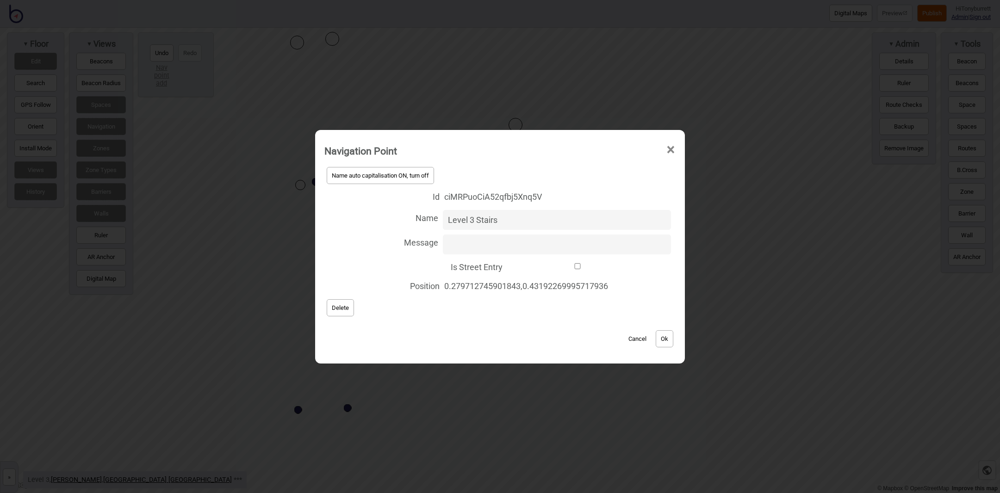
type input "Level 3 Stairs"
click at [468, 332] on div "Cancel Ok" at bounding box center [499, 334] width 351 height 31
click at [660, 339] on button "Ok" at bounding box center [665, 338] width 18 height 17
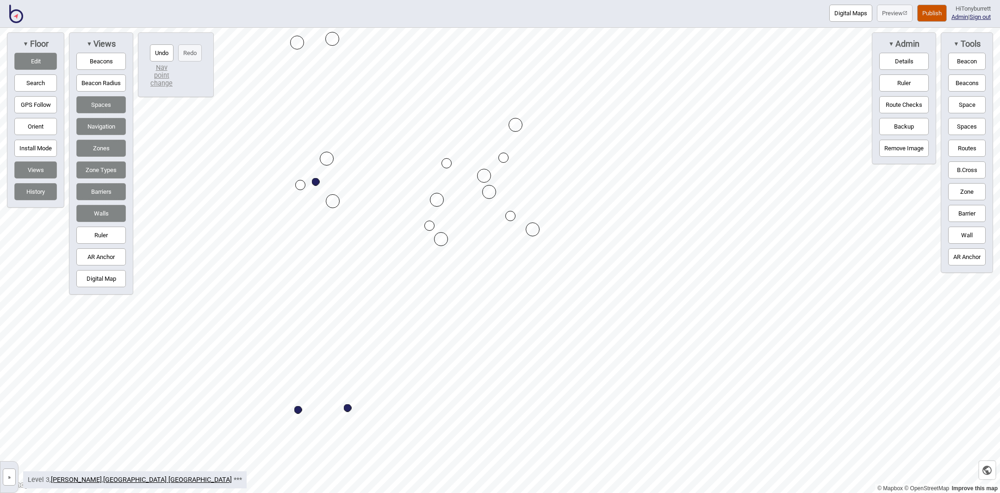
drag, startPoint x: 969, startPoint y: 194, endPoint x: 955, endPoint y: 194, distance: 14.8
click at [969, 194] on button "Zone" at bounding box center [966, 191] width 37 height 17
click at [327, 129] on div "Map marker" at bounding box center [326, 132] width 14 height 14
click at [35, 59] on button "Edit" at bounding box center [35, 61] width 43 height 17
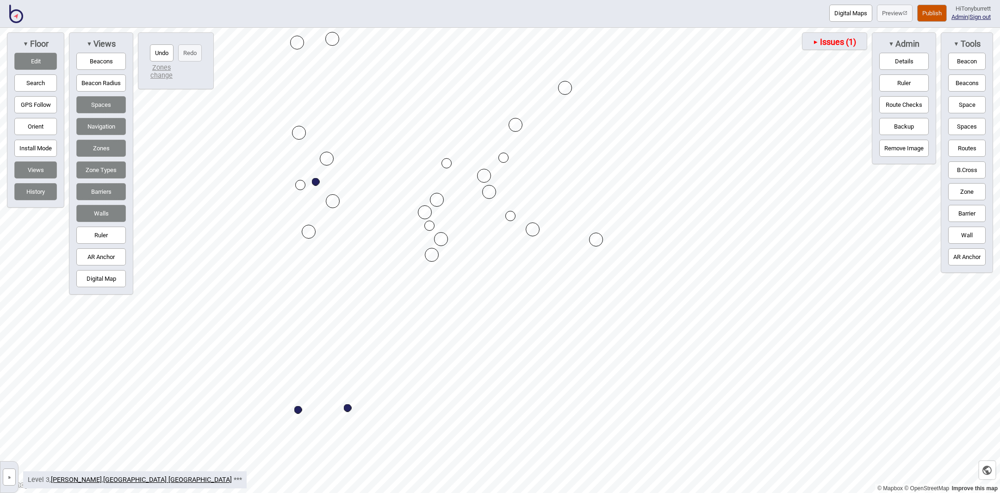
drag, startPoint x: 296, startPoint y: 236, endPoint x: 309, endPoint y: 236, distance: 13.0
drag, startPoint x: 38, startPoint y: 62, endPoint x: 94, endPoint y: 76, distance: 57.9
click at [39, 62] on button "Edit" at bounding box center [35, 61] width 43 height 17
click at [969, 149] on button "Routes" at bounding box center [966, 148] width 37 height 17
click at [965, 148] on button "Routes" at bounding box center [966, 148] width 37 height 17
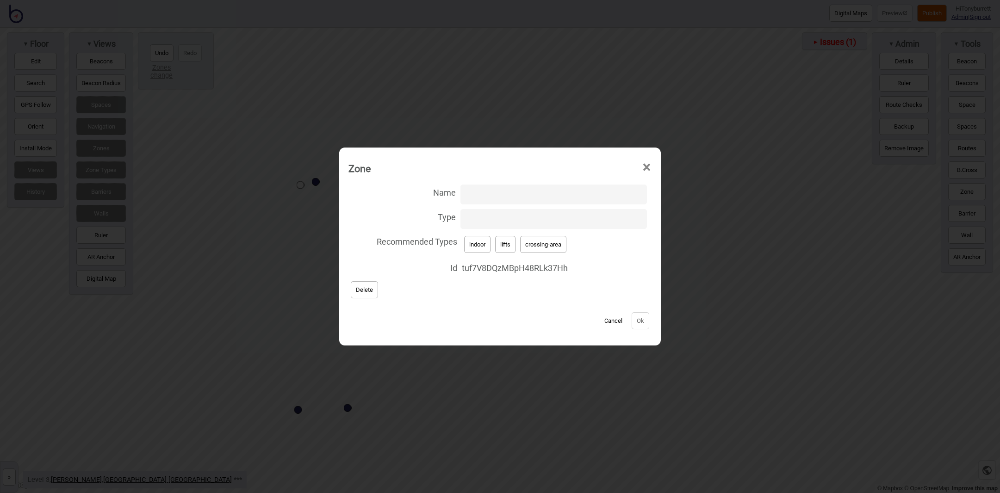
click at [481, 225] on input "Type" at bounding box center [553, 219] width 186 height 20
type input "stairs"
click at [636, 321] on button "Ok" at bounding box center [641, 320] width 18 height 17
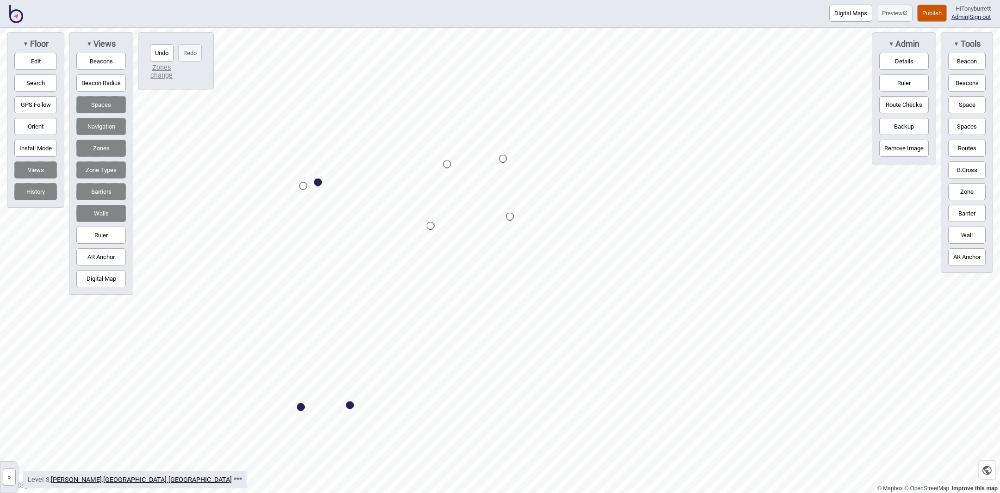
click at [963, 195] on button "Zone" at bounding box center [966, 191] width 37 height 17
click at [328, 149] on div "Map marker" at bounding box center [325, 151] width 14 height 14
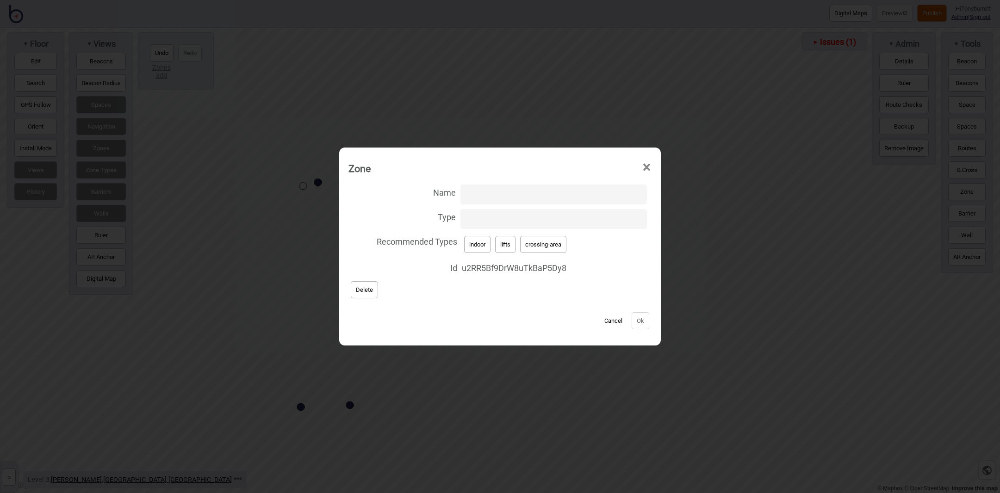
drag, startPoint x: 552, startPoint y: 242, endPoint x: 561, endPoint y: 247, distance: 10.3
click at [552, 242] on button "crossing-area" at bounding box center [543, 244] width 46 height 17
type input "crossing-area"
click at [641, 321] on button "Ok" at bounding box center [641, 320] width 18 height 17
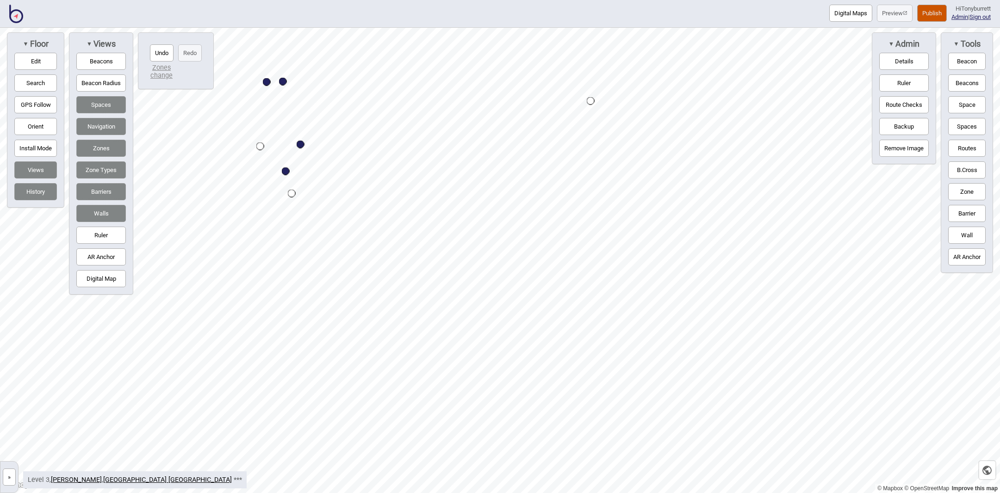
drag, startPoint x: 33, startPoint y: 59, endPoint x: 99, endPoint y: 102, distance: 78.9
click at [33, 60] on button "Edit" at bounding box center [35, 61] width 43 height 17
drag, startPoint x: 292, startPoint y: 196, endPoint x: 295, endPoint y: 226, distance: 29.7
click at [48, 59] on button "Edit" at bounding box center [35, 61] width 43 height 17
click at [296, 226] on div "Map marker" at bounding box center [294, 225] width 8 height 8
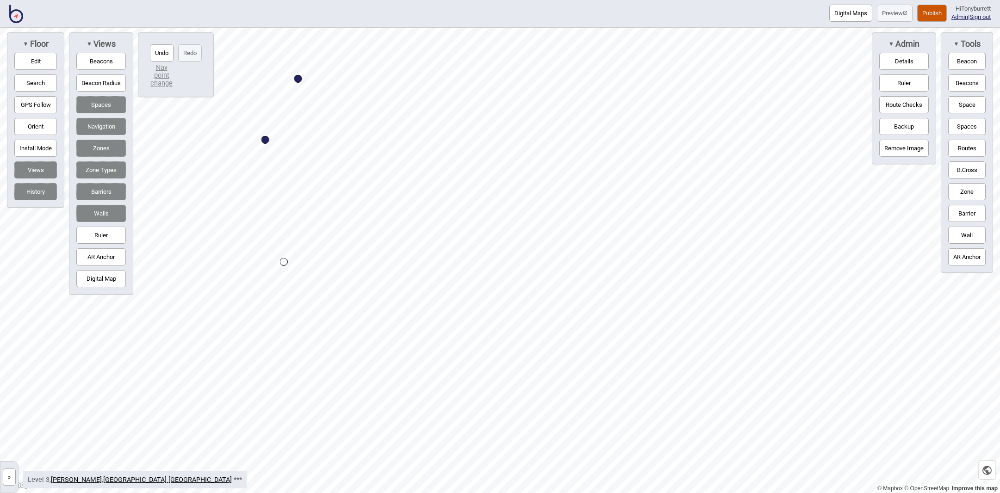
click at [285, 28] on div at bounding box center [500, 28] width 1000 height 0
drag, startPoint x: 284, startPoint y: 267, endPoint x: 276, endPoint y: 219, distance: 49.2
click at [276, 219] on div "Map marker" at bounding box center [275, 220] width 8 height 8
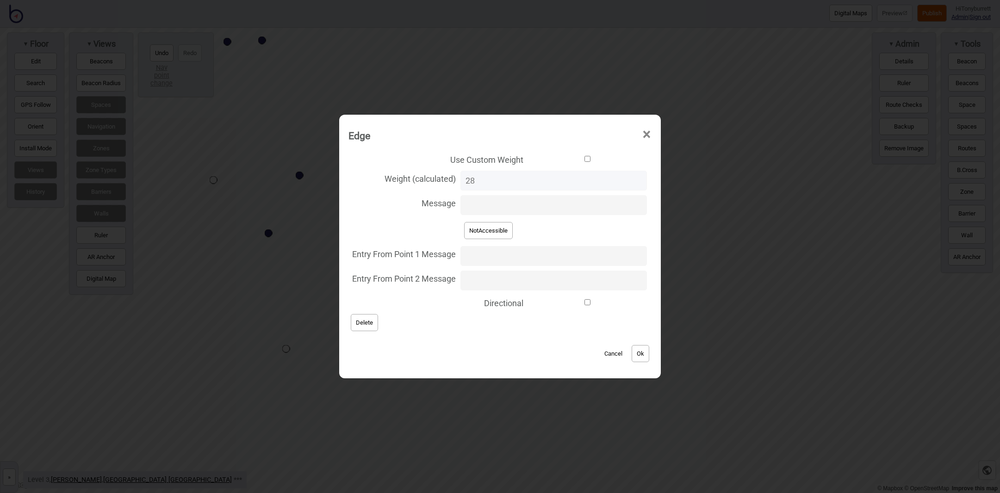
click at [604, 356] on button "Cancel" at bounding box center [613, 353] width 27 height 17
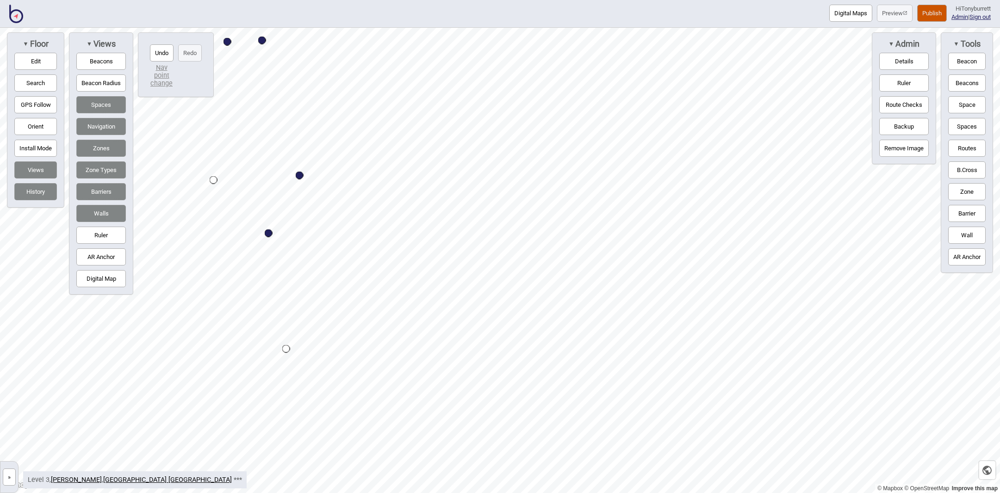
click at [962, 146] on button "Routes" at bounding box center [966, 148] width 37 height 17
click at [968, 146] on button "Routes" at bounding box center [966, 148] width 37 height 17
drag, startPoint x: 38, startPoint y: 56, endPoint x: 115, endPoint y: 81, distance: 80.9
click at [39, 56] on button "Edit" at bounding box center [35, 61] width 43 height 17
drag, startPoint x: 265, startPoint y: 171, endPoint x: 276, endPoint y: 160, distance: 15.1
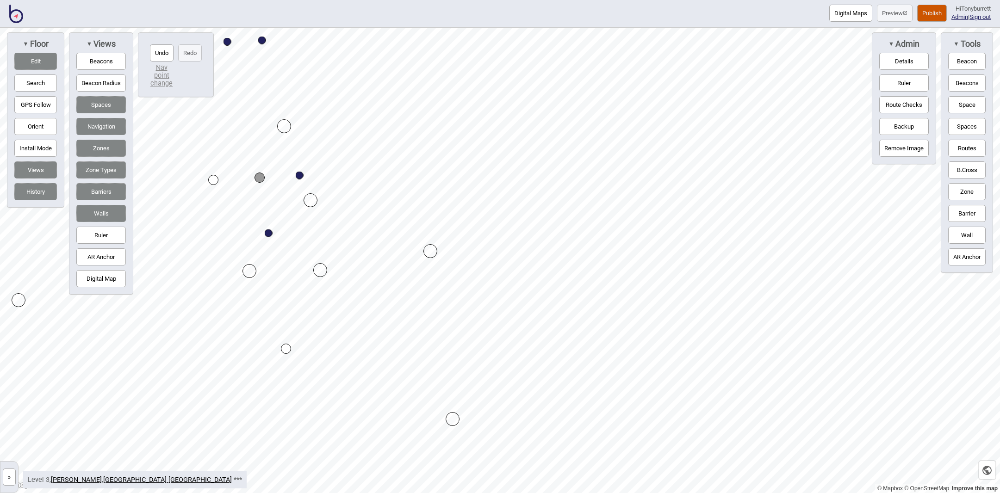
drag, startPoint x: 276, startPoint y: 160, endPoint x: 261, endPoint y: 176, distance: 22.3
drag, startPoint x: 261, startPoint y: 177, endPoint x: 271, endPoint y: 174, distance: 10.2
drag, startPoint x: 271, startPoint y: 174, endPoint x: 265, endPoint y: 176, distance: 5.9
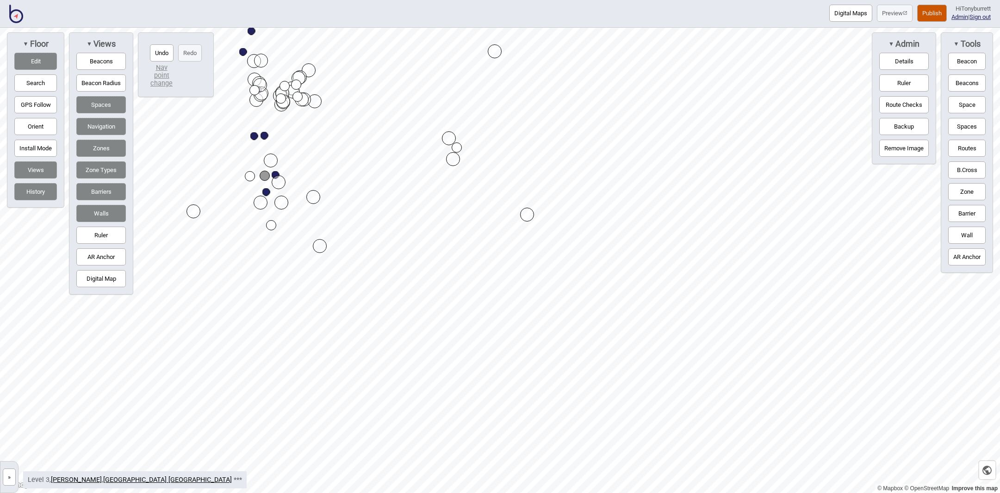
drag, startPoint x: 37, startPoint y: 54, endPoint x: 108, endPoint y: 64, distance: 72.1
click at [38, 54] on button "Edit" at bounding box center [35, 61] width 43 height 17
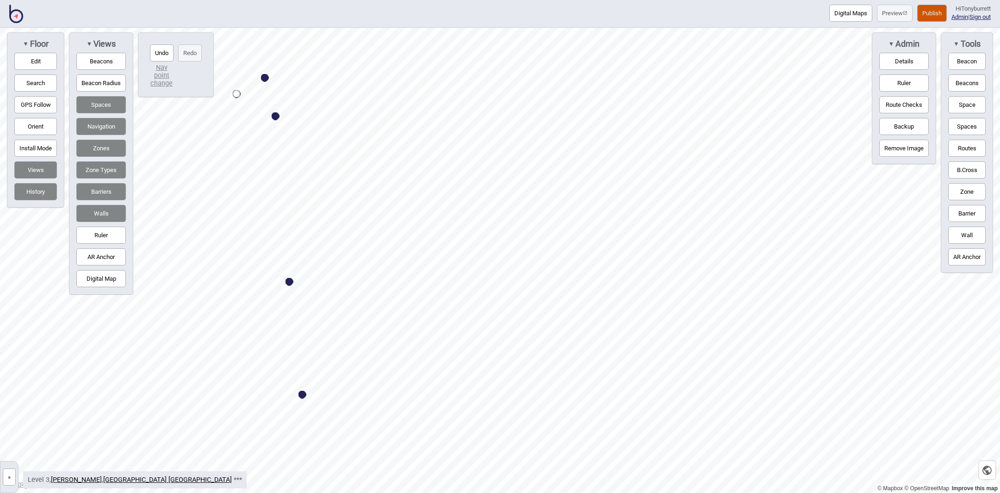
click at [48, 64] on button "Edit" at bounding box center [35, 61] width 43 height 17
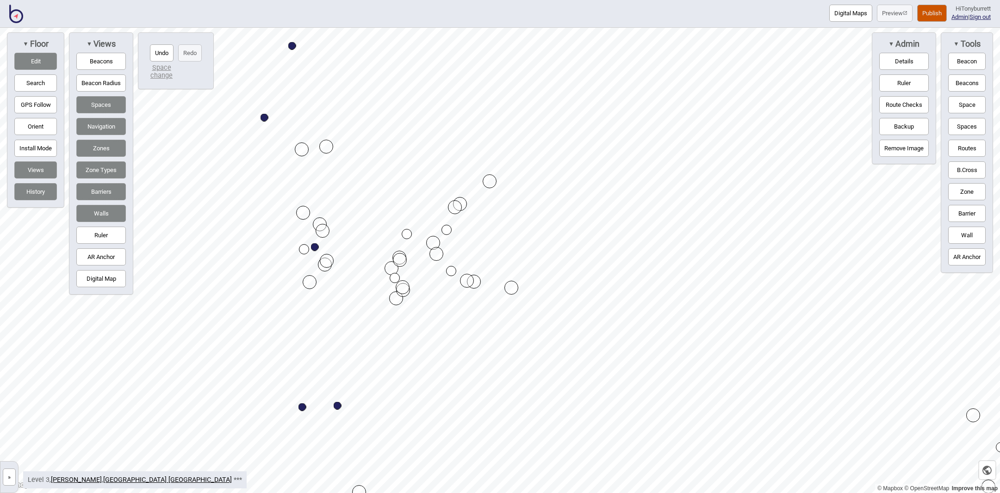
drag, startPoint x: 39, startPoint y: 59, endPoint x: 113, endPoint y: 96, distance: 82.2
click at [41, 61] on button "Edit" at bounding box center [35, 61] width 43 height 17
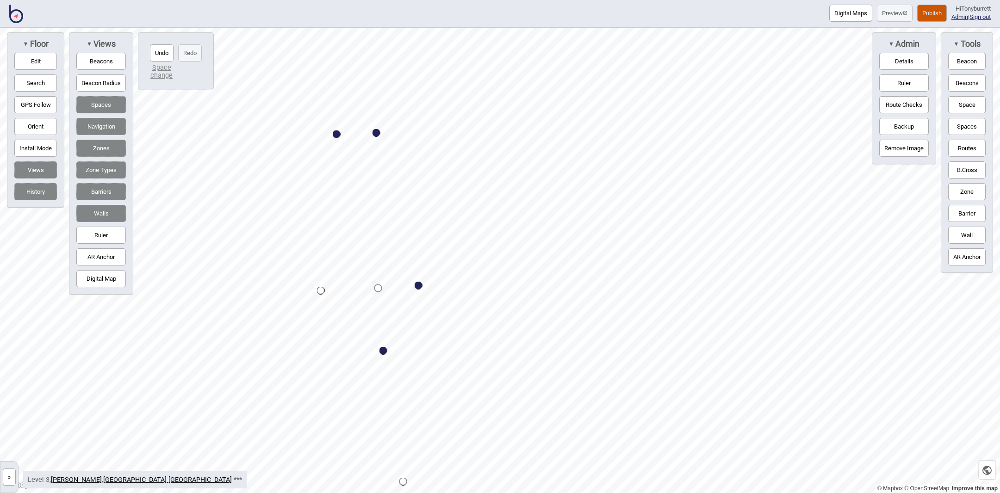
click at [40, 51] on div "▼ Floor Edit Search GPS Follow Orient Install Mode Views History" at bounding box center [35, 119] width 57 height 175
click at [32, 61] on button "Edit" at bounding box center [35, 61] width 43 height 17
drag, startPoint x: 383, startPoint y: 352, endPoint x: 377, endPoint y: 351, distance: 5.6
click at [27, 57] on button "Edit" at bounding box center [35, 61] width 43 height 17
drag, startPoint x: 953, startPoint y: 236, endPoint x: 946, endPoint y: 236, distance: 7.4
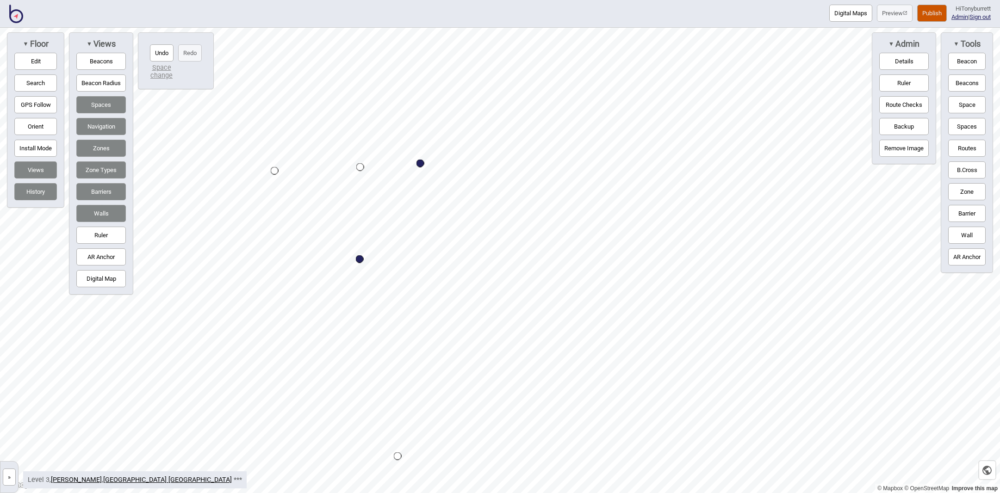
click at [953, 236] on button "Wall" at bounding box center [966, 235] width 37 height 17
click at [453, 250] on div "Map marker" at bounding box center [453, 250] width 14 height 14
click at [975, 246] on div "▼ Tools Beacon Beacons Space Spaces Routes B.[GEOGRAPHIC_DATA] [GEOGRAPHIC_DATA]" at bounding box center [967, 152] width 52 height 241
click at [969, 237] on button "Wall" at bounding box center [966, 235] width 37 height 17
click at [964, 236] on button "Wall" at bounding box center [966, 235] width 37 height 17
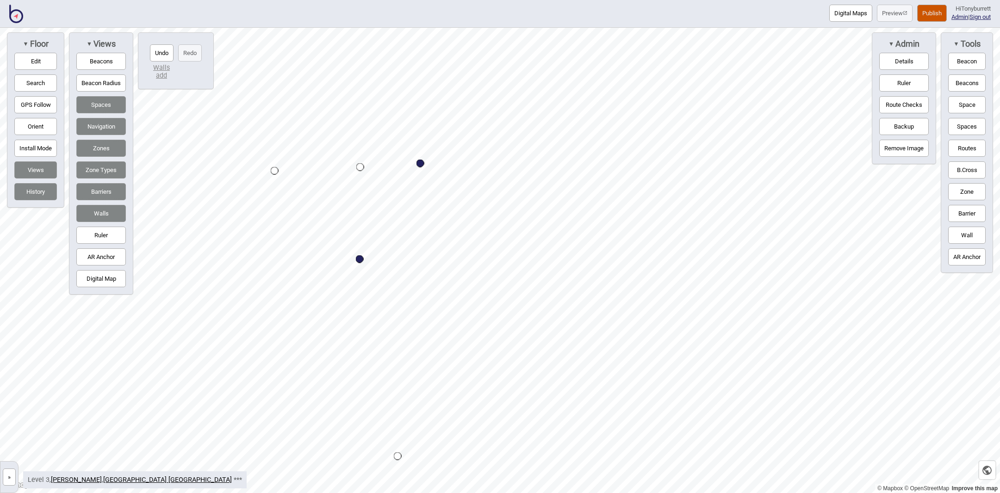
drag, startPoint x: 986, startPoint y: 232, endPoint x: 945, endPoint y: 237, distance: 40.6
click at [984, 233] on div "▼ Tools Beacon Beacons Space Spaces Routes B.[GEOGRAPHIC_DATA] [GEOGRAPHIC_DATA]" at bounding box center [967, 152] width 52 height 241
drag, startPoint x: 963, startPoint y: 234, endPoint x: 955, endPoint y: 236, distance: 8.6
click at [955, 236] on button "Wall" at bounding box center [966, 235] width 37 height 17
click at [463, 275] on div "Map marker" at bounding box center [463, 275] width 14 height 14
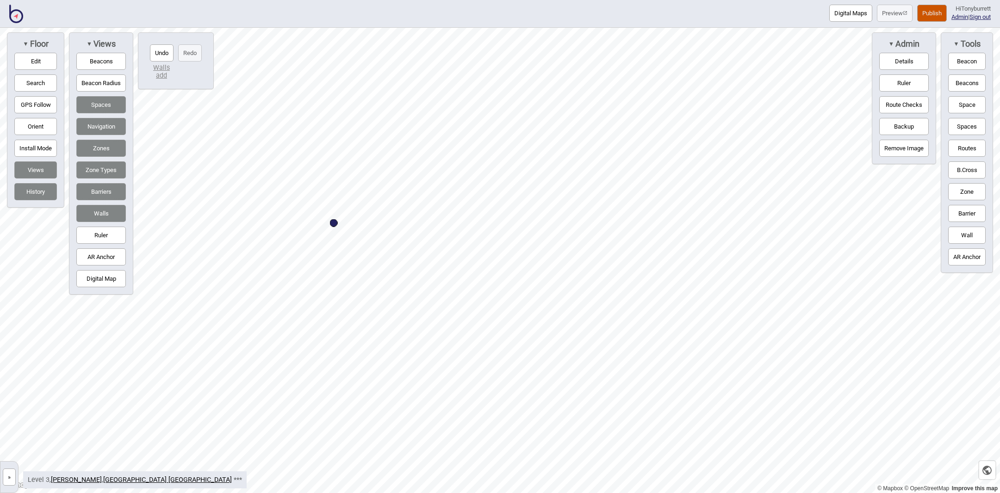
drag, startPoint x: 963, startPoint y: 145, endPoint x: 913, endPoint y: 157, distance: 51.9
click at [961, 146] on button "Routes" at bounding box center [966, 148] width 37 height 17
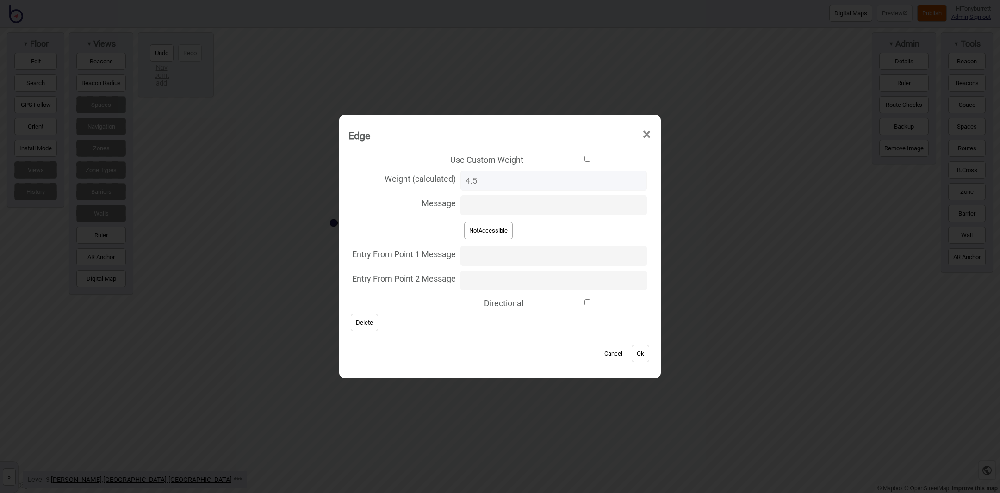
click at [600, 354] on button "Cancel" at bounding box center [613, 353] width 27 height 17
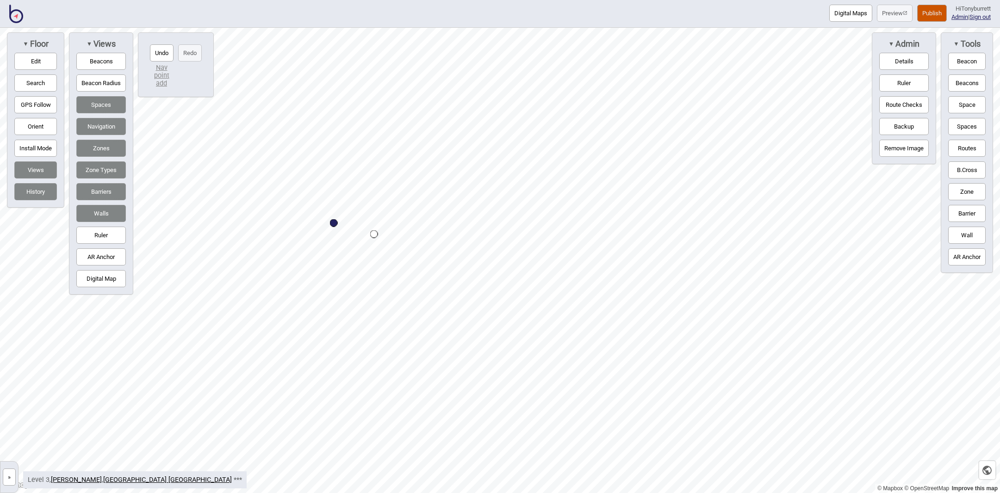
click at [952, 150] on button "Routes" at bounding box center [966, 148] width 37 height 17
click at [969, 150] on button "Routes" at bounding box center [966, 148] width 37 height 17
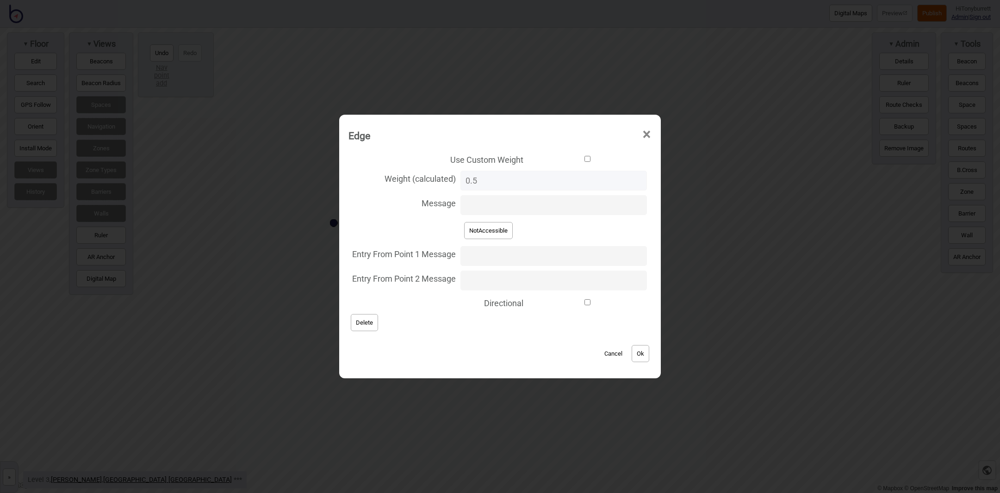
click at [528, 301] on input "Directional" at bounding box center [587, 302] width 119 height 6
checkbox input "true"
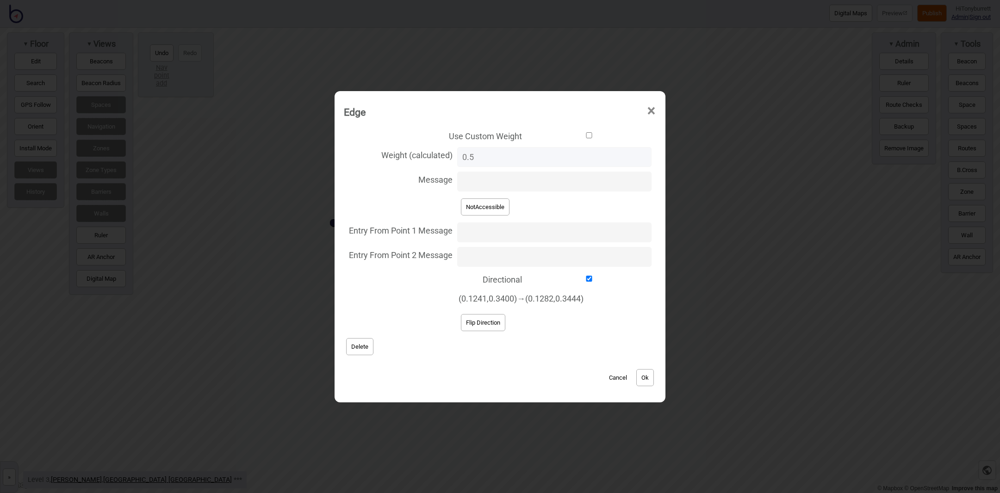
click at [645, 375] on button "Ok" at bounding box center [645, 377] width 18 height 17
click at [495, 320] on button "Flip Direction" at bounding box center [483, 322] width 44 height 17
click at [649, 377] on button "Ok" at bounding box center [645, 377] width 18 height 17
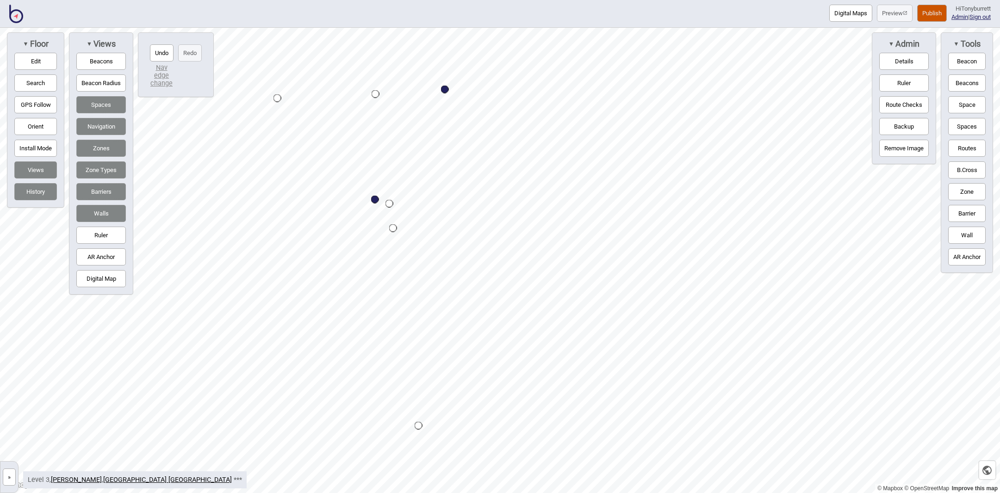
click at [32, 59] on button "Edit" at bounding box center [35, 61] width 43 height 17
drag, startPoint x: 378, startPoint y: 93, endPoint x: 377, endPoint y: 87, distance: 6.5
